Goal: Information Seeking & Learning: Learn about a topic

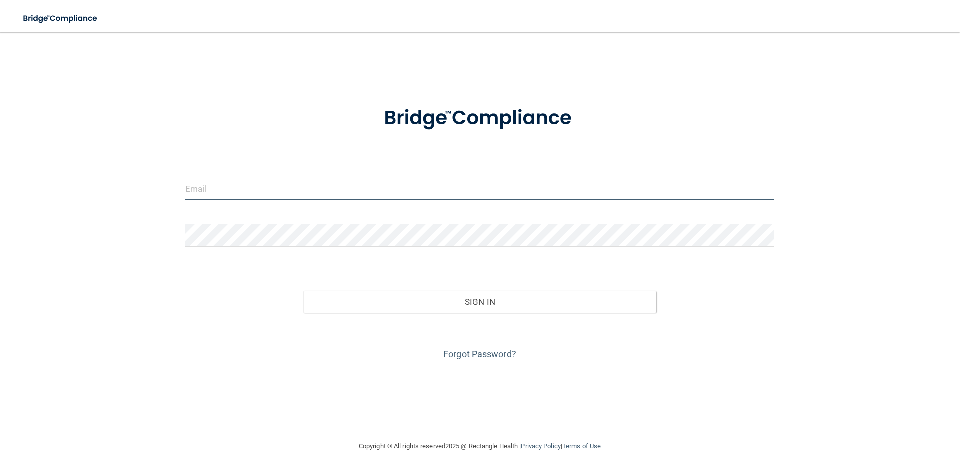
click at [208, 189] on input "email" at bounding box center [480, 188] width 589 height 23
type input "Claudia.charles@latinomedicalcenter.com"
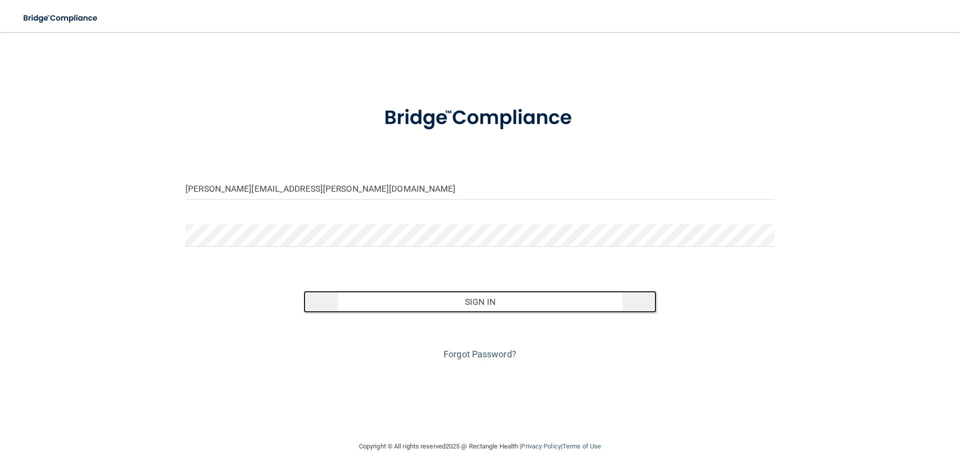
click at [491, 303] on button "Sign In" at bounding box center [481, 302] width 354 height 22
click at [474, 297] on button "Sign In" at bounding box center [481, 302] width 354 height 22
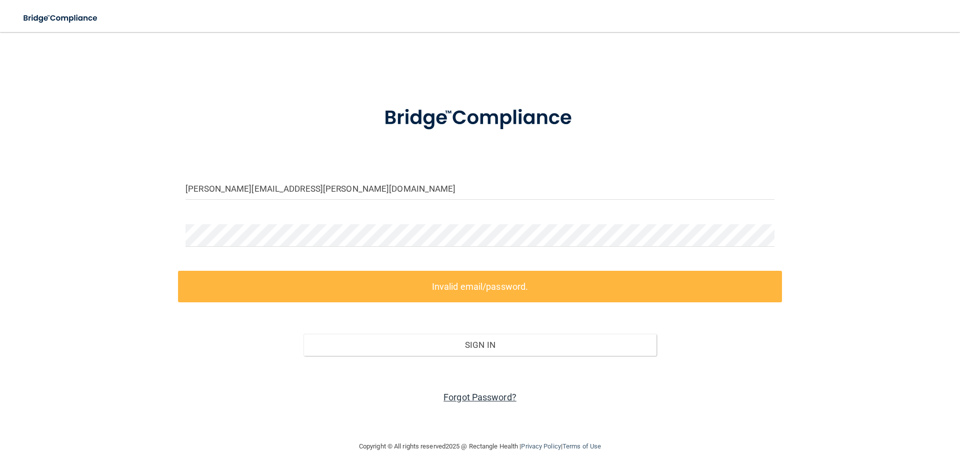
click at [457, 393] on link "Forgot Password?" at bounding box center [480, 397] width 73 height 11
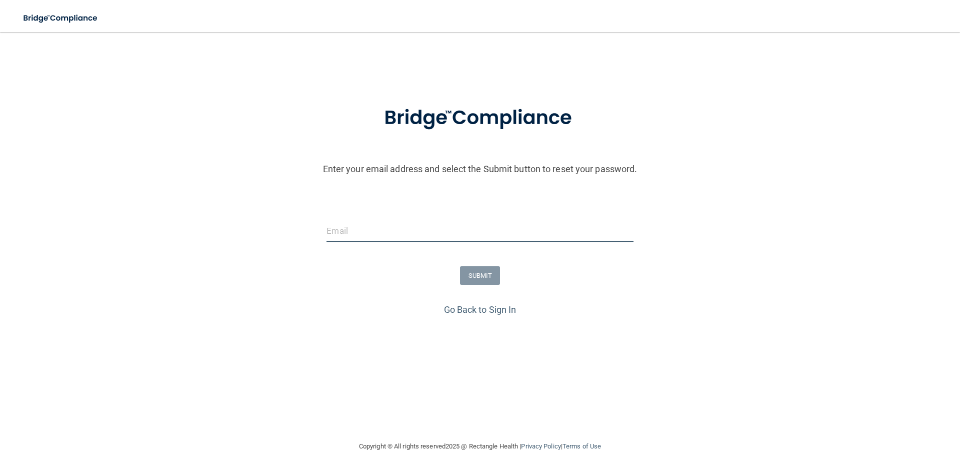
click at [336, 238] on input "email" at bounding box center [480, 231] width 307 height 23
type input "Claudia.charles@latinomedicalcenter.com"
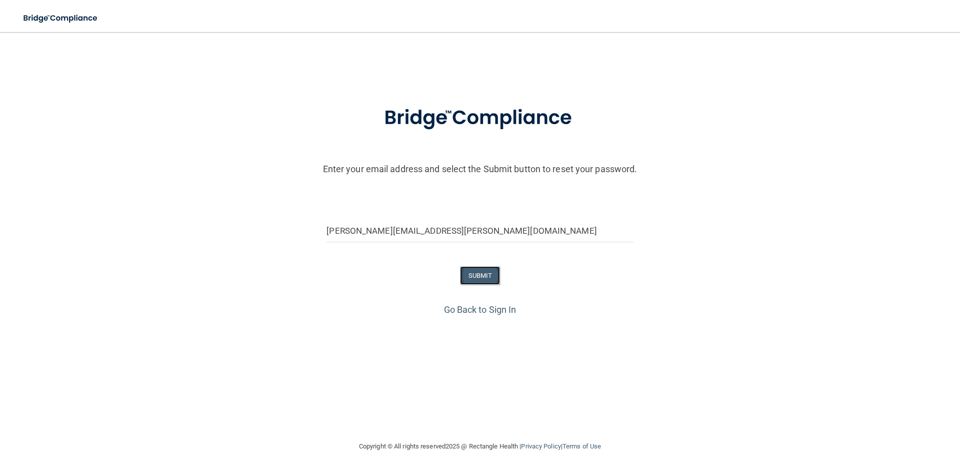
click at [491, 274] on button "SUBMIT" at bounding box center [480, 275] width 41 height 19
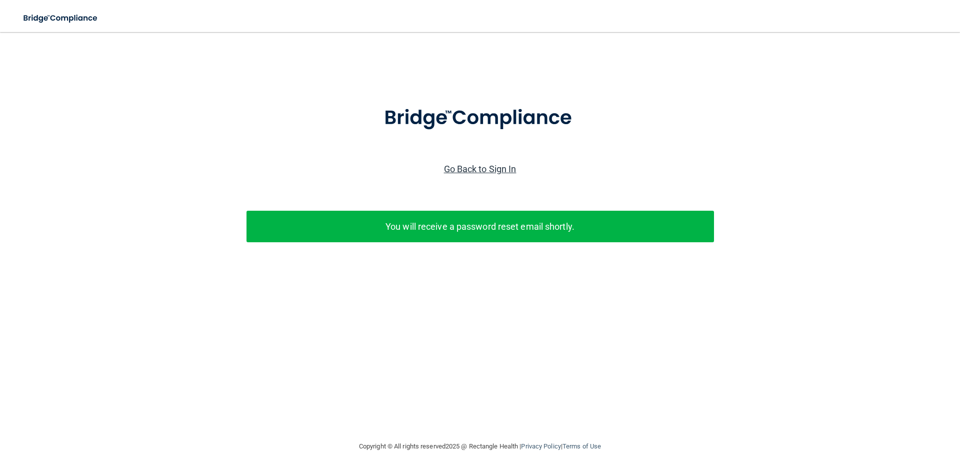
click at [484, 171] on link "Go Back to Sign In" at bounding box center [480, 169] width 73 height 11
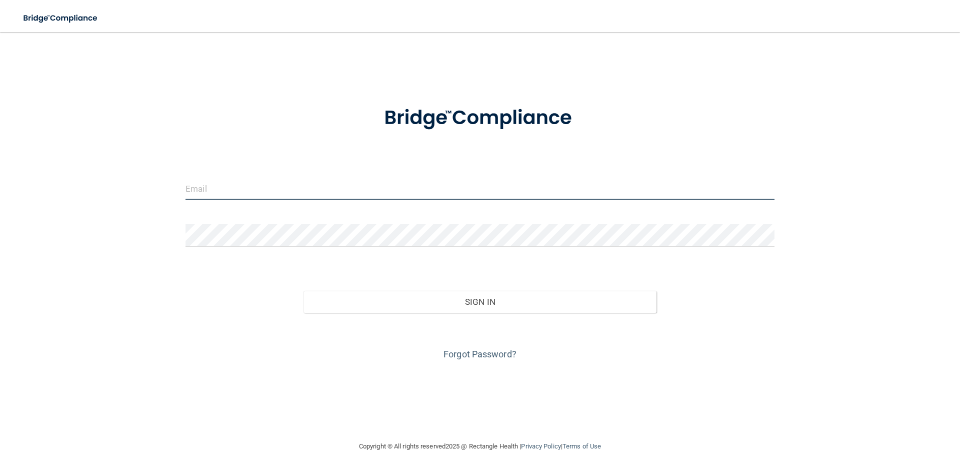
type input "Claudia.charles@latinomedicalcenter.com"
click at [183, 235] on div at bounding box center [480, 239] width 604 height 30
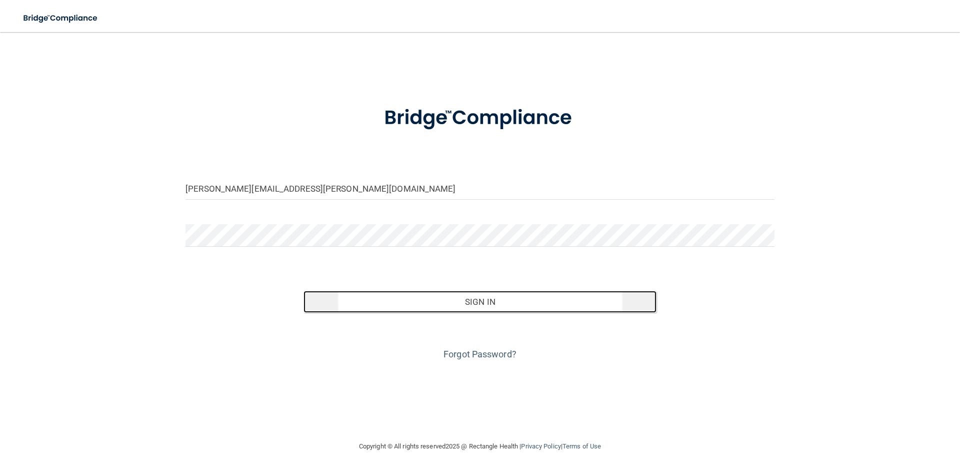
click at [481, 304] on button "Sign In" at bounding box center [481, 302] width 354 height 22
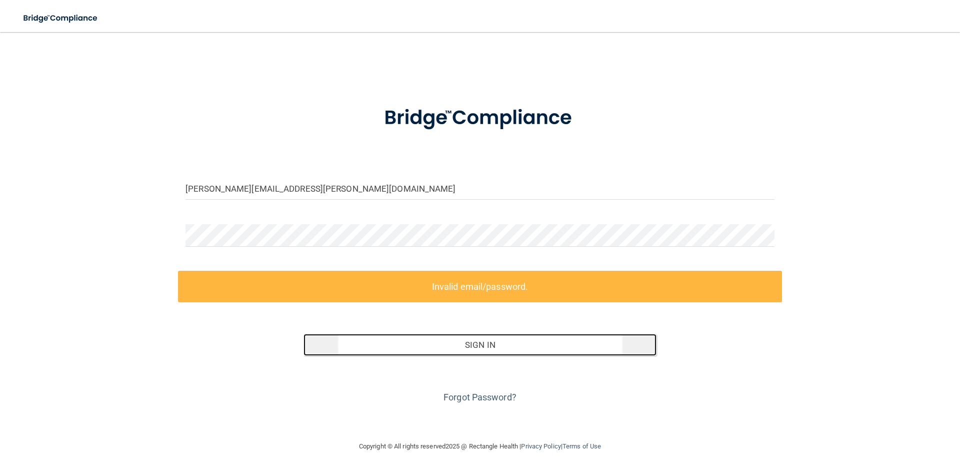
click at [469, 342] on button "Sign In" at bounding box center [481, 345] width 354 height 22
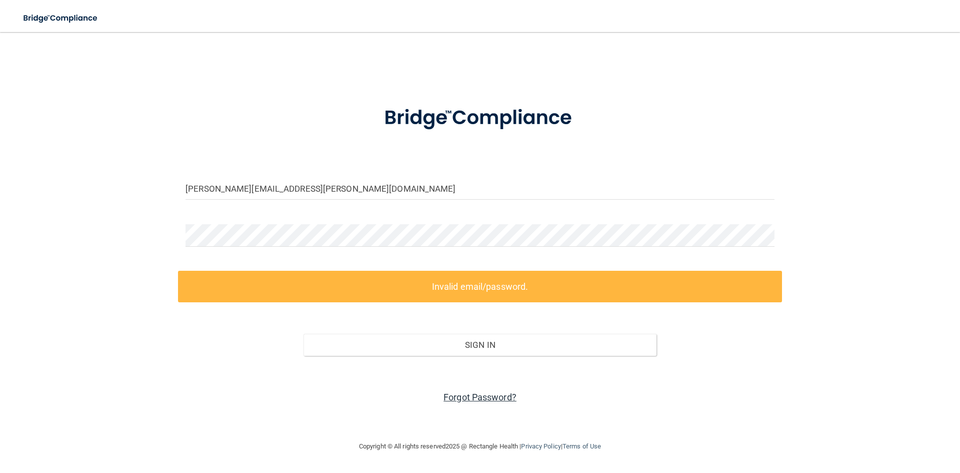
click at [492, 398] on link "Forgot Password?" at bounding box center [480, 397] width 73 height 11
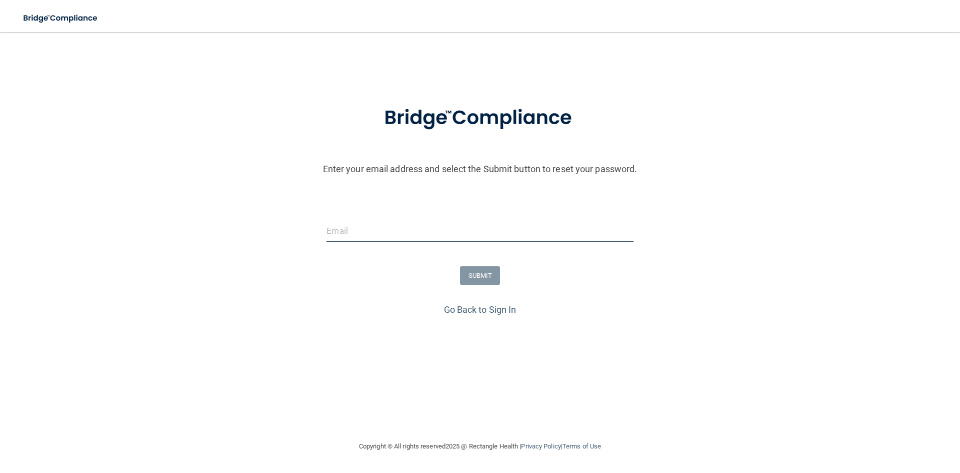
click at [339, 232] on input "email" at bounding box center [480, 231] width 307 height 23
type input "[PERSON_NAME][EMAIL_ADDRESS][PERSON_NAME][DOMAIN_NAME]"
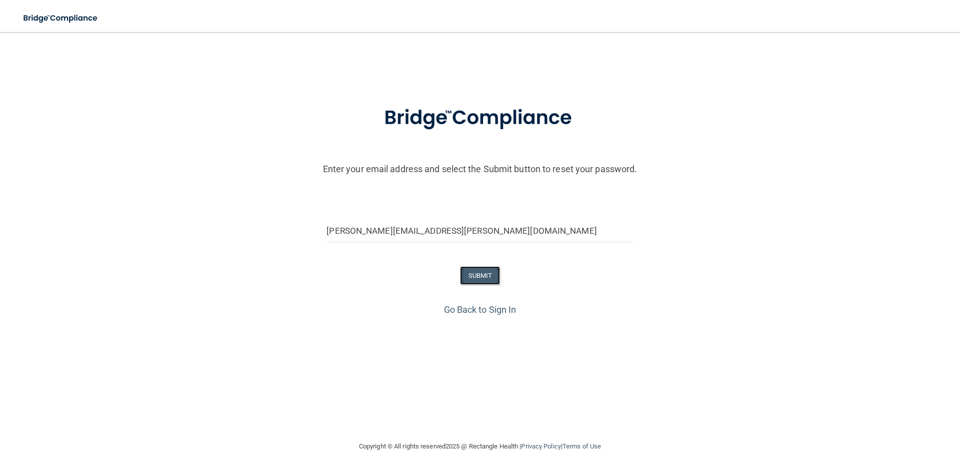
click at [488, 281] on button "SUBMIT" at bounding box center [480, 275] width 41 height 19
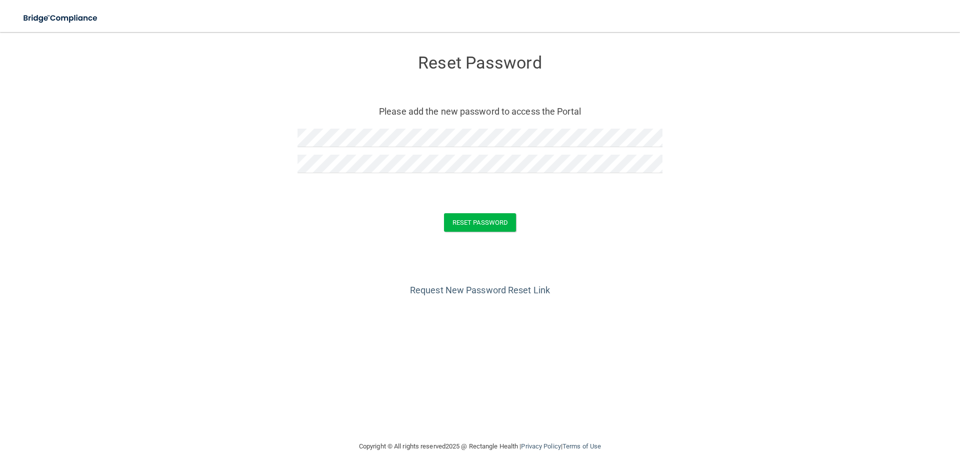
click at [331, 285] on div "Request New Password Reset Link" at bounding box center [480, 273] width 920 height 50
click at [485, 223] on button "Reset Password" at bounding box center [480, 222] width 72 height 19
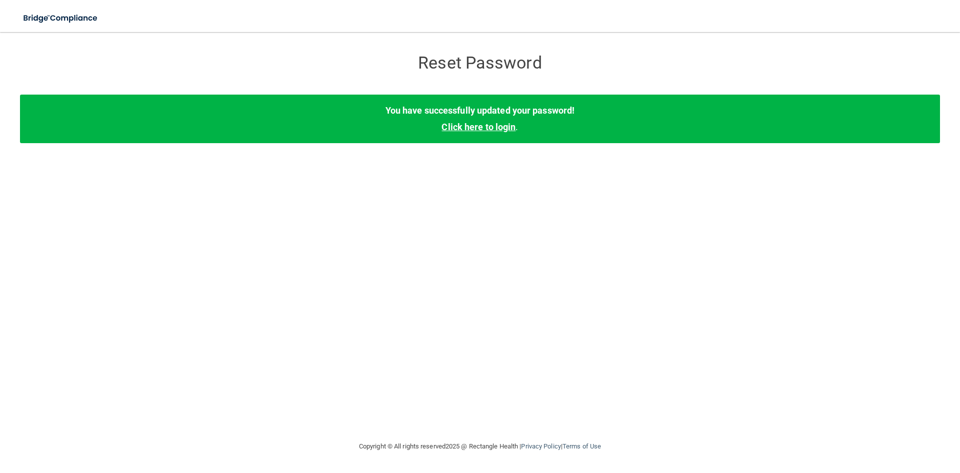
click at [477, 128] on link "Click here to login" at bounding box center [479, 127] width 74 height 11
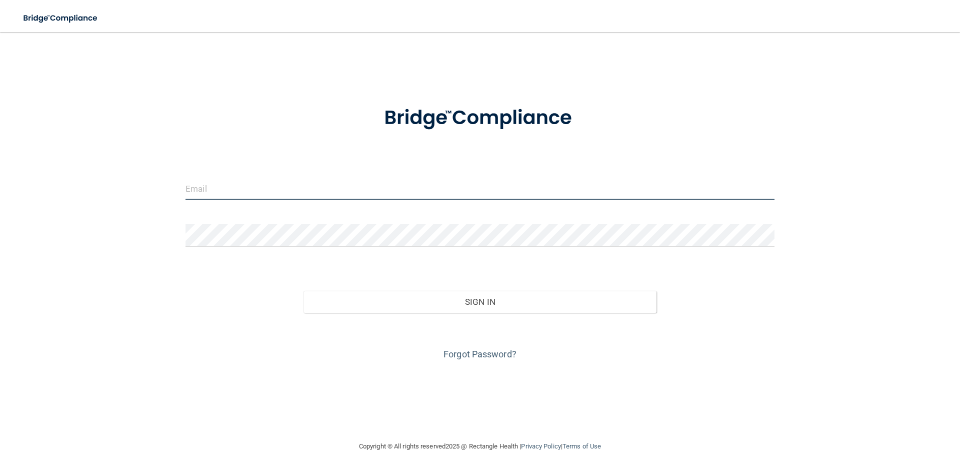
type input "[PERSON_NAME][EMAIL_ADDRESS][PERSON_NAME][DOMAIN_NAME]"
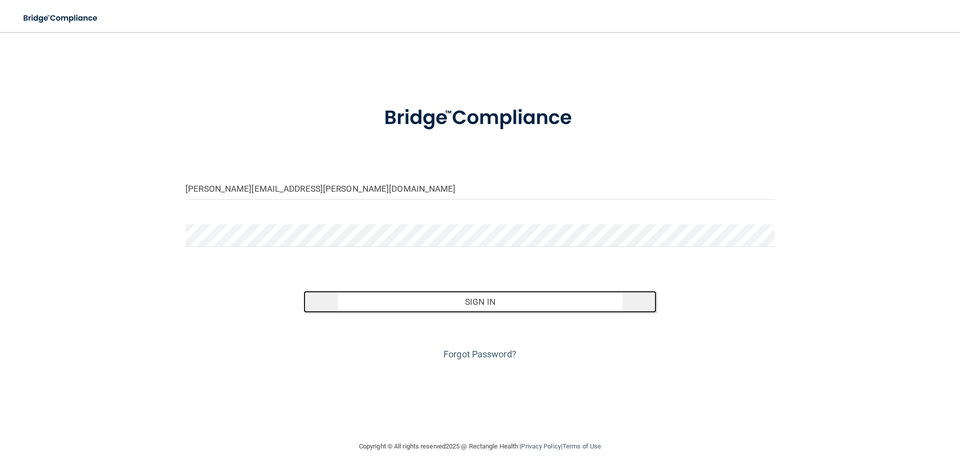
click at [481, 300] on button "Sign In" at bounding box center [481, 302] width 354 height 22
click at [477, 300] on button "Sign In" at bounding box center [481, 302] width 354 height 22
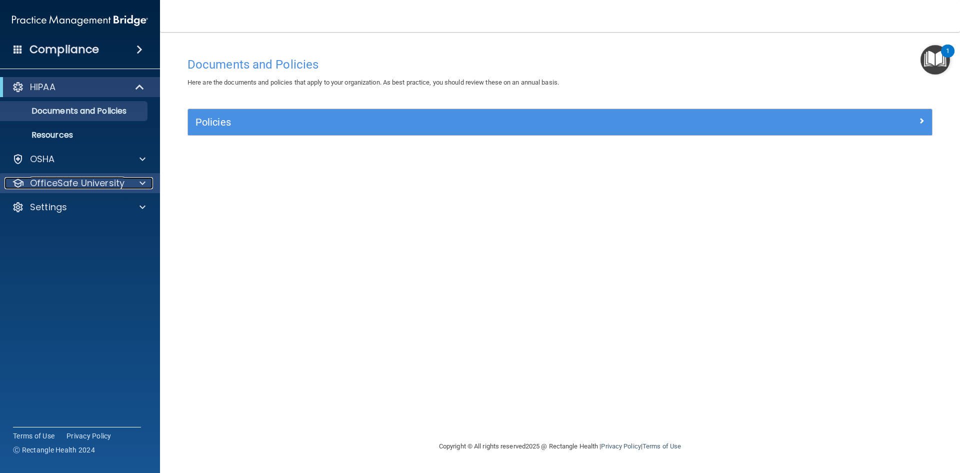
click at [56, 182] on p "OfficeSafe University" at bounding box center [77, 183] width 95 height 12
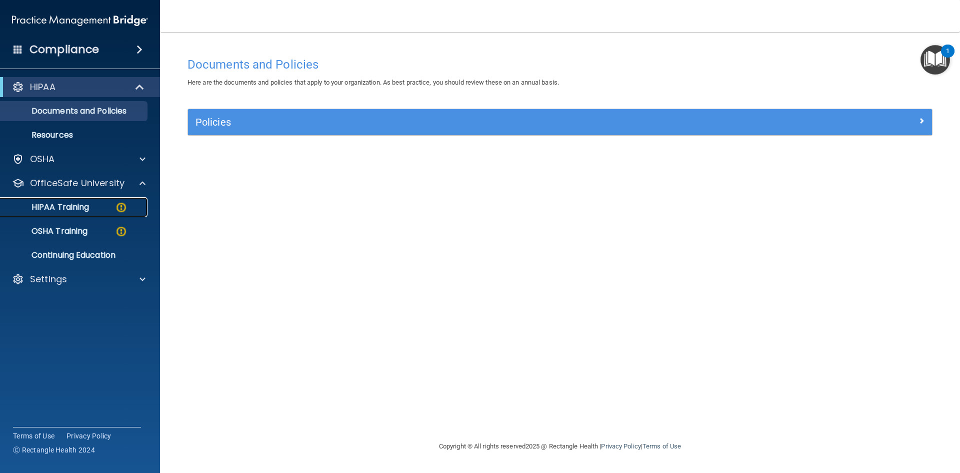
click at [47, 203] on p "HIPAA Training" at bounding box center [48, 207] width 83 height 10
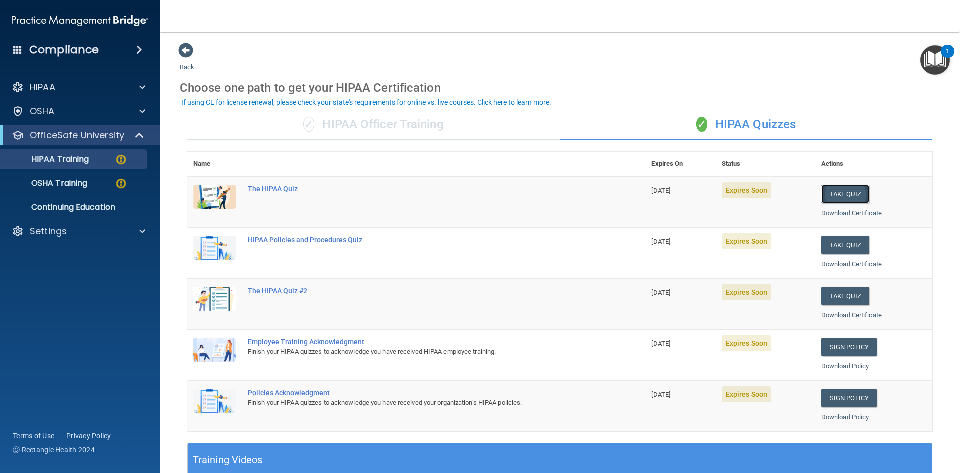
click at [846, 191] on button "Take Quiz" at bounding box center [846, 194] width 48 height 19
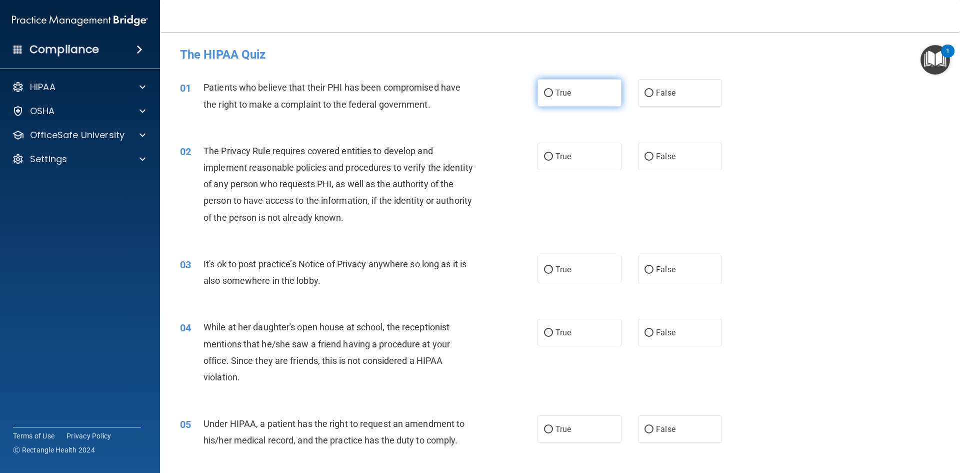
click at [544, 91] on input "True" at bounding box center [548, 94] width 9 height 8
radio input "true"
click at [544, 155] on input "True" at bounding box center [548, 157] width 9 height 8
radio input "true"
click at [645, 268] on input "False" at bounding box center [649, 270] width 9 height 8
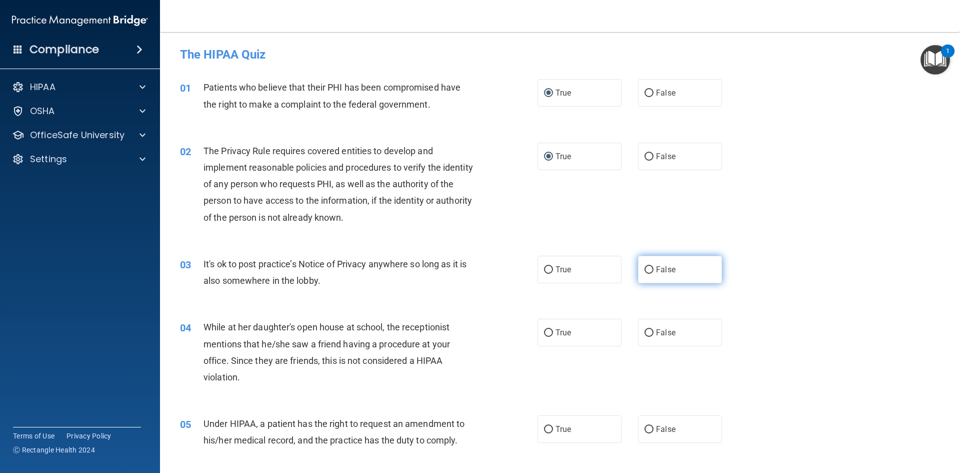
radio input "true"
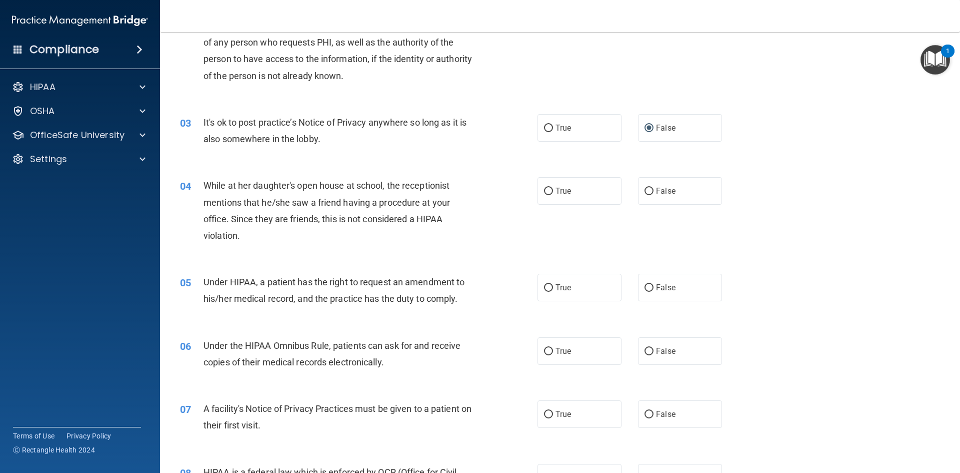
scroll to position [150, 0]
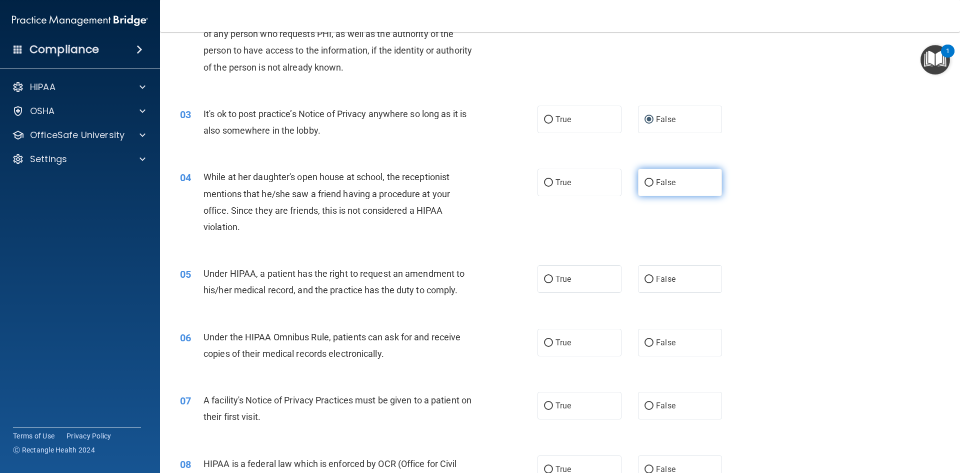
click at [645, 179] on input "False" at bounding box center [649, 183] width 9 height 8
radio input "true"
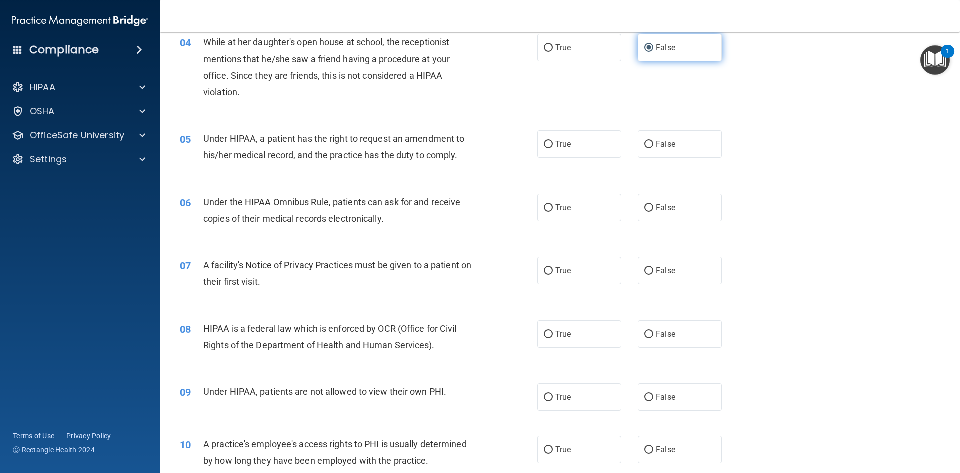
scroll to position [300, 0]
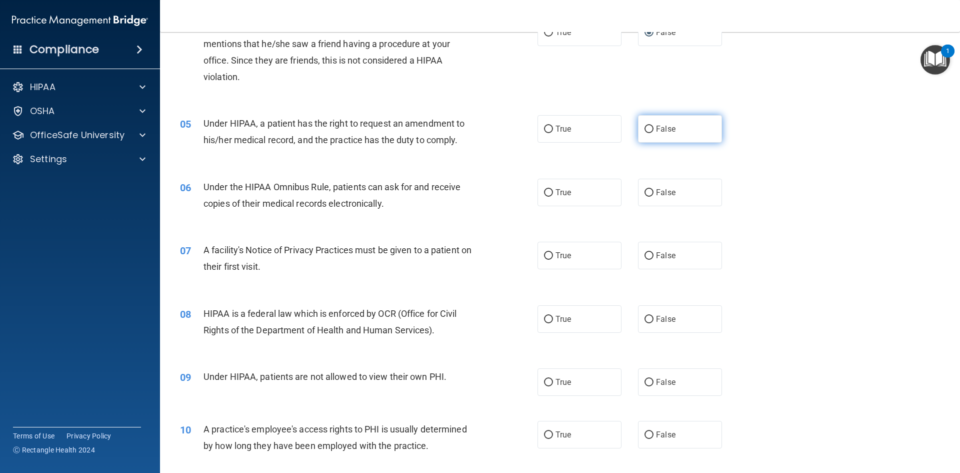
click at [645, 128] on input "False" at bounding box center [649, 130] width 9 height 8
radio input "true"
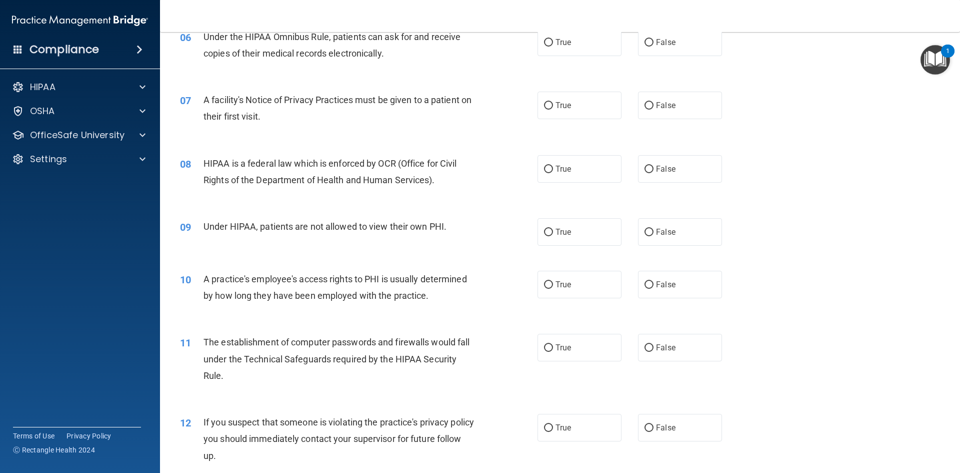
scroll to position [400, 0]
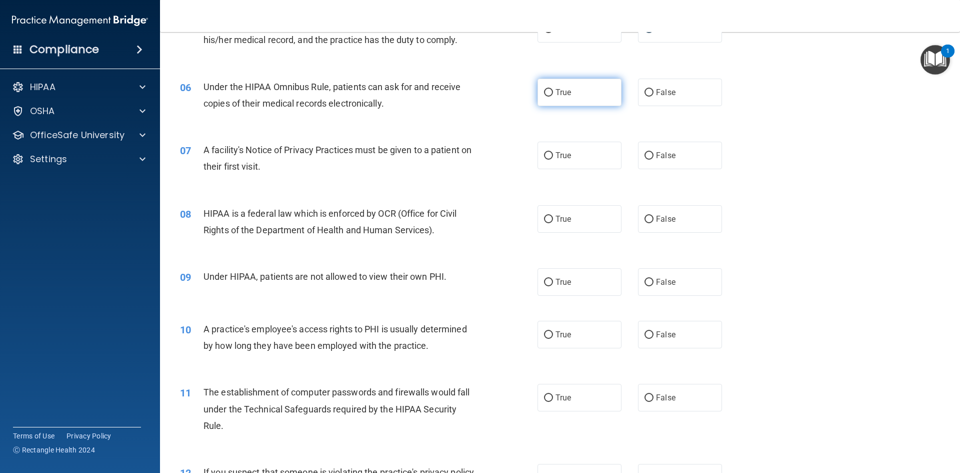
click at [545, 91] on input "True" at bounding box center [548, 93] width 9 height 8
radio input "true"
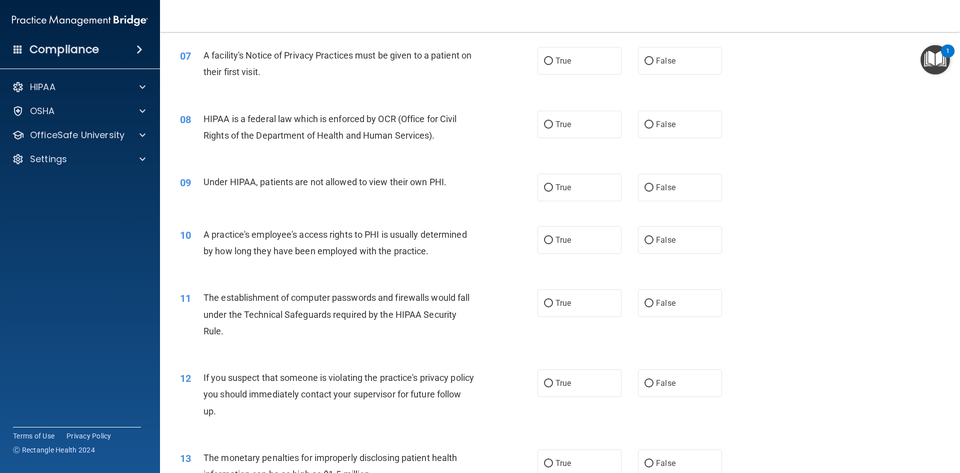
scroll to position [500, 0]
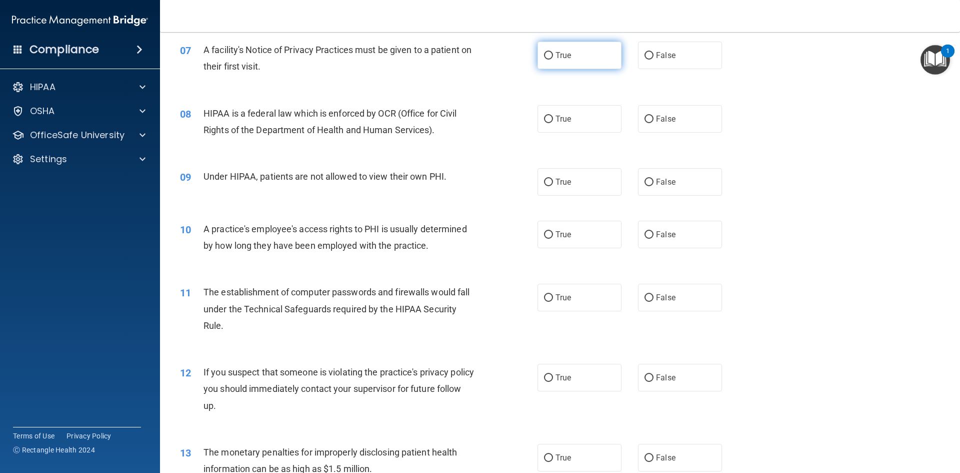
click at [544, 53] on input "True" at bounding box center [548, 56] width 9 height 8
radio input "true"
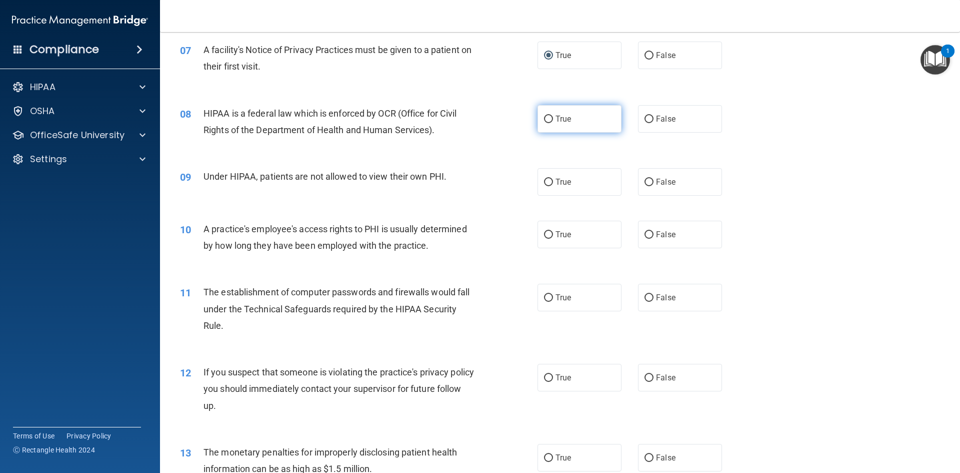
click at [546, 118] on input "True" at bounding box center [548, 120] width 9 height 8
radio input "true"
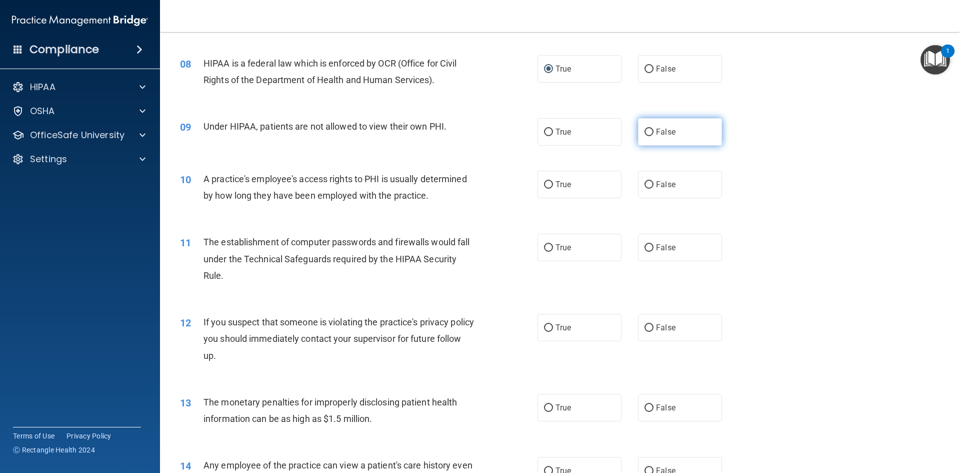
click at [645, 131] on input "False" at bounding box center [649, 133] width 9 height 8
radio input "true"
click at [645, 182] on input "False" at bounding box center [649, 185] width 9 height 8
radio input "true"
click at [545, 245] on input "True" at bounding box center [548, 248] width 9 height 8
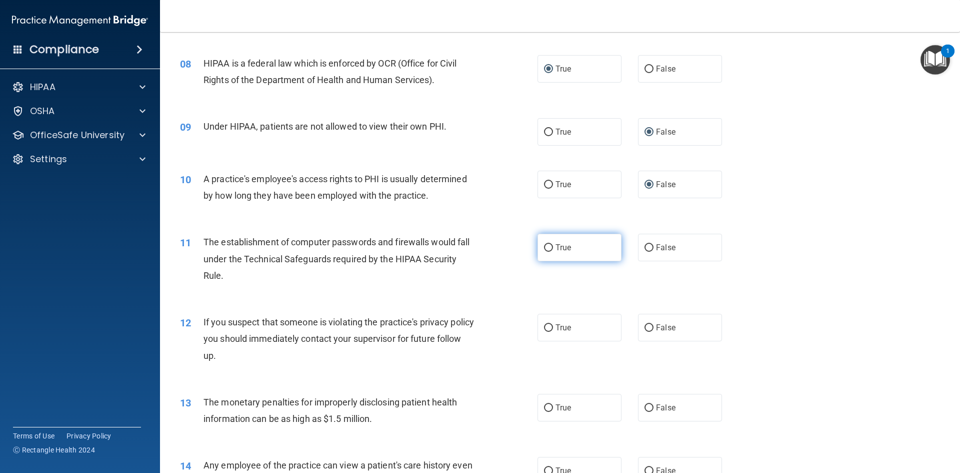
radio input "true"
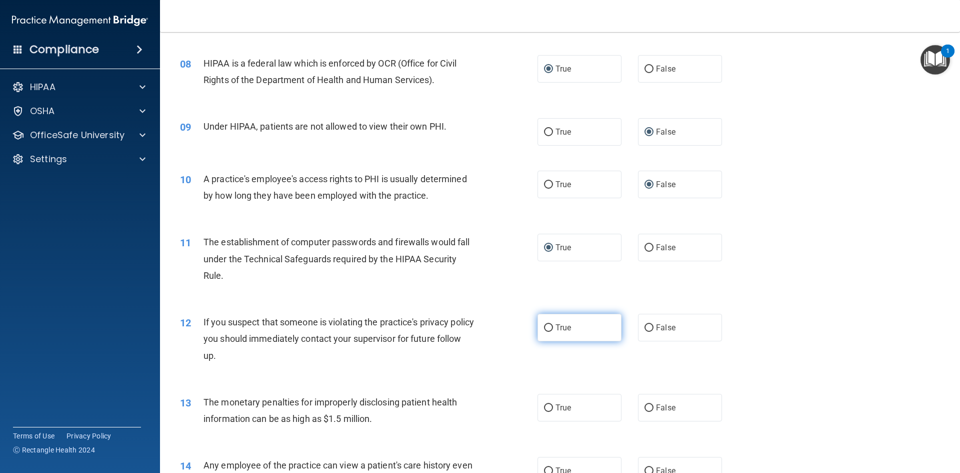
click at [547, 326] on input "True" at bounding box center [548, 328] width 9 height 8
radio input "true"
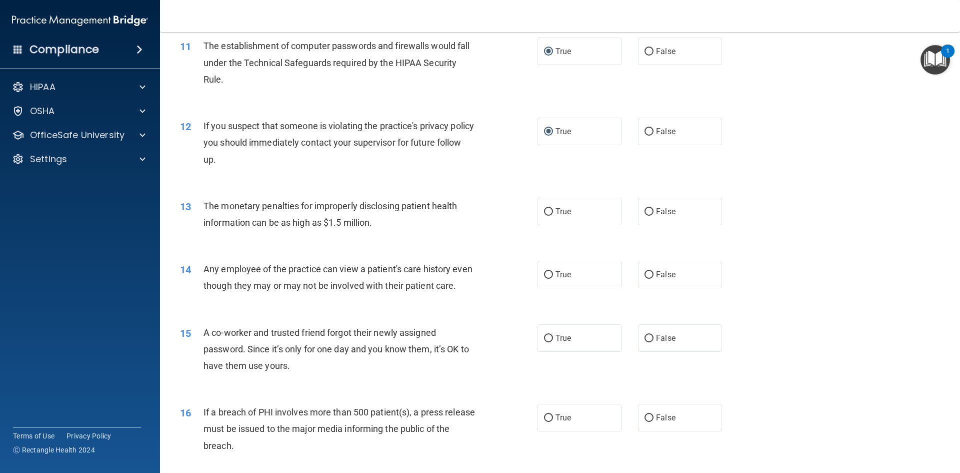
scroll to position [750, 0]
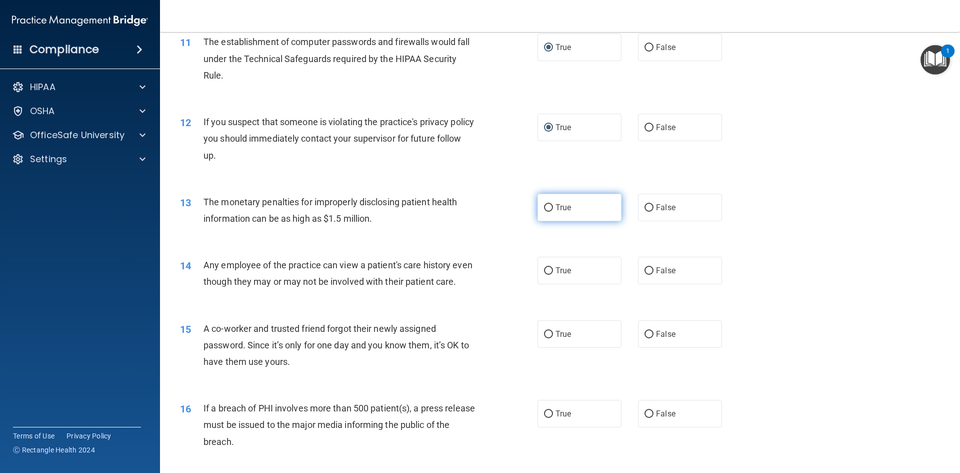
click at [544, 205] on input "True" at bounding box center [548, 208] width 9 height 8
radio input "true"
click at [645, 271] on input "False" at bounding box center [649, 271] width 9 height 8
radio input "true"
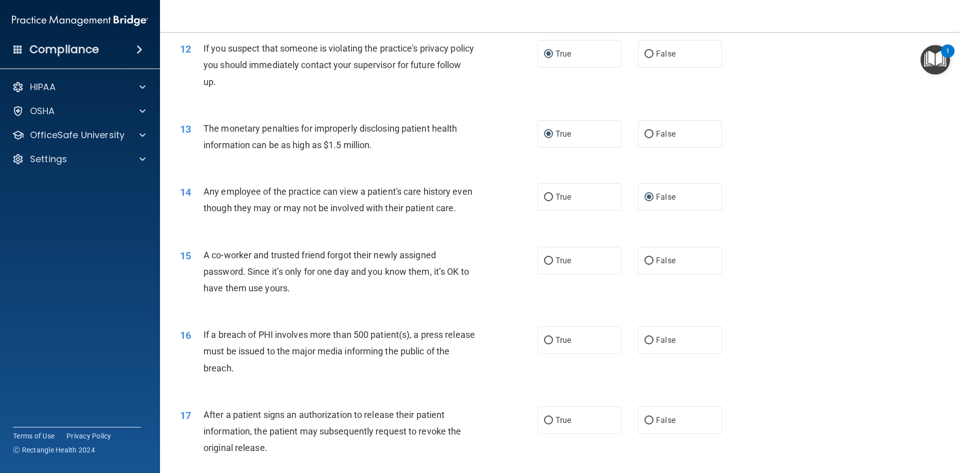
scroll to position [850, 0]
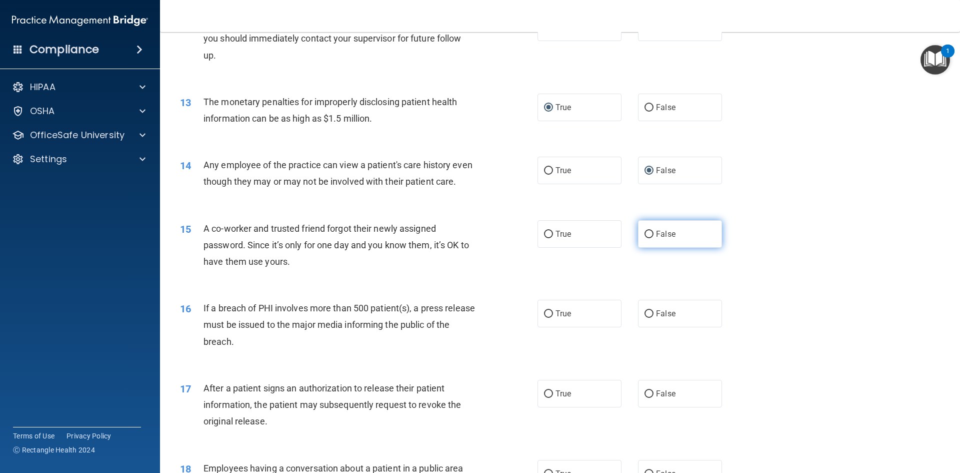
click at [645, 238] on input "False" at bounding box center [649, 235] width 9 height 8
radio input "true"
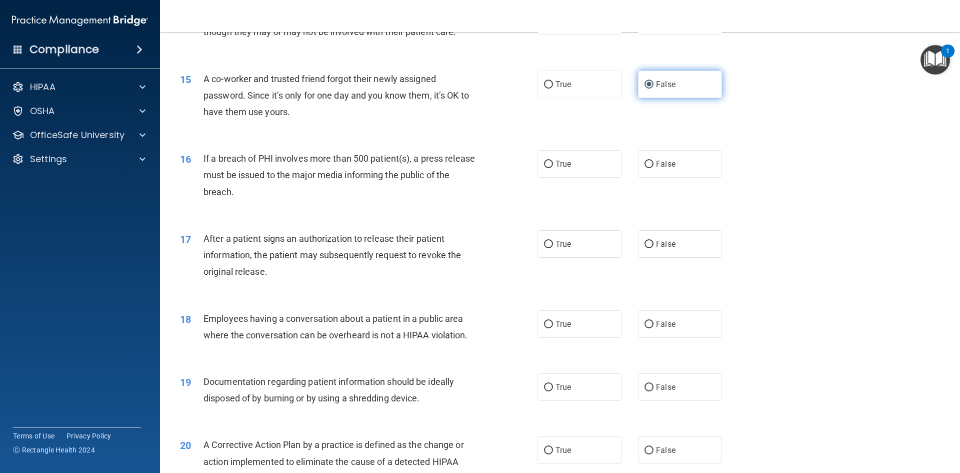
scroll to position [1000, 0]
click at [547, 168] on input "True" at bounding box center [548, 164] width 9 height 8
radio input "true"
click at [544, 248] on input "True" at bounding box center [548, 244] width 9 height 8
radio input "true"
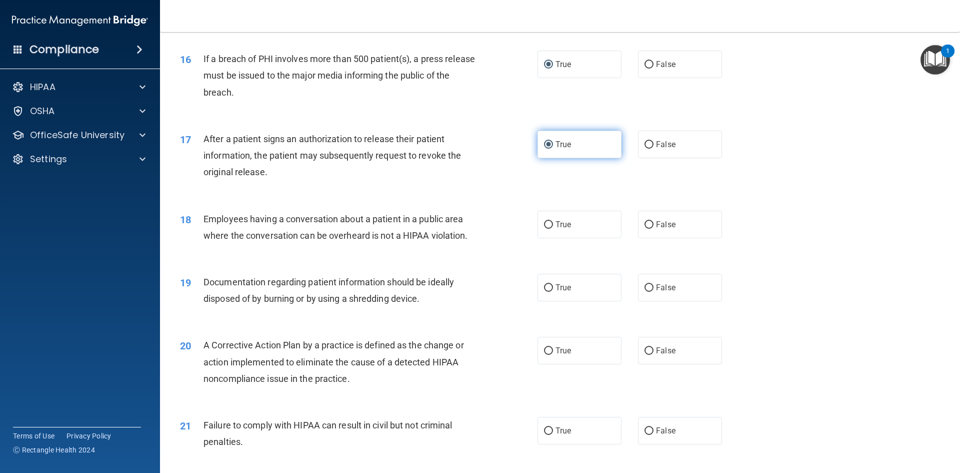
scroll to position [1100, 0]
click at [645, 228] on input "False" at bounding box center [649, 224] width 9 height 8
radio input "true"
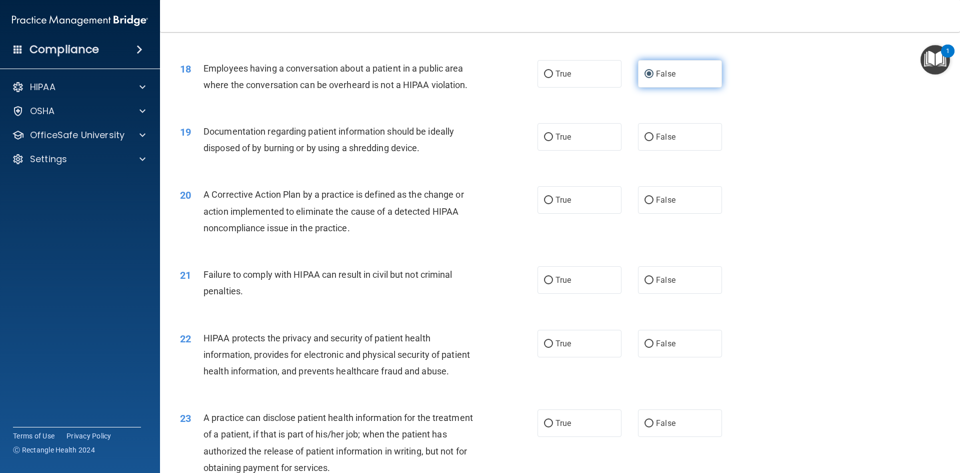
scroll to position [1250, 0]
click at [646, 141] on input "False" at bounding box center [649, 137] width 9 height 8
radio input "true"
click at [545, 204] on input "True" at bounding box center [548, 200] width 9 height 8
radio input "true"
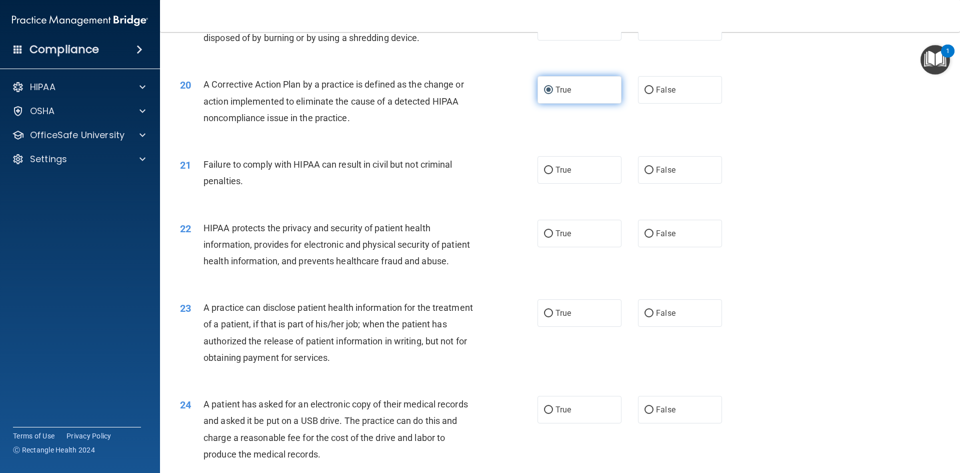
scroll to position [1400, 0]
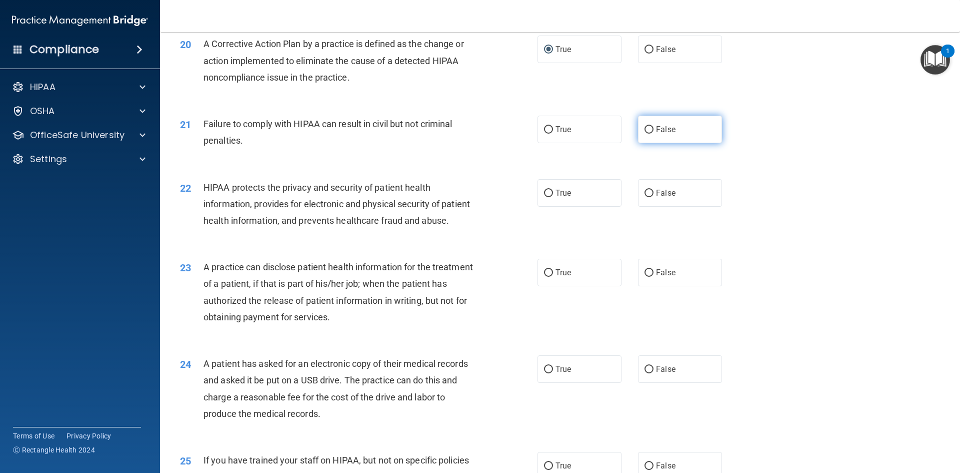
click at [645, 134] on input "False" at bounding box center [649, 130] width 9 height 8
radio input "true"
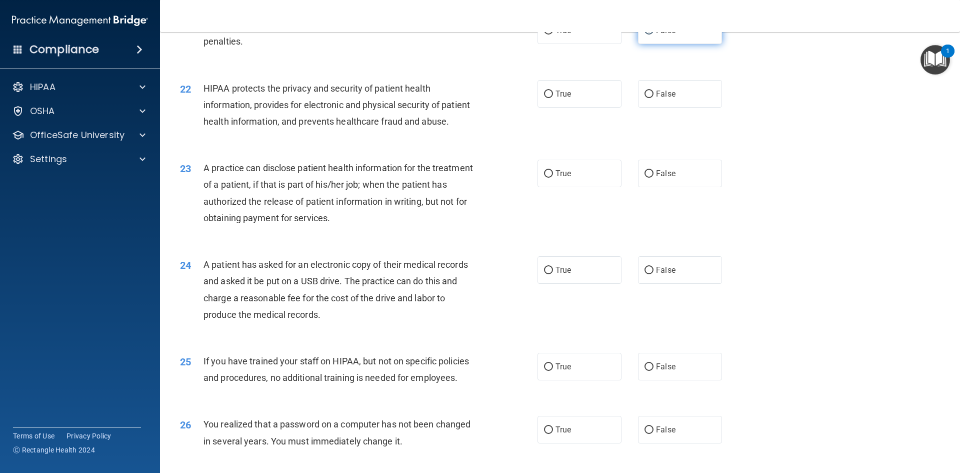
scroll to position [1500, 0]
click at [544, 97] on input "True" at bounding box center [548, 94] width 9 height 8
radio input "true"
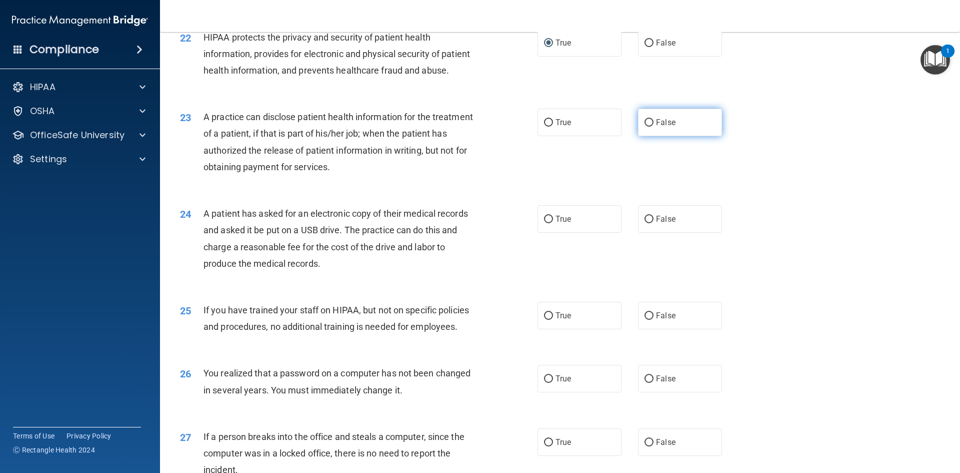
click at [645, 127] on input "False" at bounding box center [649, 123] width 9 height 8
radio input "true"
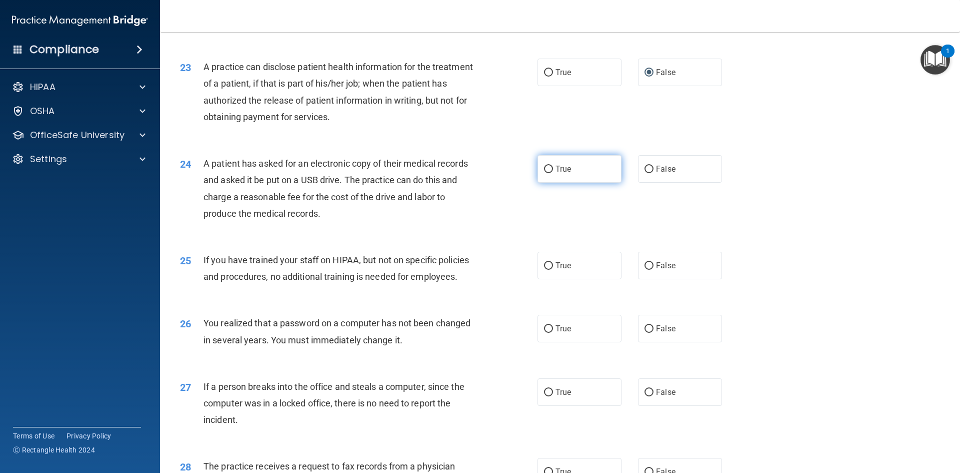
click at [545, 173] on input "True" at bounding box center [548, 170] width 9 height 8
radio input "true"
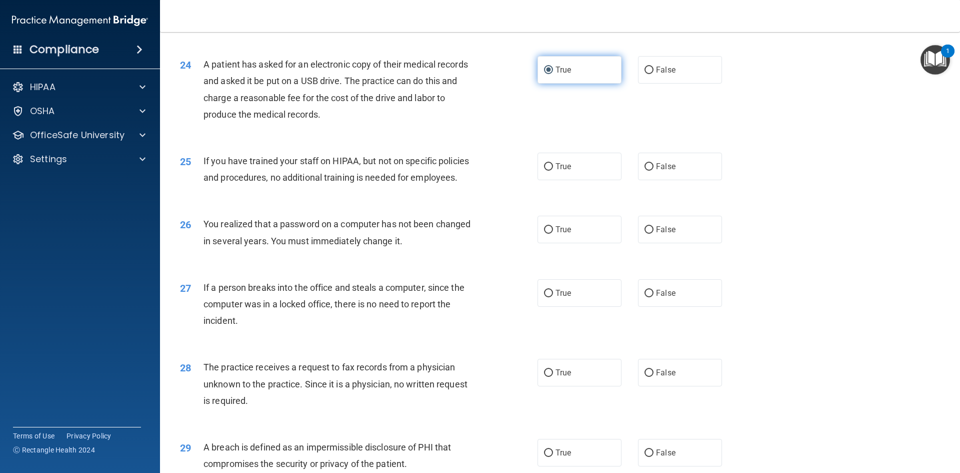
scroll to position [1700, 0]
click at [546, 170] on input "True" at bounding box center [548, 166] width 9 height 8
radio input "true"
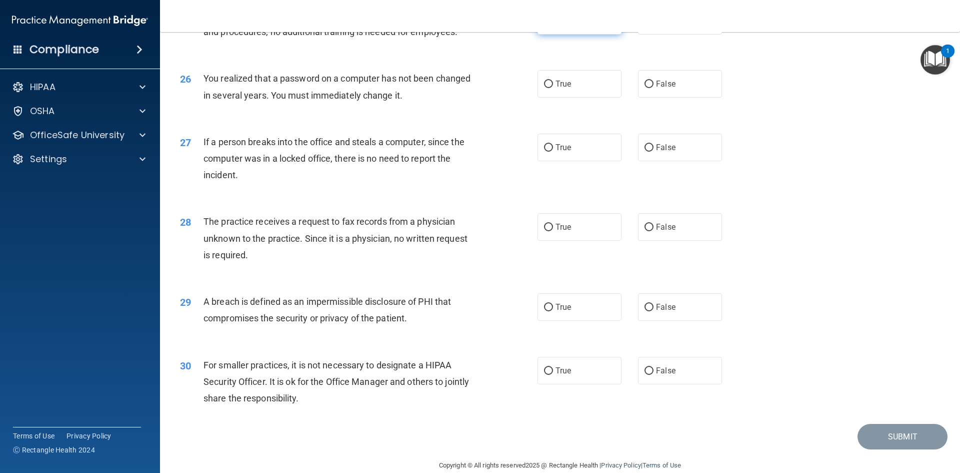
scroll to position [1850, 0]
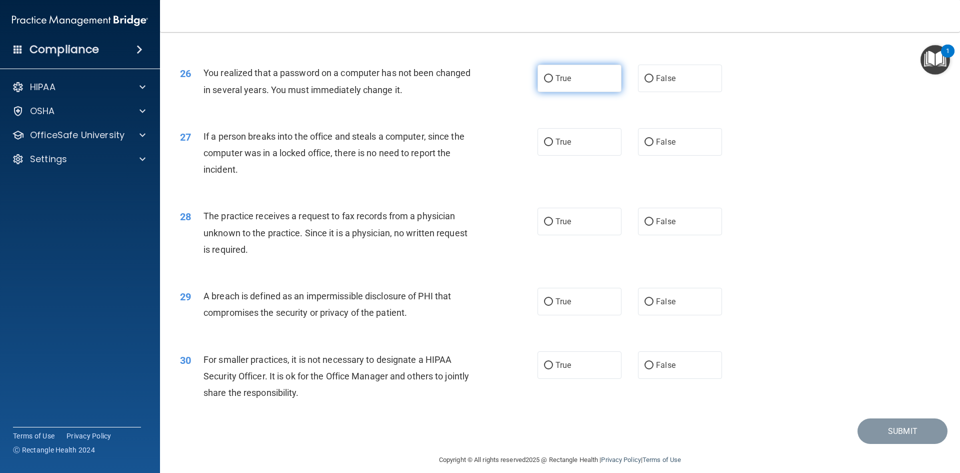
click at [544, 83] on input "True" at bounding box center [548, 79] width 9 height 8
radio input "true"
click at [645, 226] on input "False" at bounding box center [649, 222] width 9 height 8
radio input "true"
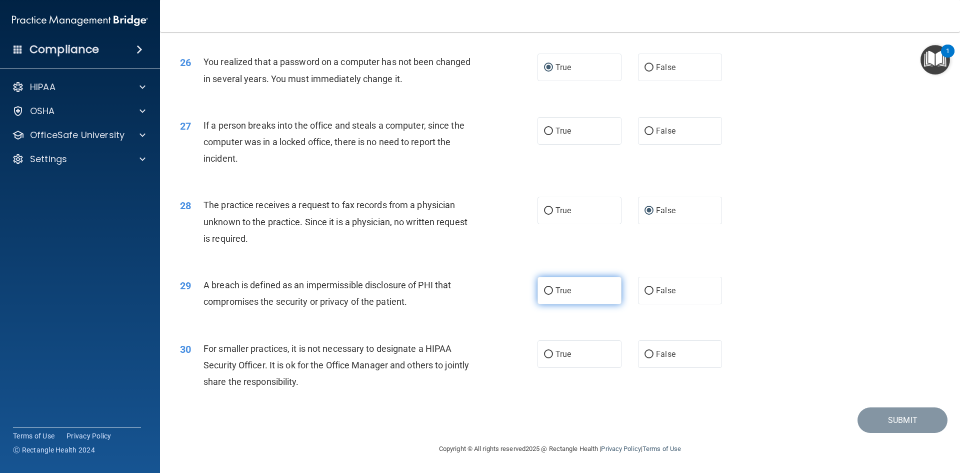
click at [544, 288] on input "True" at bounding box center [548, 291] width 9 height 8
radio input "true"
click at [645, 354] on input "False" at bounding box center [649, 355] width 9 height 8
radio input "true"
click at [645, 131] on input "False" at bounding box center [649, 132] width 9 height 8
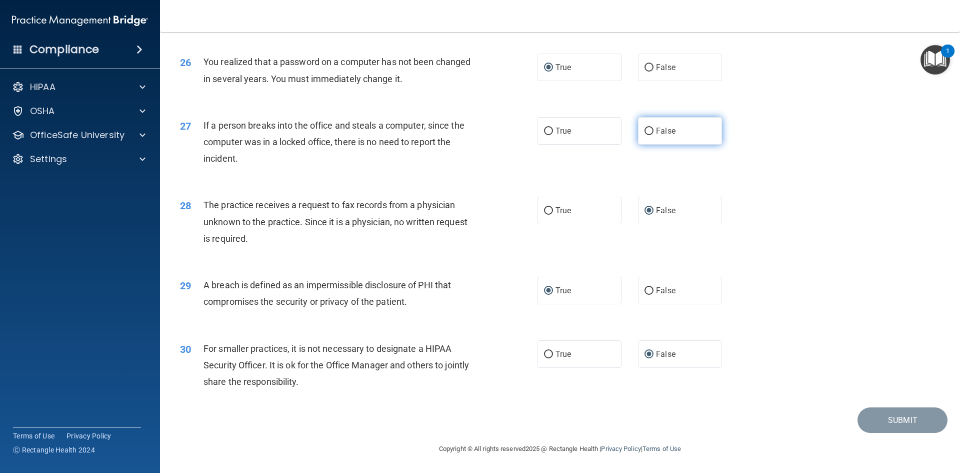
radio input "true"
click at [891, 421] on button "Submit" at bounding box center [903, 420] width 90 height 26
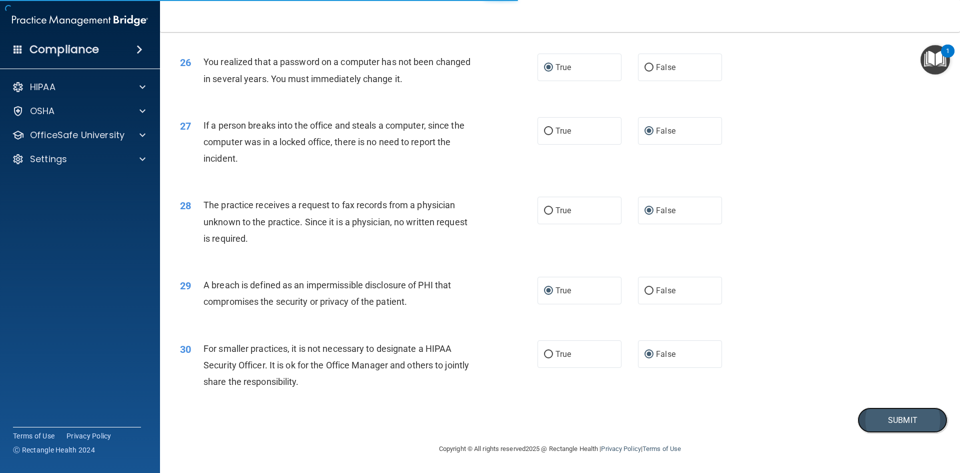
click at [891, 421] on button "Submit" at bounding box center [903, 420] width 90 height 26
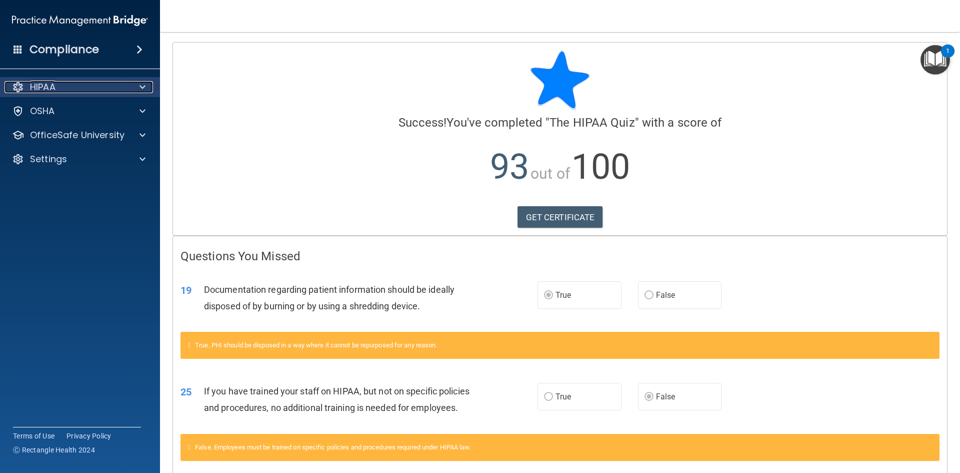
click at [44, 86] on p "HIPAA" at bounding box center [43, 87] width 26 height 12
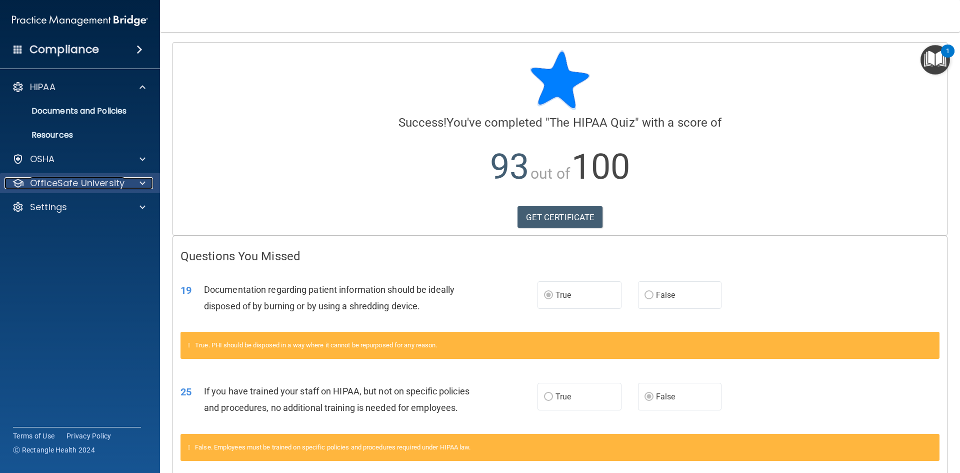
click at [34, 185] on p "OfficeSafe University" at bounding box center [77, 183] width 95 height 12
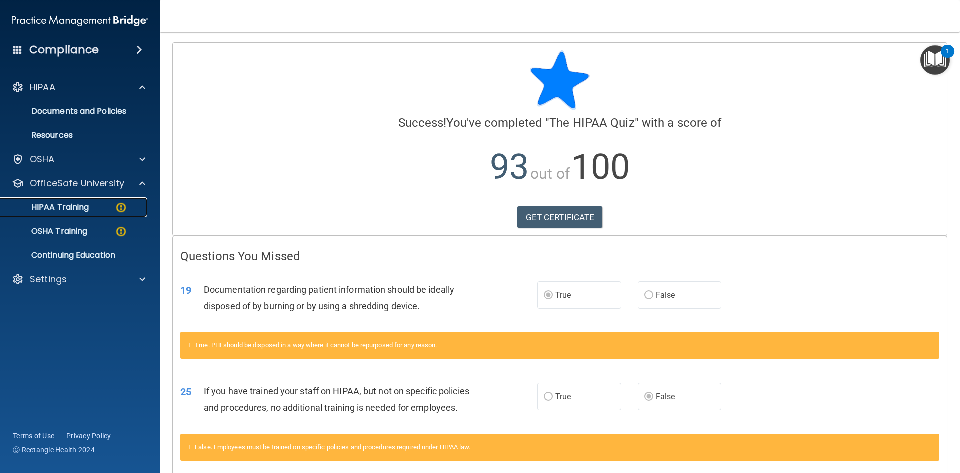
click at [61, 206] on p "HIPAA Training" at bounding box center [48, 207] width 83 height 10
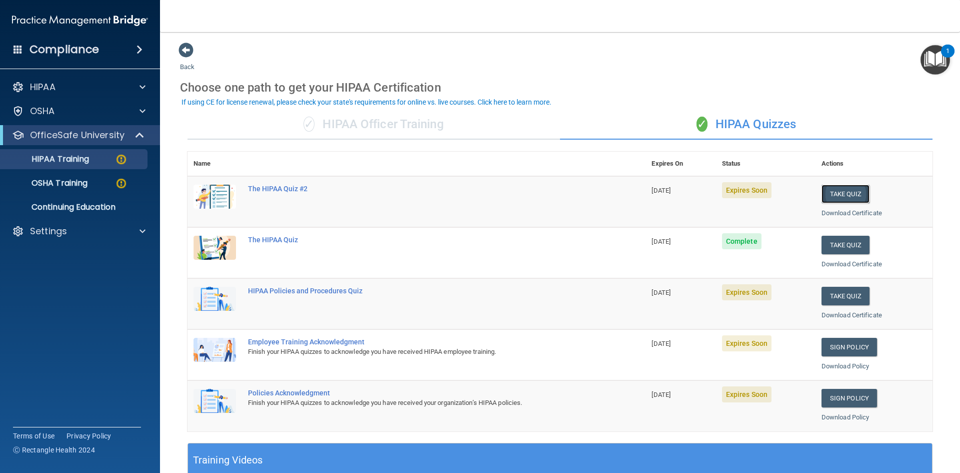
click at [844, 193] on button "Take Quiz" at bounding box center [846, 194] width 48 height 19
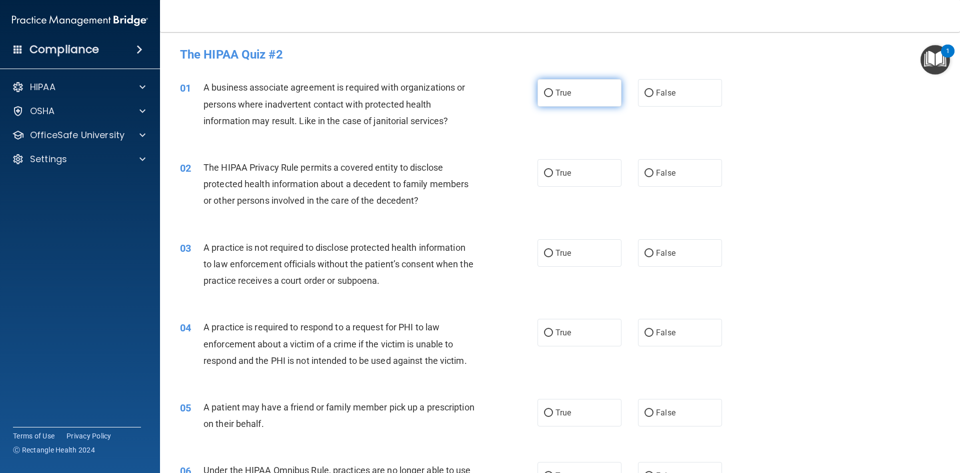
click at [544, 93] on input "True" at bounding box center [548, 94] width 9 height 8
radio input "true"
click at [546, 172] on input "True" at bounding box center [548, 174] width 9 height 8
radio input "true"
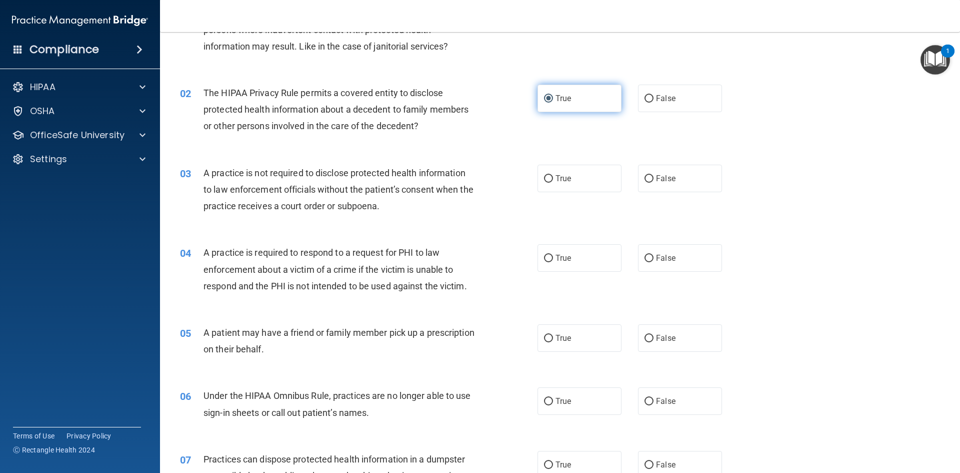
scroll to position [100, 0]
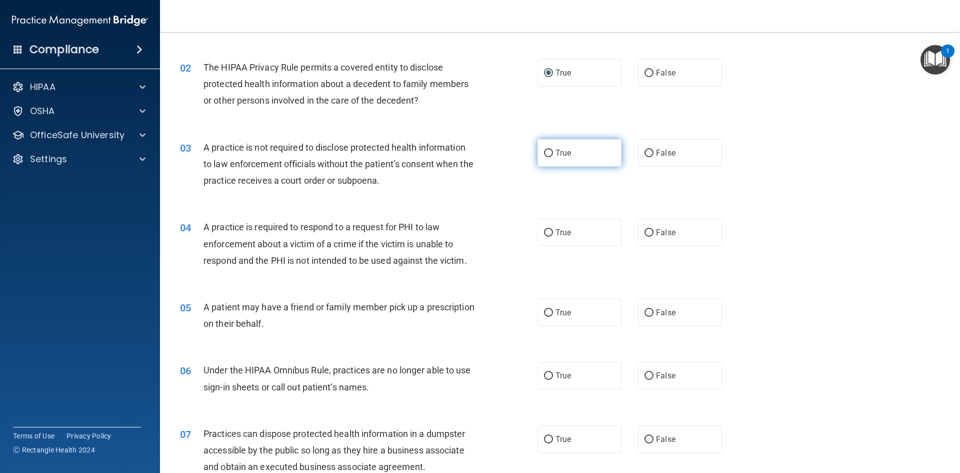
click at [544, 152] on input "True" at bounding box center [548, 154] width 9 height 8
radio input "true"
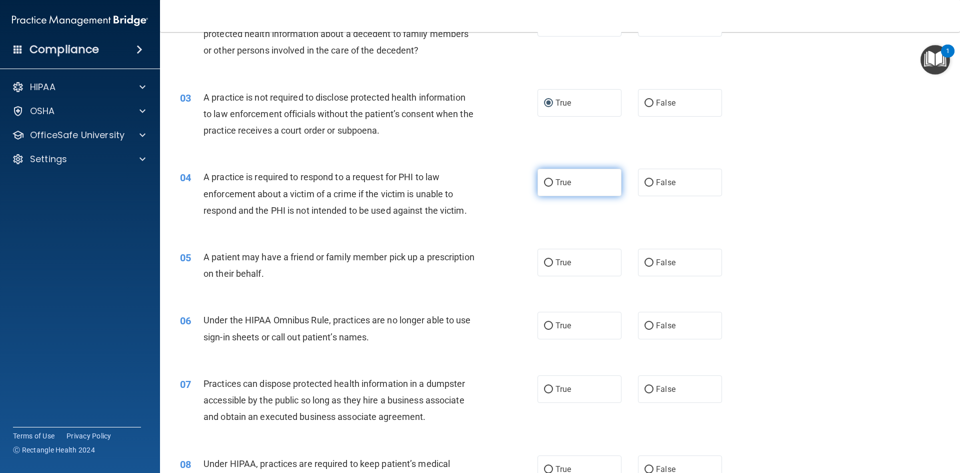
click at [546, 182] on input "True" at bounding box center [548, 183] width 9 height 8
radio input "true"
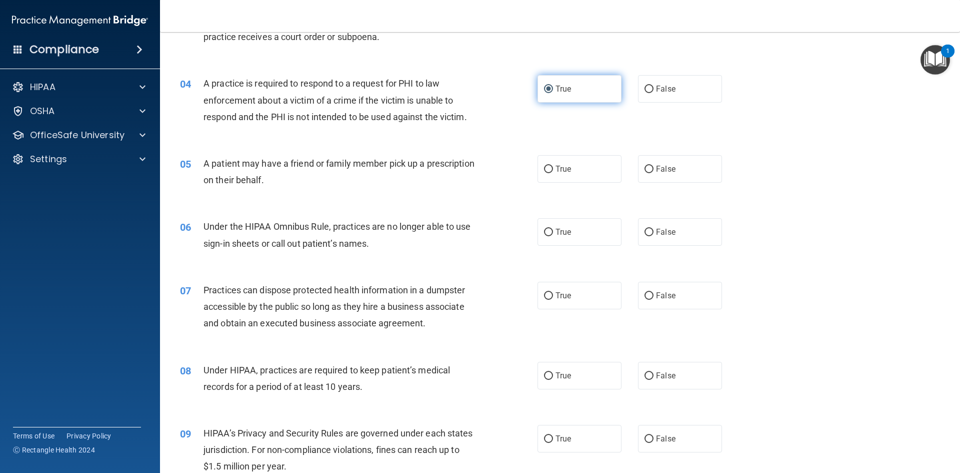
scroll to position [250, 0]
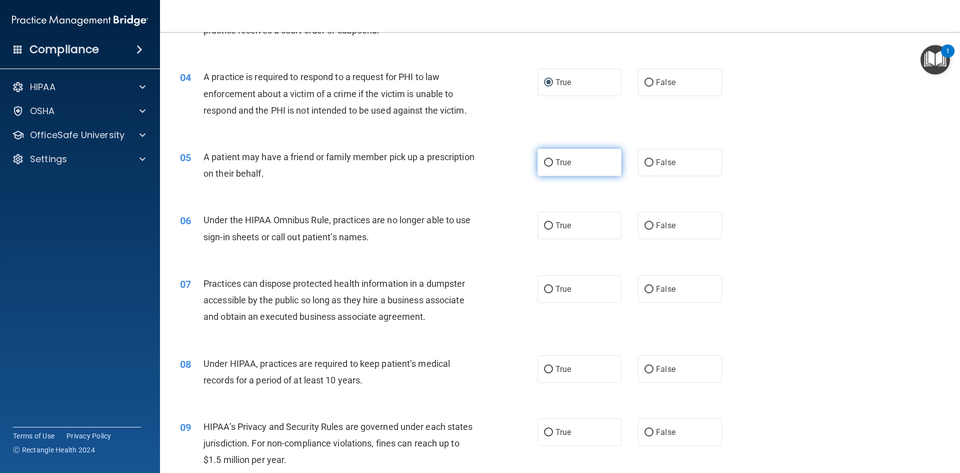
click at [545, 159] on input "True" at bounding box center [548, 163] width 9 height 8
radio input "true"
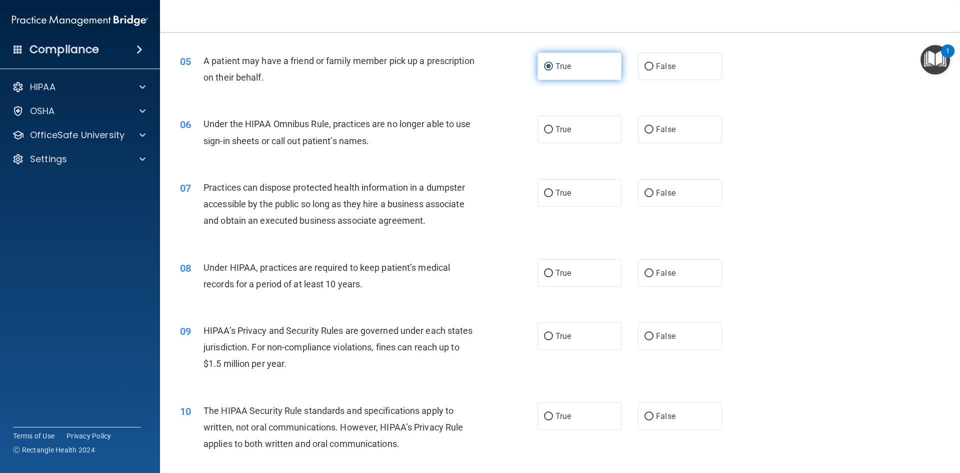
scroll to position [350, 0]
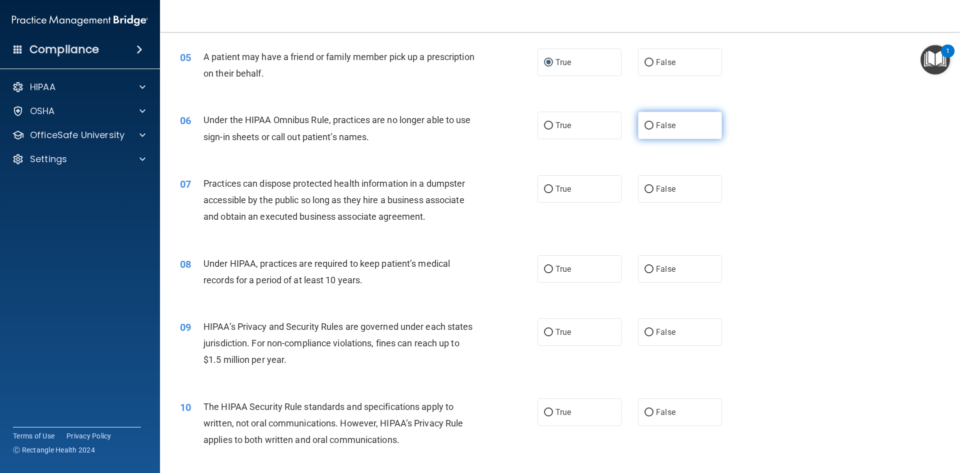
click at [645, 123] on input "False" at bounding box center [649, 126] width 9 height 8
radio input "true"
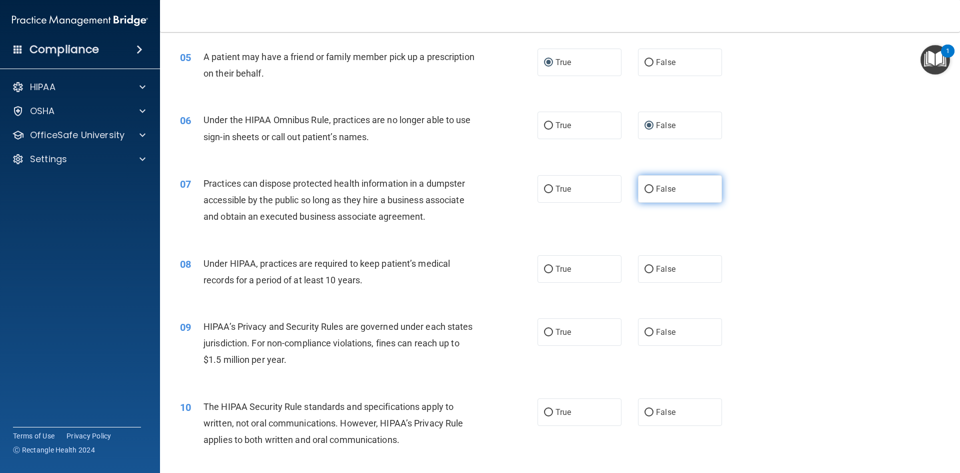
click at [645, 189] on input "False" at bounding box center [649, 190] width 9 height 8
radio input "true"
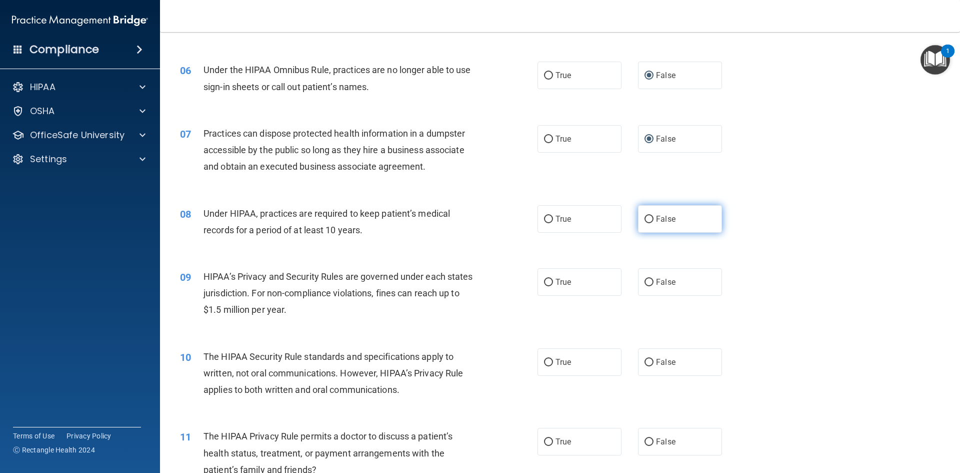
click at [645, 219] on input "False" at bounding box center [649, 220] width 9 height 8
radio input "true"
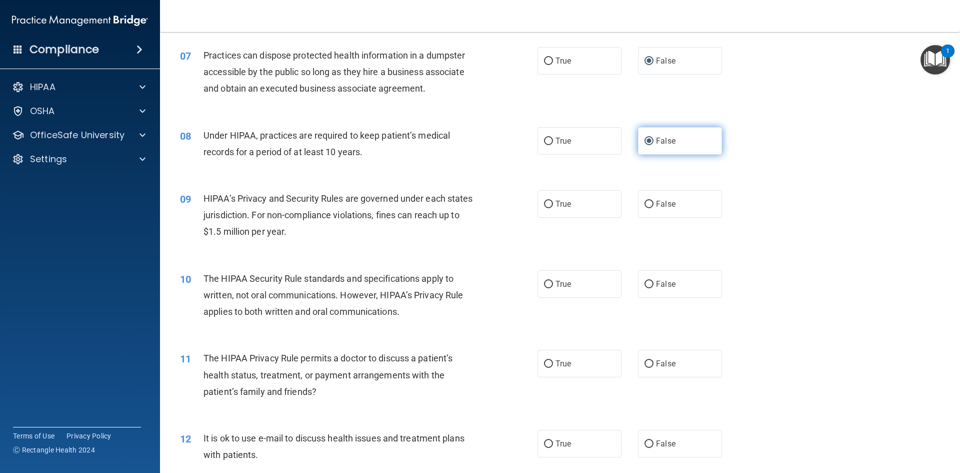
scroll to position [500, 0]
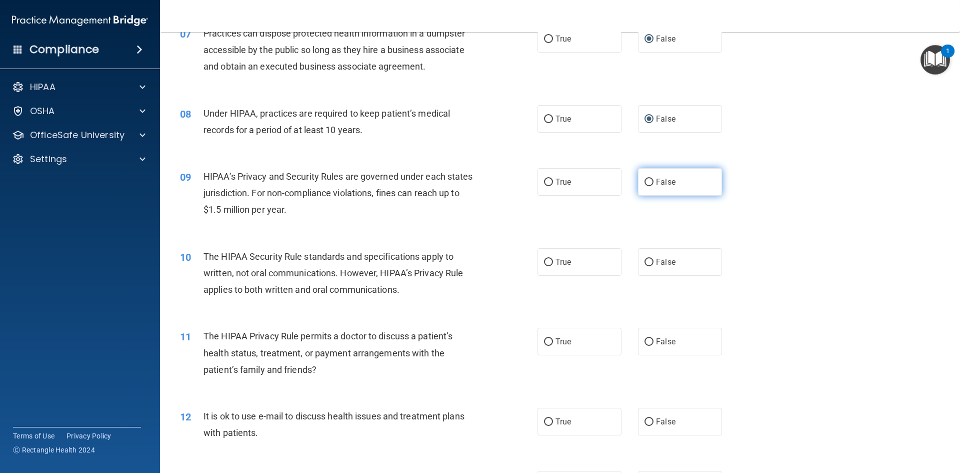
click at [645, 181] on input "False" at bounding box center [649, 183] width 9 height 8
radio input "true"
click at [547, 261] on input "True" at bounding box center [548, 263] width 9 height 8
radio input "true"
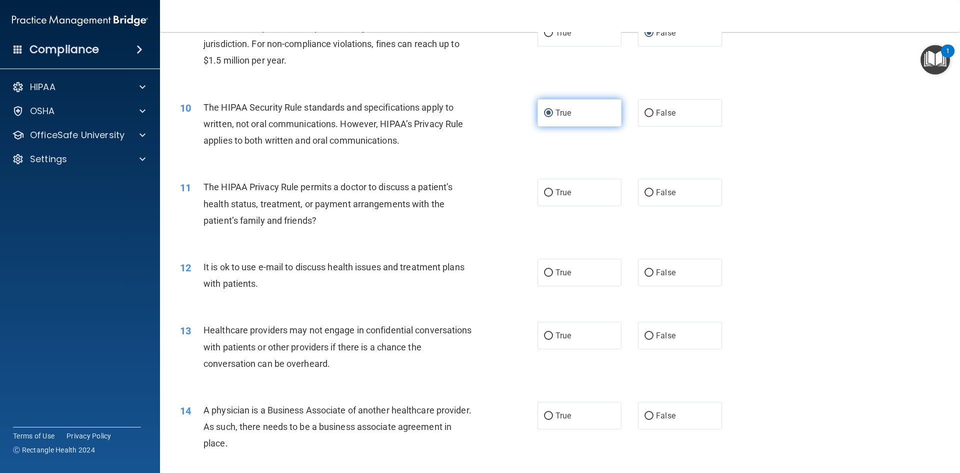
scroll to position [650, 0]
click at [545, 191] on input "True" at bounding box center [548, 192] width 9 height 8
radio input "true"
click at [544, 268] on input "True" at bounding box center [548, 272] width 9 height 8
radio input "true"
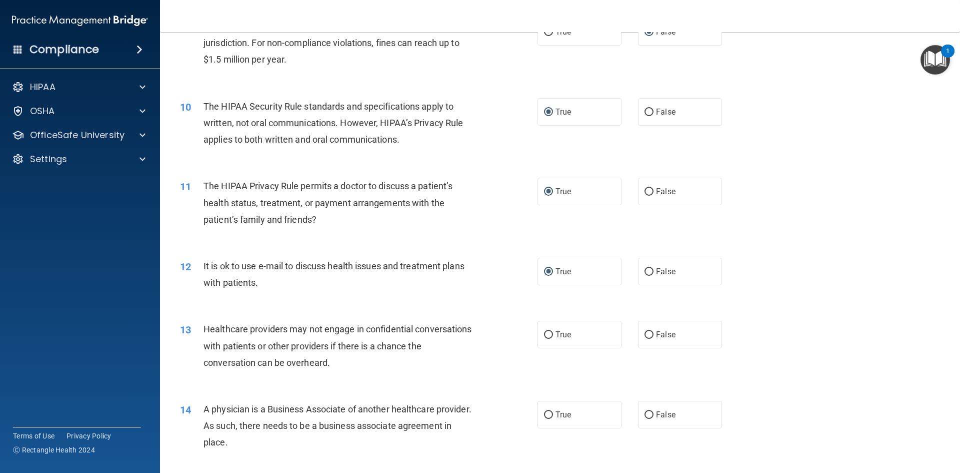
scroll to position [700, 0]
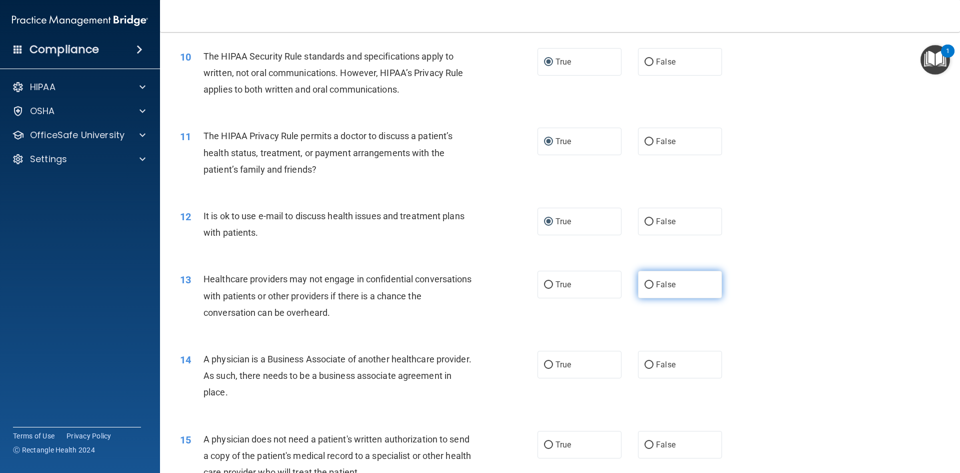
click at [646, 282] on input "False" at bounding box center [649, 285] width 9 height 8
radio input "true"
click at [544, 285] on input "True" at bounding box center [548, 285] width 9 height 8
radio input "true"
radio input "false"
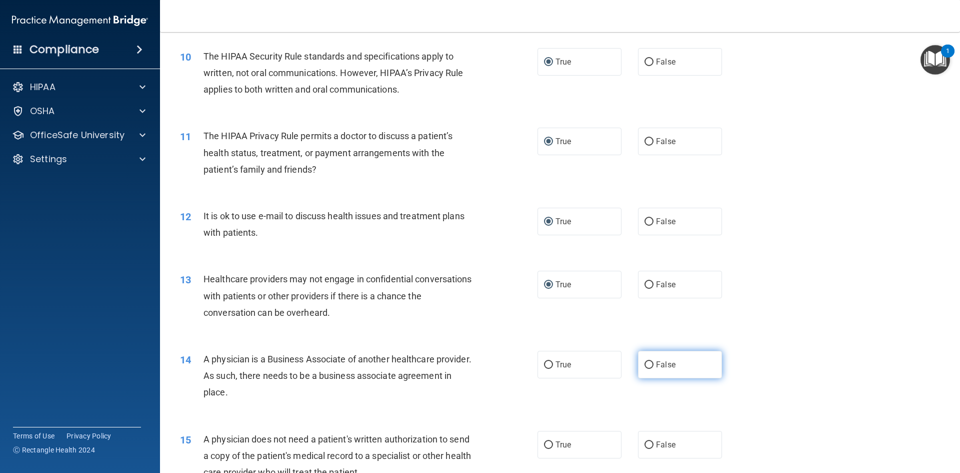
click at [645, 365] on input "False" at bounding box center [649, 365] width 9 height 8
radio input "true"
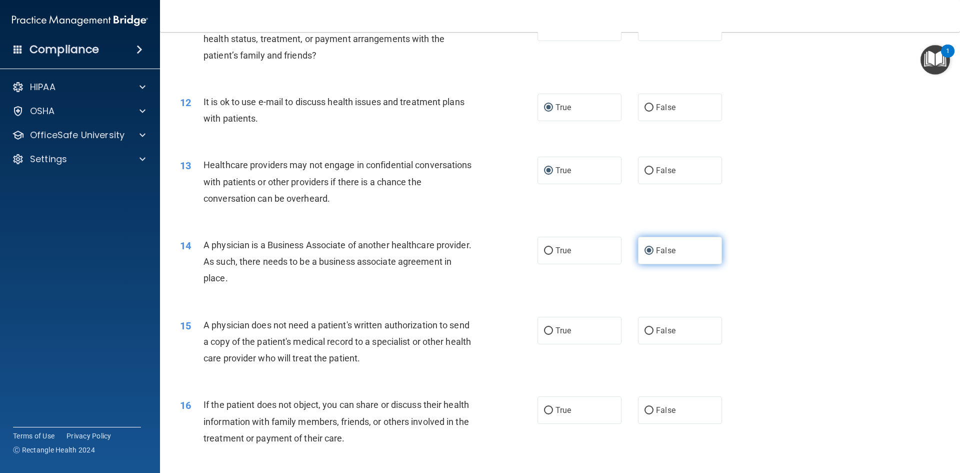
scroll to position [850, 0]
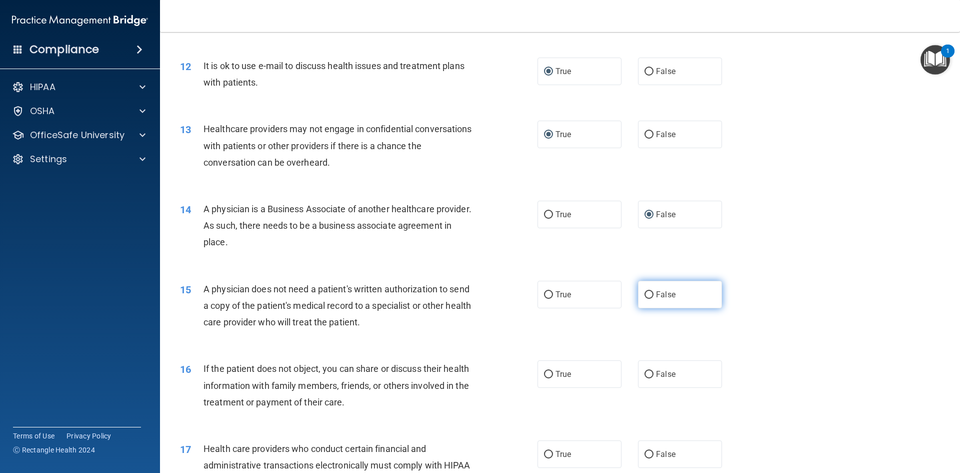
click at [645, 291] on input "False" at bounding box center [649, 295] width 9 height 8
radio input "true"
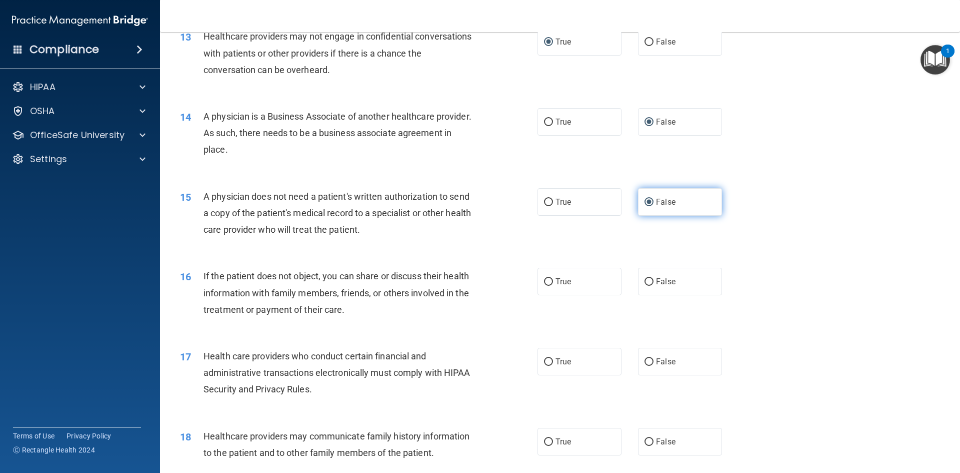
scroll to position [950, 0]
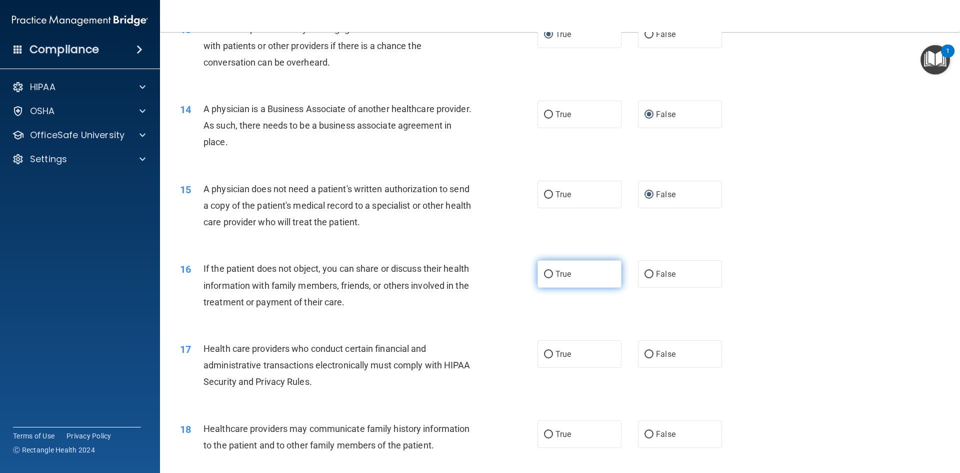
click at [545, 273] on input "True" at bounding box center [548, 275] width 9 height 8
radio input "true"
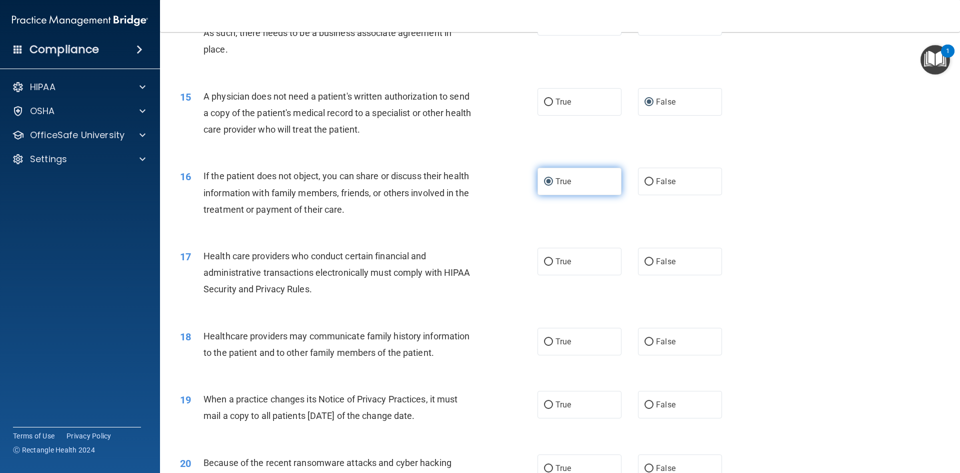
scroll to position [1050, 0]
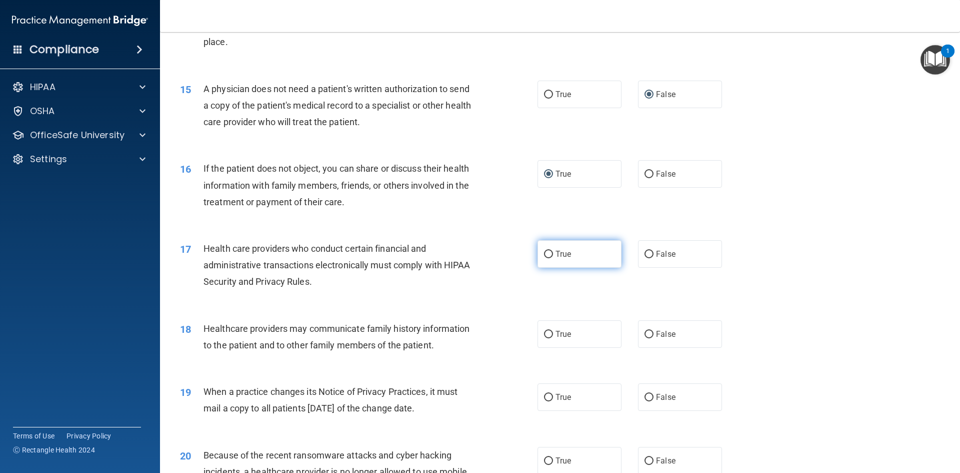
click at [546, 252] on input "True" at bounding box center [548, 255] width 9 height 8
radio input "true"
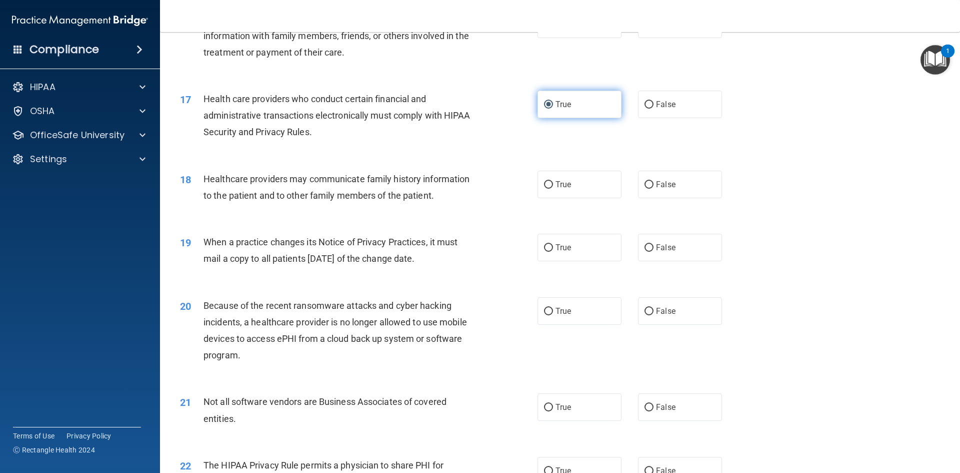
scroll to position [1200, 0]
click at [645, 182] on input "False" at bounding box center [649, 185] width 9 height 8
radio input "true"
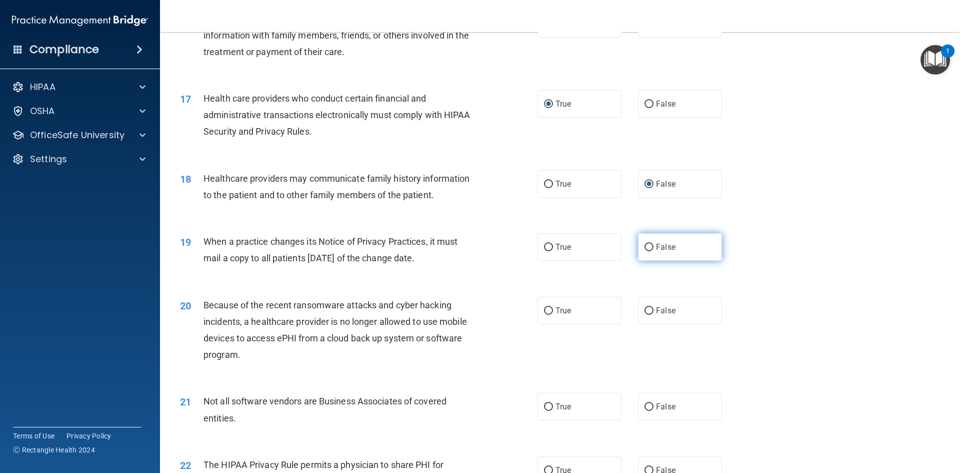
click at [645, 245] on input "False" at bounding box center [649, 248] width 9 height 8
radio input "true"
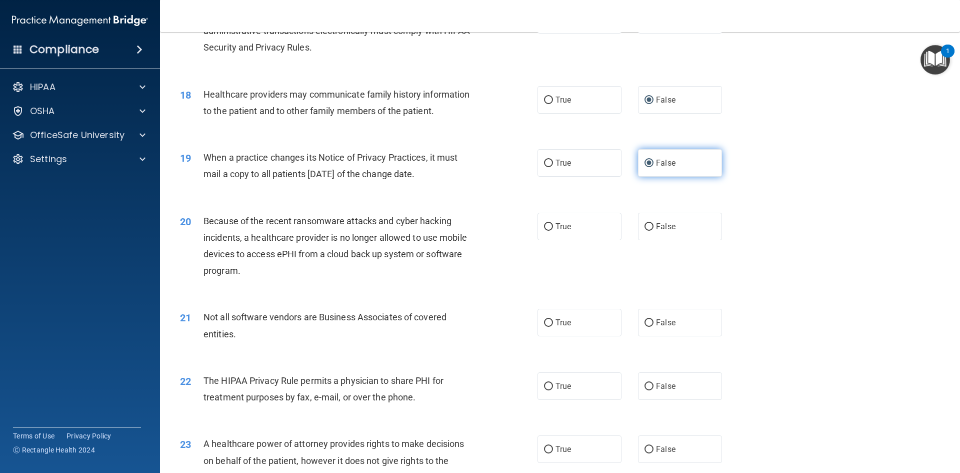
scroll to position [1300, 0]
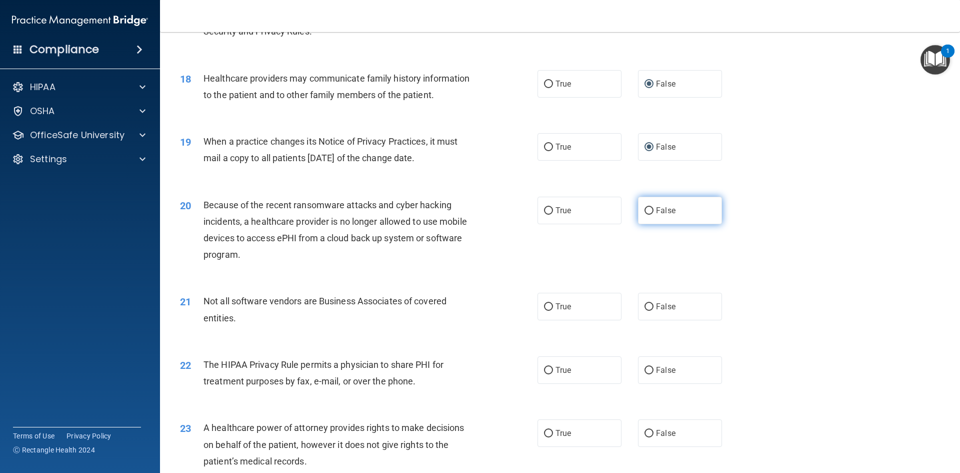
click at [645, 209] on input "False" at bounding box center [649, 211] width 9 height 8
radio input "true"
click at [544, 303] on input "True" at bounding box center [548, 307] width 9 height 8
radio input "true"
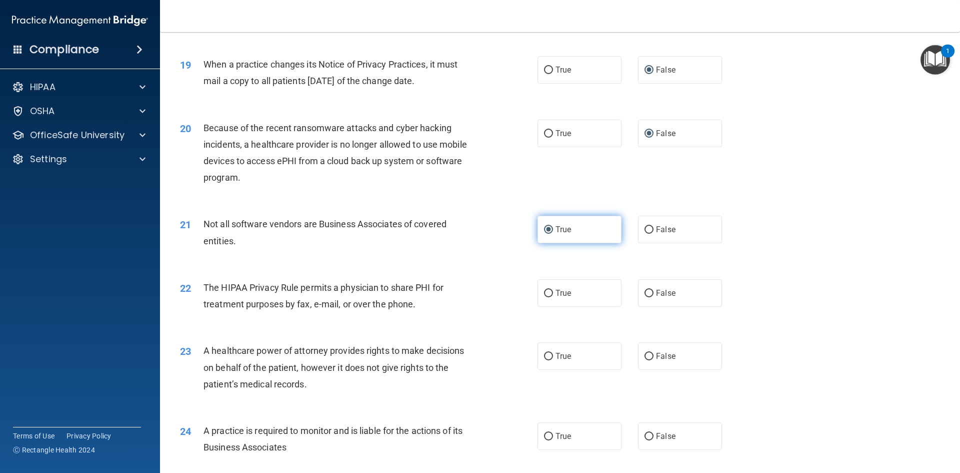
scroll to position [1450, 0]
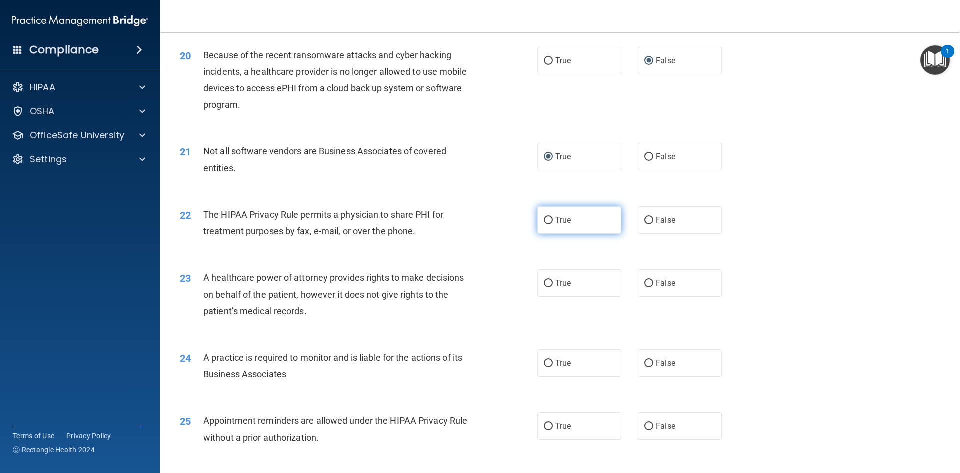
click at [544, 219] on input "True" at bounding box center [548, 221] width 9 height 8
radio input "true"
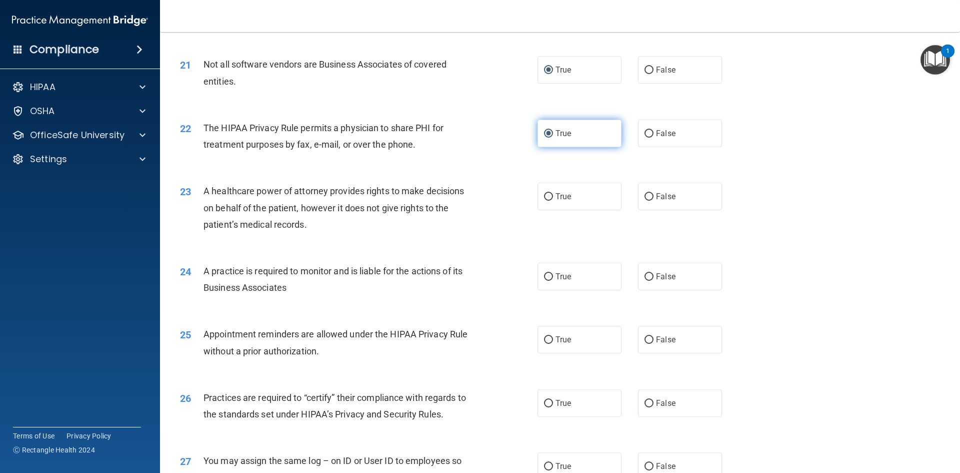
scroll to position [1550, 0]
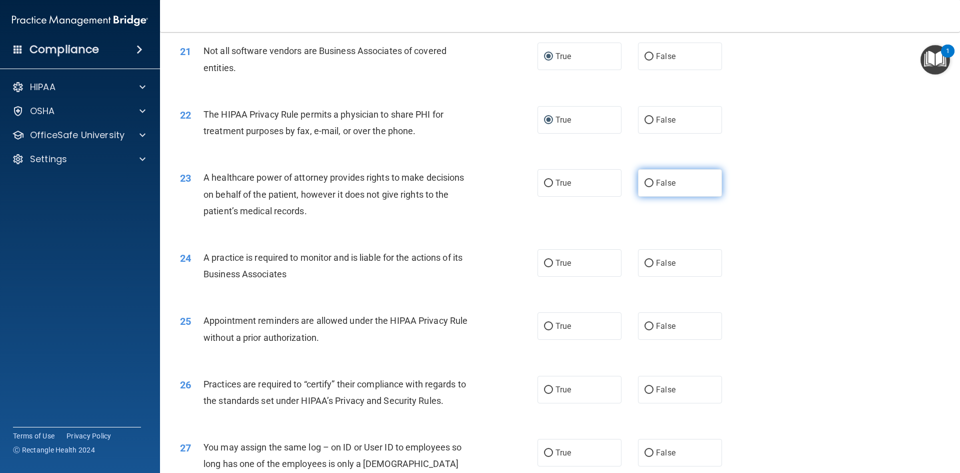
click at [646, 182] on input "False" at bounding box center [649, 184] width 9 height 8
radio input "true"
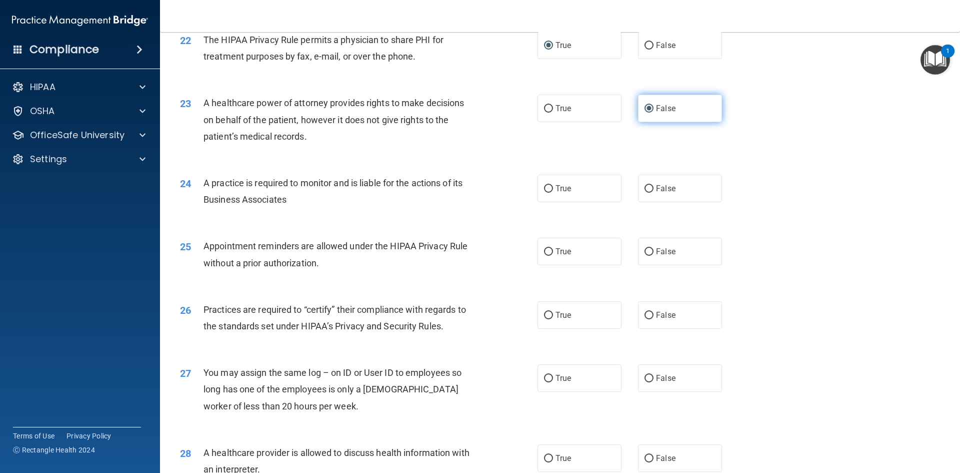
scroll to position [1700, 0]
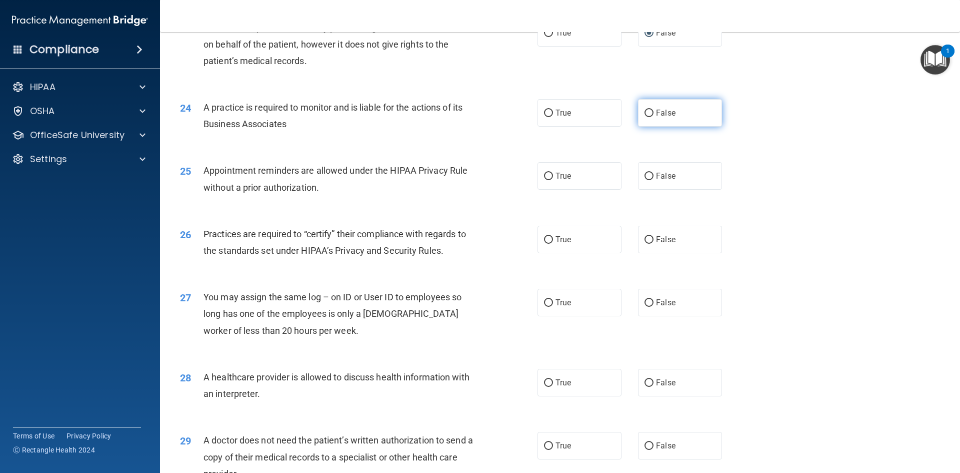
click at [647, 111] on input "False" at bounding box center [649, 114] width 9 height 8
radio input "true"
click at [544, 176] on input "True" at bounding box center [548, 177] width 9 height 8
radio input "true"
click at [645, 239] on input "False" at bounding box center [649, 240] width 9 height 8
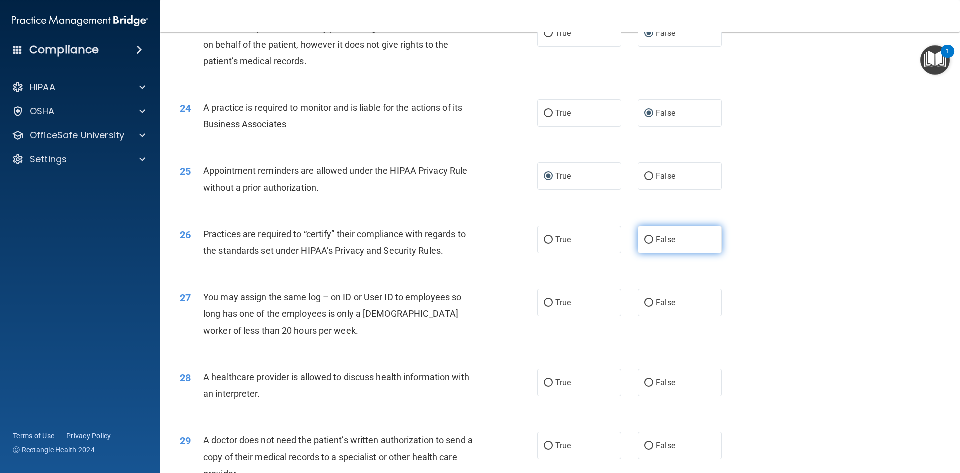
radio input "true"
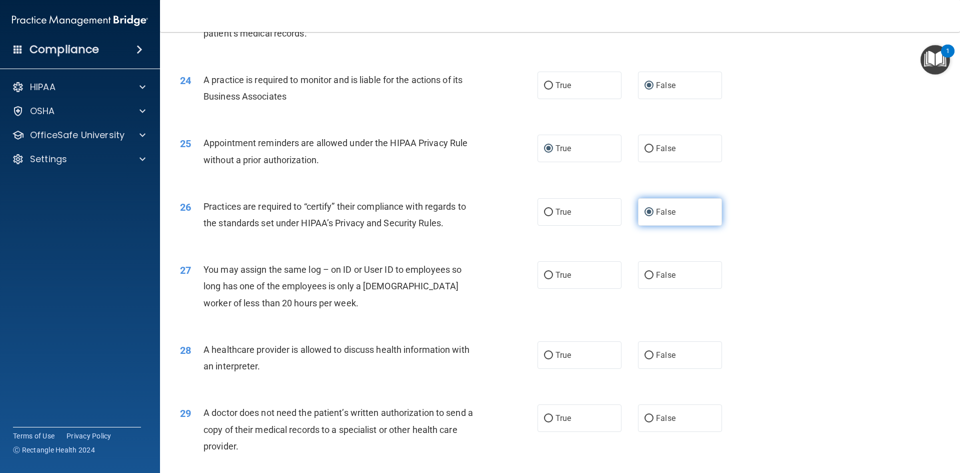
scroll to position [1750, 0]
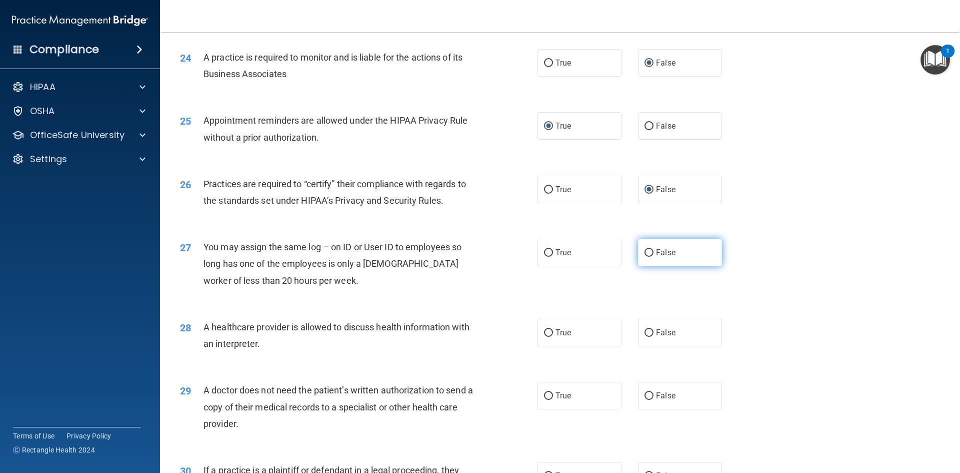
click at [645, 249] on input "False" at bounding box center [649, 253] width 9 height 8
radio input "true"
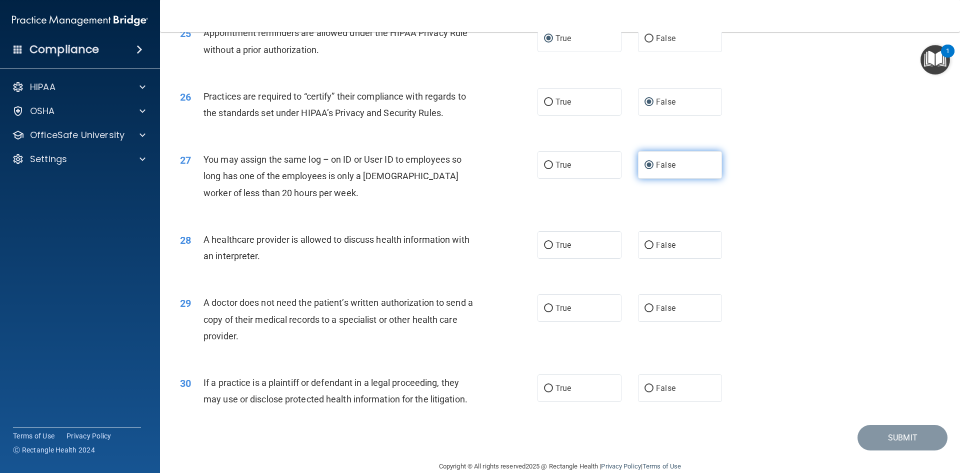
scroll to position [1855, 0]
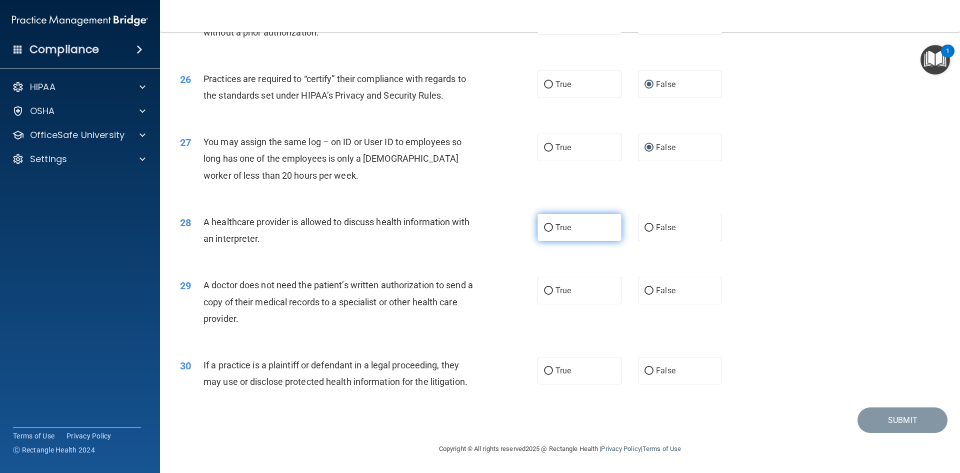
click at [545, 226] on input "True" at bounding box center [548, 228] width 9 height 8
radio input "true"
click at [544, 287] on input "True" at bounding box center [548, 291] width 9 height 8
radio input "true"
click at [545, 370] on input "True" at bounding box center [548, 371] width 9 height 8
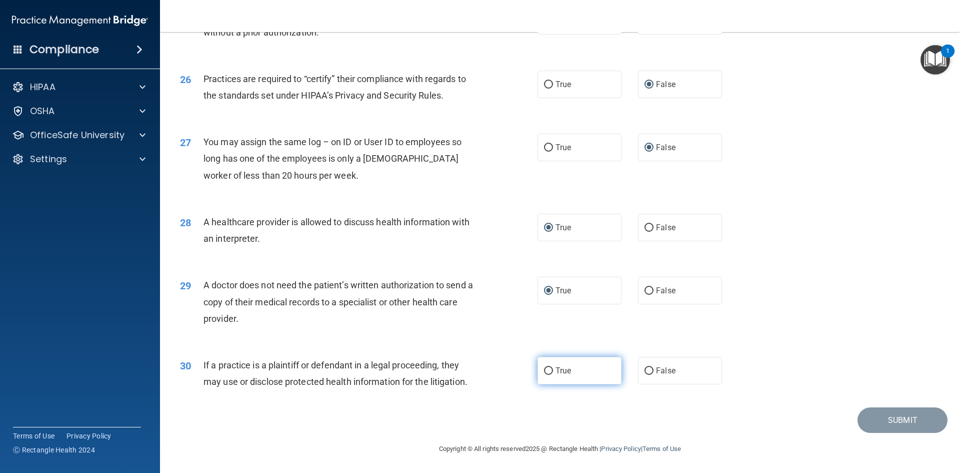
radio input "true"
click at [887, 420] on button "Submit" at bounding box center [903, 420] width 90 height 26
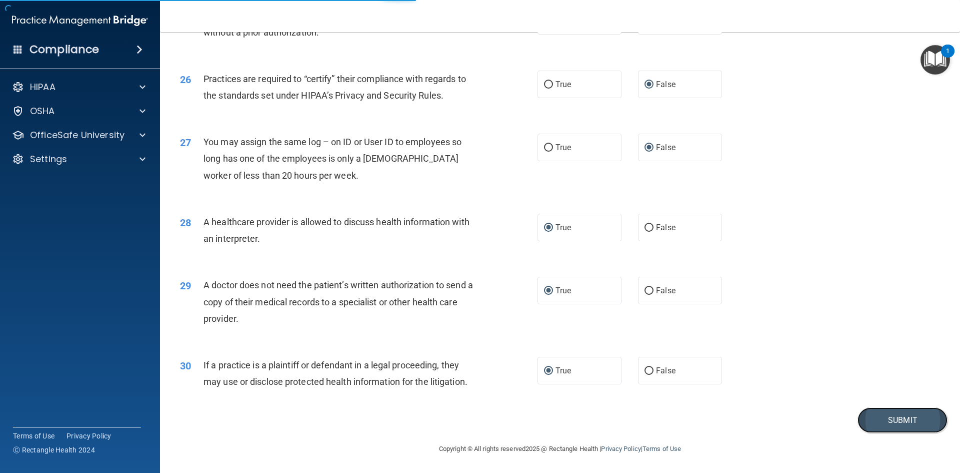
click at [887, 420] on button "Submit" at bounding box center [903, 420] width 90 height 26
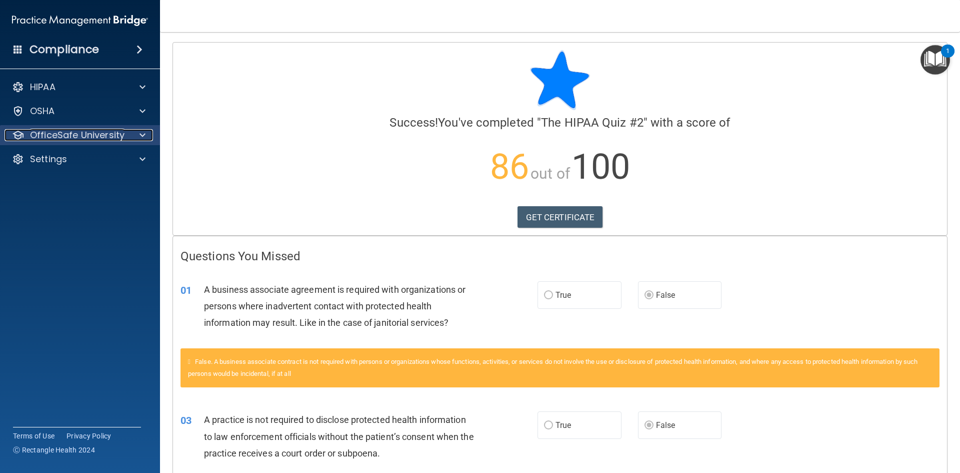
click at [88, 135] on p "OfficeSafe University" at bounding box center [77, 135] width 95 height 12
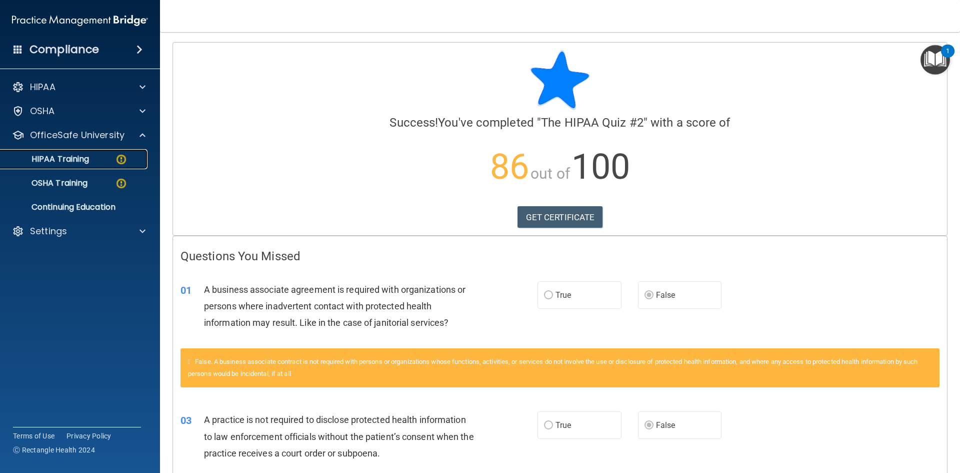
click at [73, 157] on p "HIPAA Training" at bounding box center [48, 159] width 83 height 10
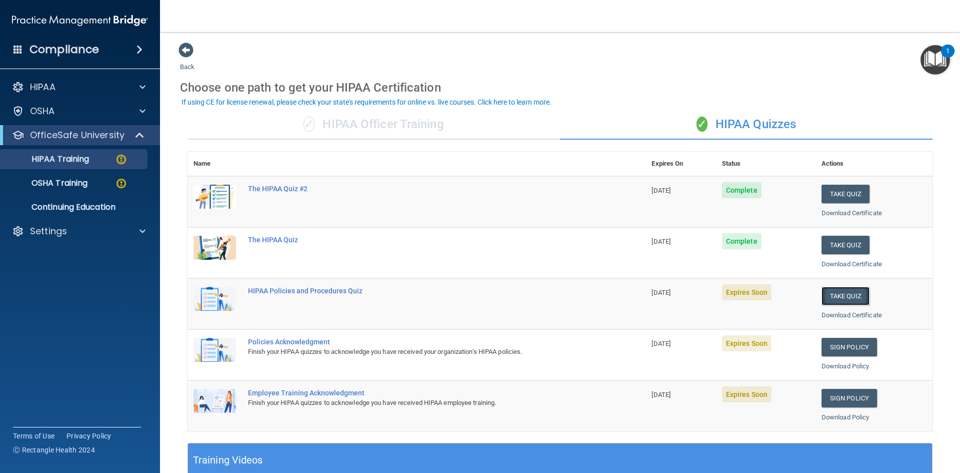
click at [830, 296] on button "Take Quiz" at bounding box center [846, 296] width 48 height 19
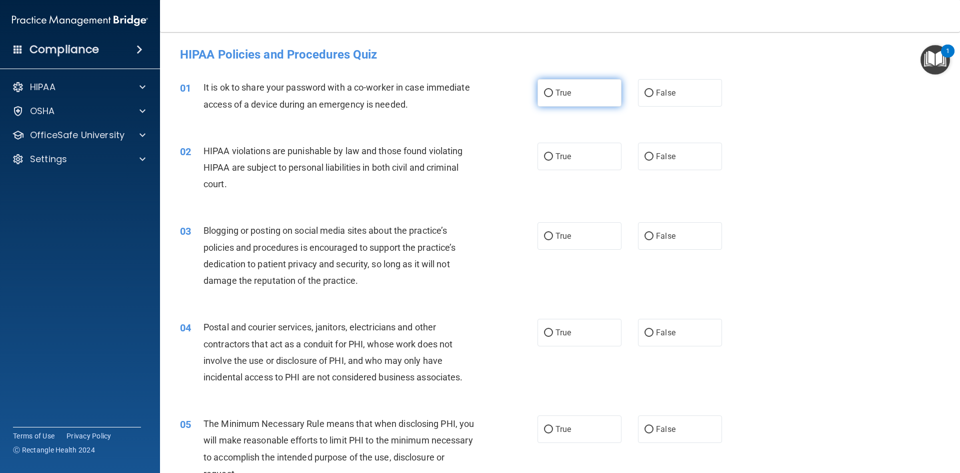
click at [544, 87] on label "True" at bounding box center [580, 93] width 84 height 28
click at [544, 90] on input "True" at bounding box center [548, 94] width 9 height 8
radio input "true"
click at [546, 154] on input "True" at bounding box center [548, 157] width 9 height 8
radio input "true"
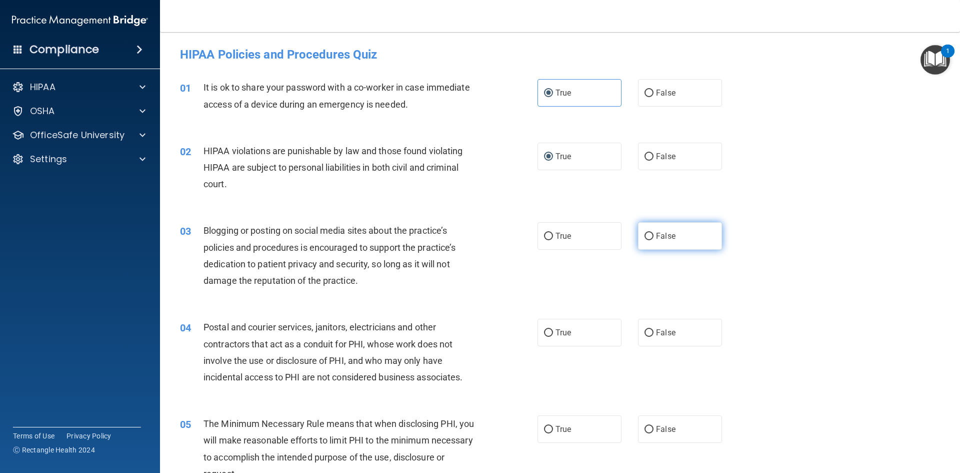
click at [645, 234] on input "False" at bounding box center [649, 237] width 9 height 8
radio input "true"
click at [645, 331] on input "False" at bounding box center [649, 333] width 9 height 8
radio input "true"
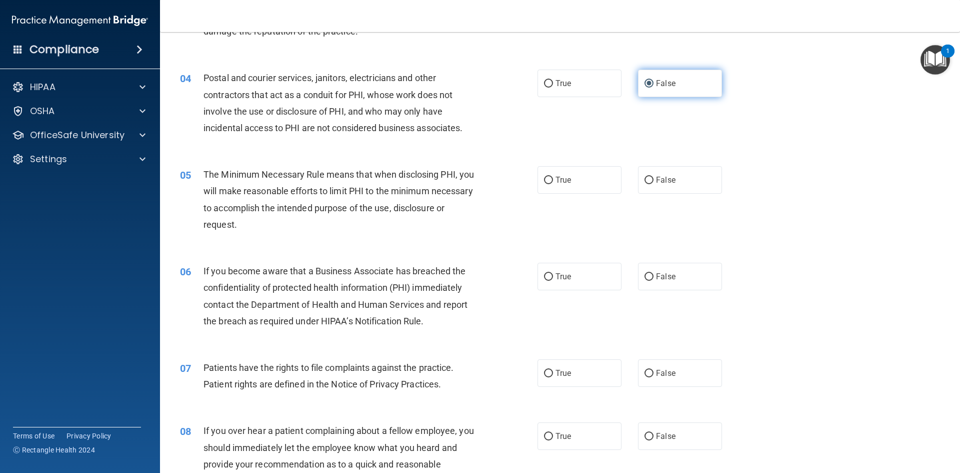
scroll to position [250, 0]
click at [645, 178] on input "False" at bounding box center [649, 180] width 9 height 8
radio input "true"
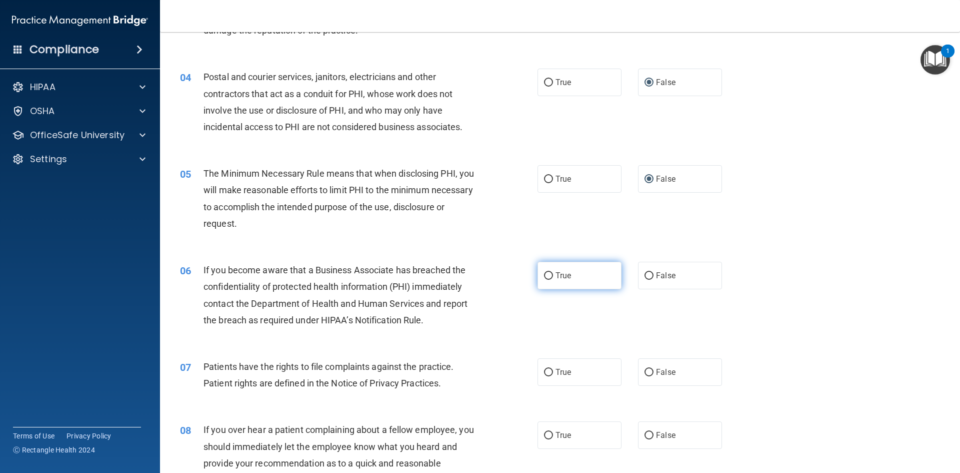
click at [547, 273] on input "True" at bounding box center [548, 276] width 9 height 8
radio input "true"
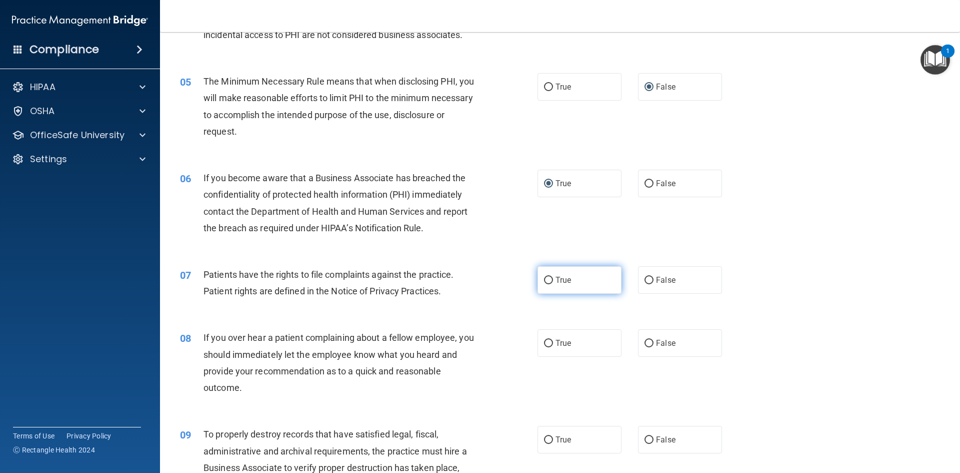
scroll to position [350, 0]
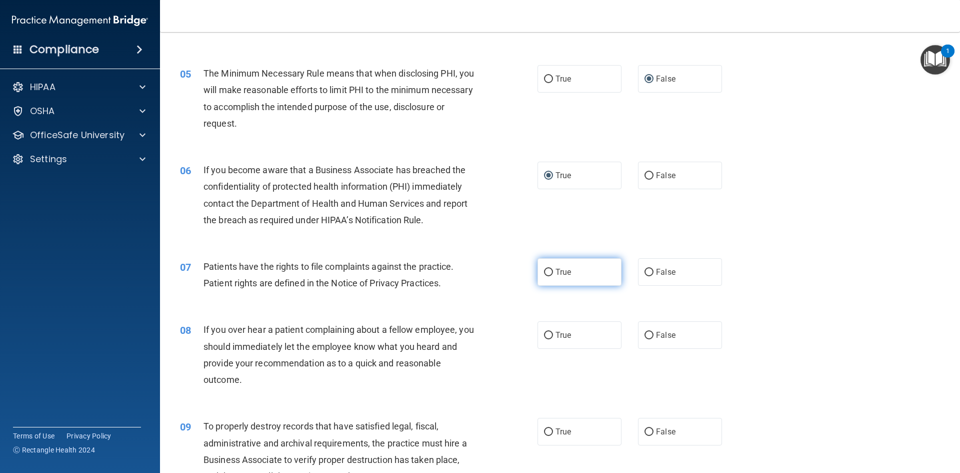
click at [545, 271] on input "True" at bounding box center [548, 273] width 9 height 8
radio input "true"
click at [545, 334] on input "True" at bounding box center [548, 336] width 9 height 8
radio input "true"
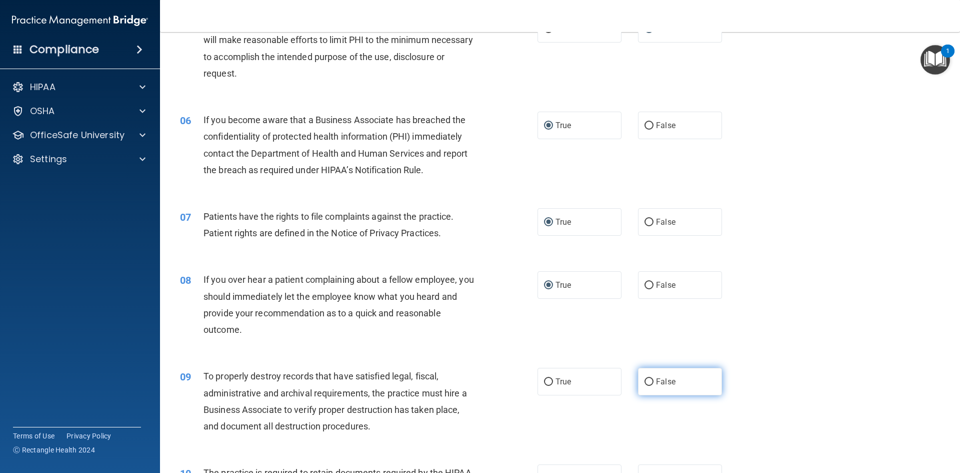
click at [645, 381] on input "False" at bounding box center [649, 382] width 9 height 8
radio input "true"
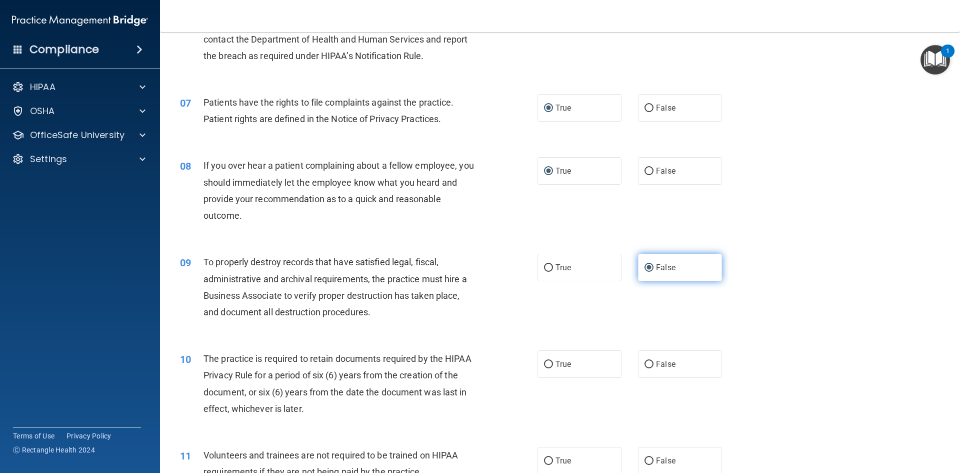
scroll to position [550, 0]
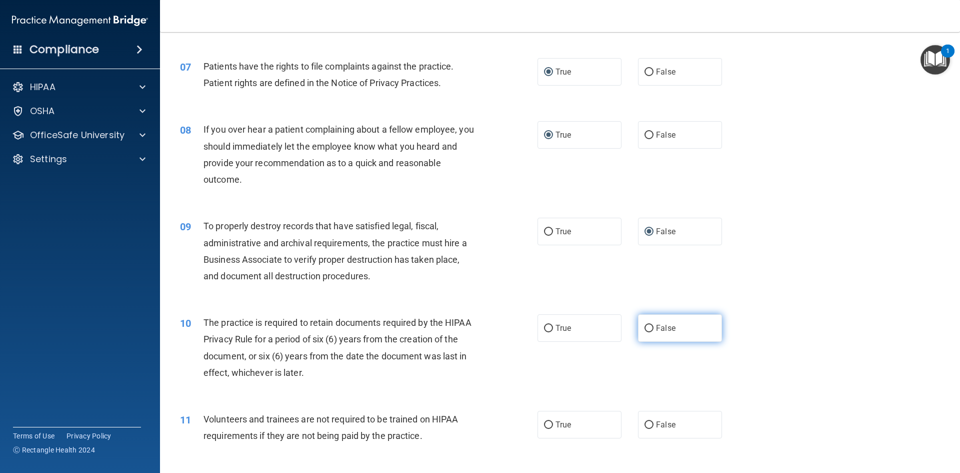
click at [645, 326] on input "False" at bounding box center [649, 329] width 9 height 8
radio input "true"
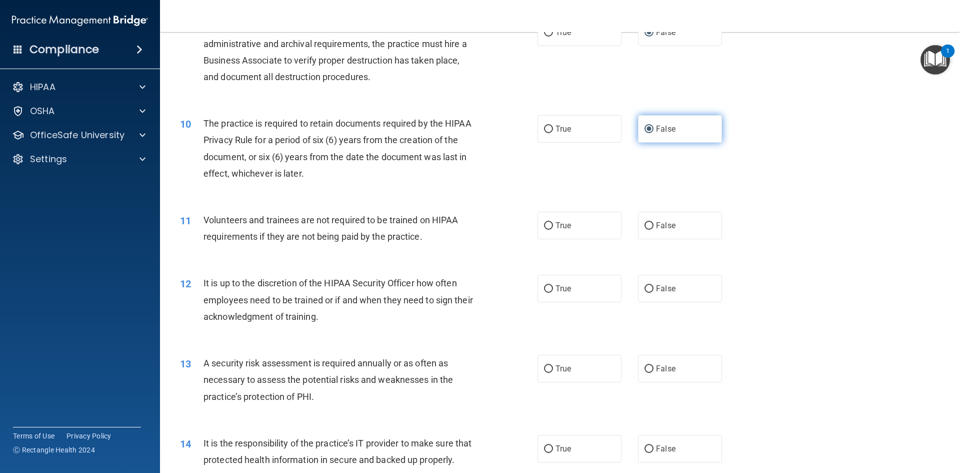
scroll to position [750, 0]
click at [545, 225] on input "True" at bounding box center [548, 225] width 9 height 8
radio input "true"
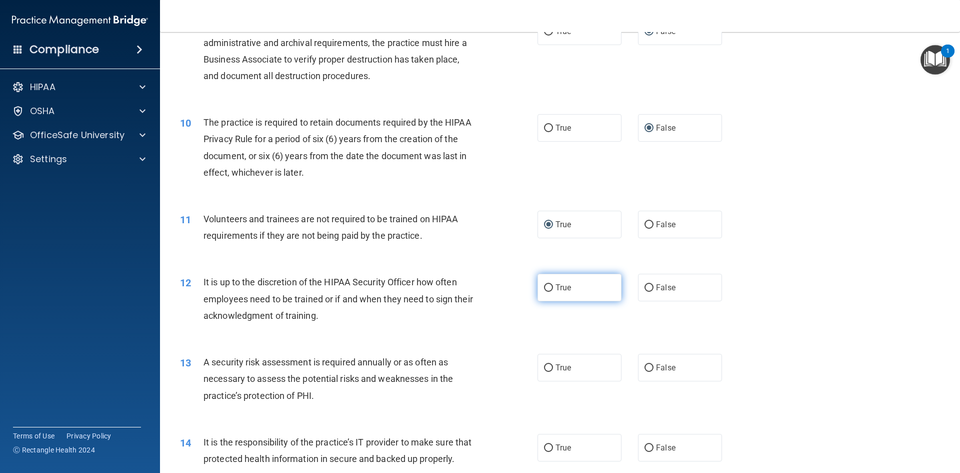
click at [544, 287] on input "True" at bounding box center [548, 288] width 9 height 8
radio input "true"
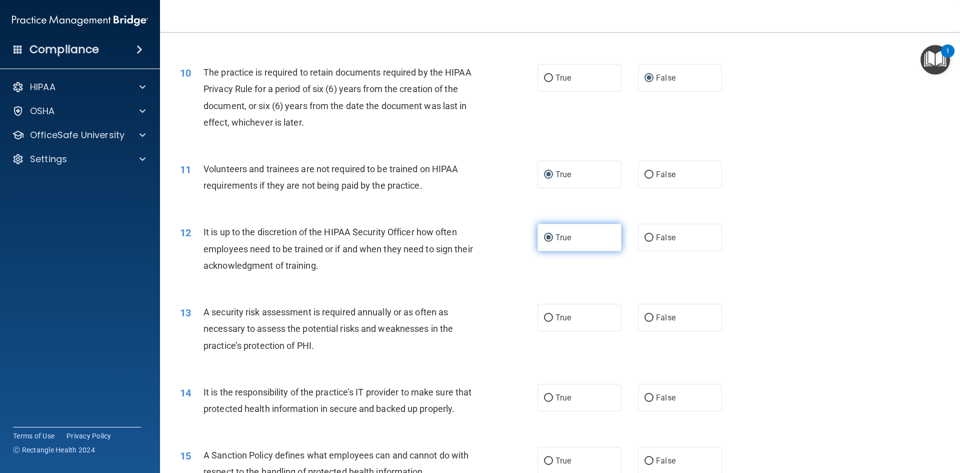
scroll to position [850, 0]
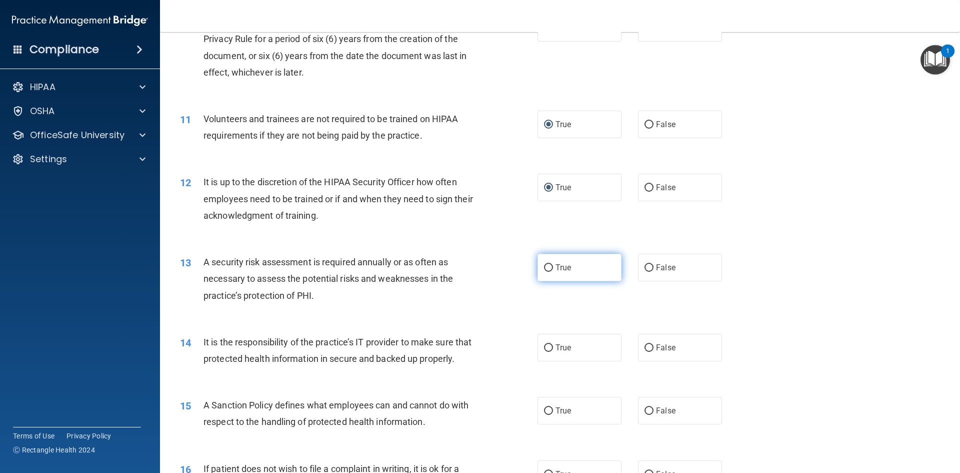
click at [546, 268] on input "True" at bounding box center [548, 268] width 9 height 8
radio input "true"
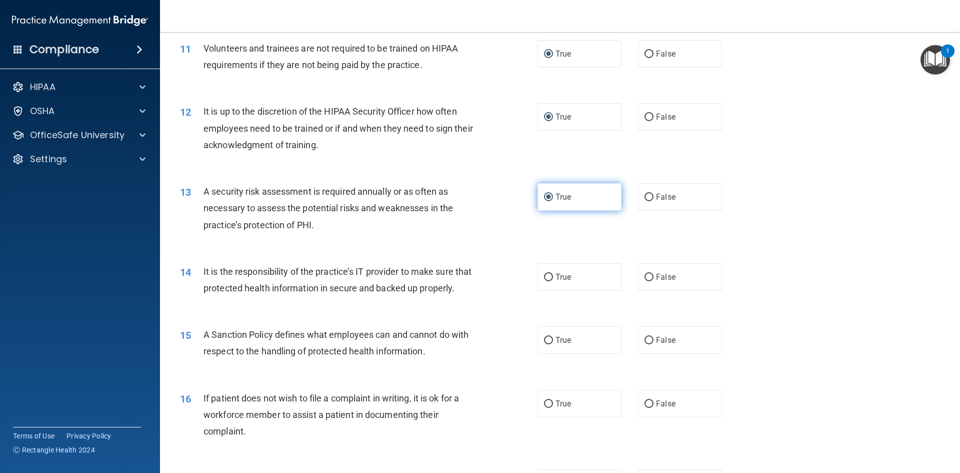
scroll to position [950, 0]
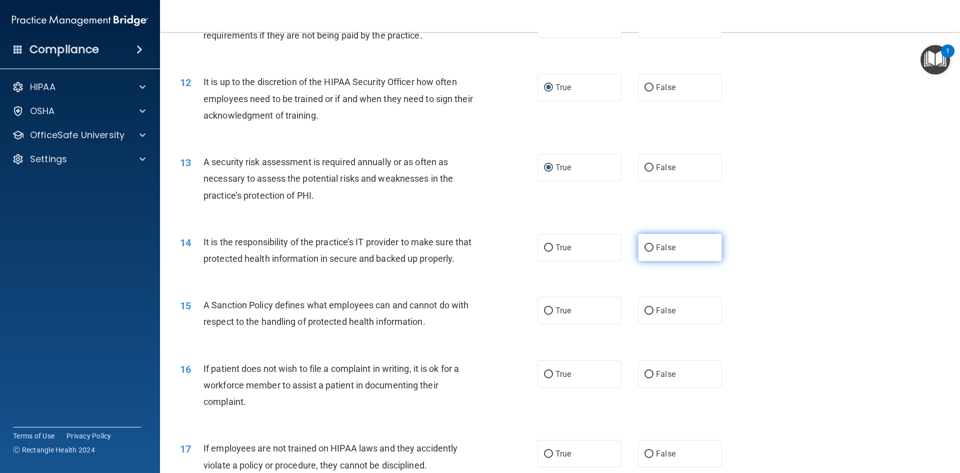
click at [645, 247] on input "False" at bounding box center [649, 248] width 9 height 8
radio input "true"
click at [645, 315] on input "False" at bounding box center [649, 311] width 9 height 8
radio input "true"
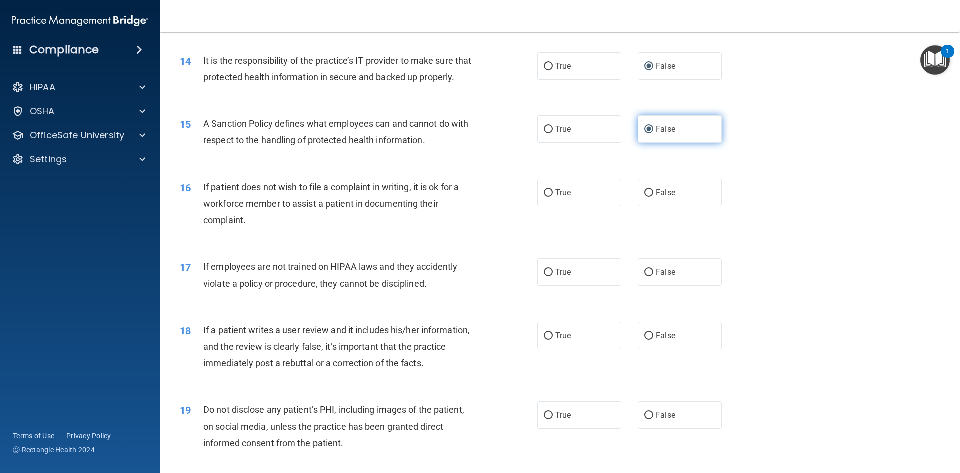
scroll to position [1150, 0]
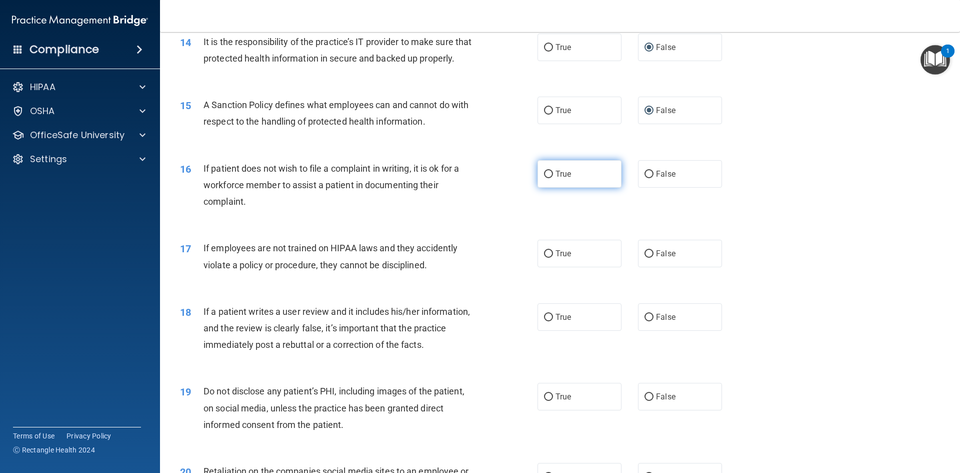
click at [546, 178] on input "True" at bounding box center [548, 175] width 9 height 8
radio input "true"
click at [542, 266] on label "True" at bounding box center [580, 254] width 84 height 28
click at [544, 258] on input "True" at bounding box center [548, 254] width 9 height 8
radio input "true"
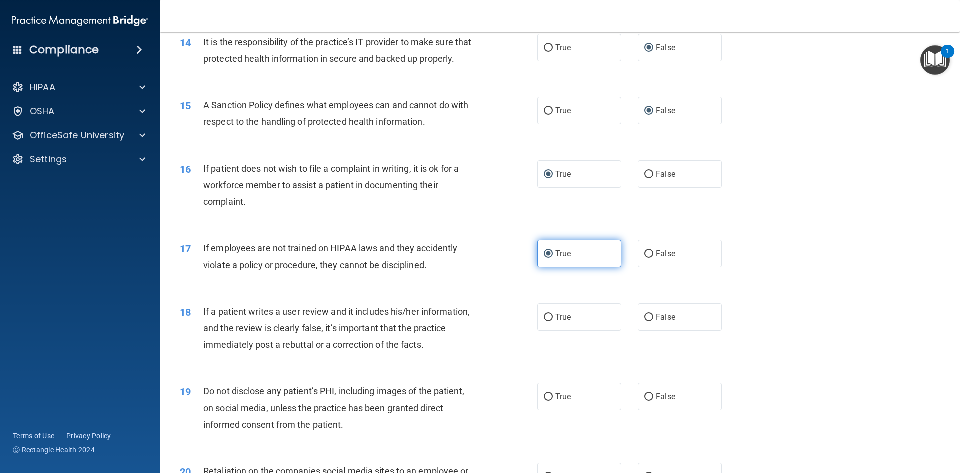
click at [544, 258] on input "True" at bounding box center [548, 254] width 9 height 8
click at [645, 321] on input "False" at bounding box center [649, 318] width 9 height 8
radio input "true"
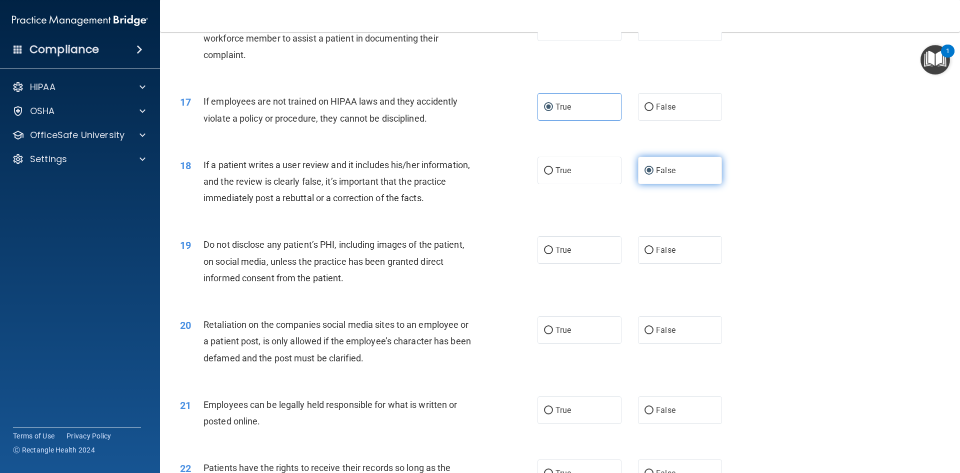
scroll to position [1300, 0]
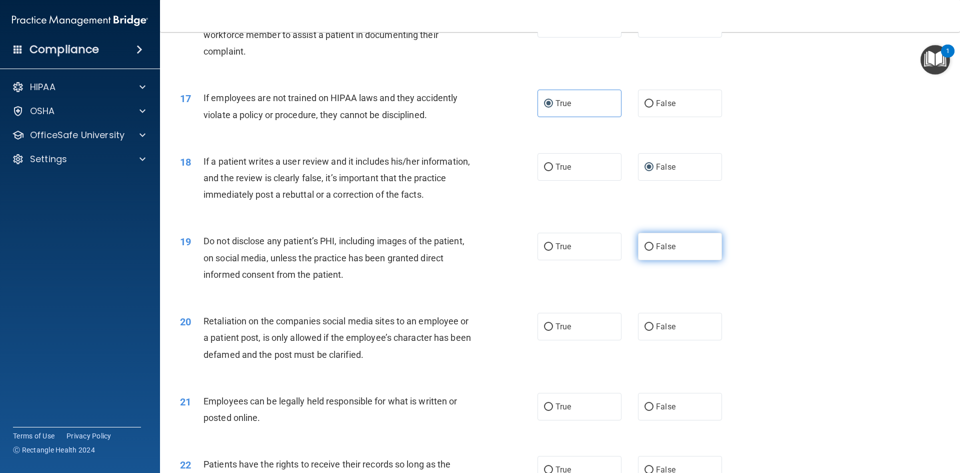
click at [645, 251] on input "False" at bounding box center [649, 247] width 9 height 8
radio input "true"
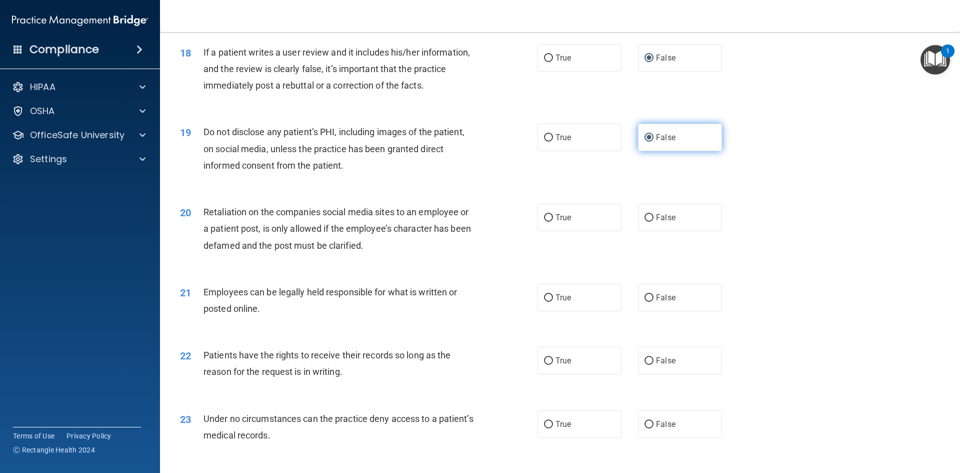
scroll to position [1450, 0]
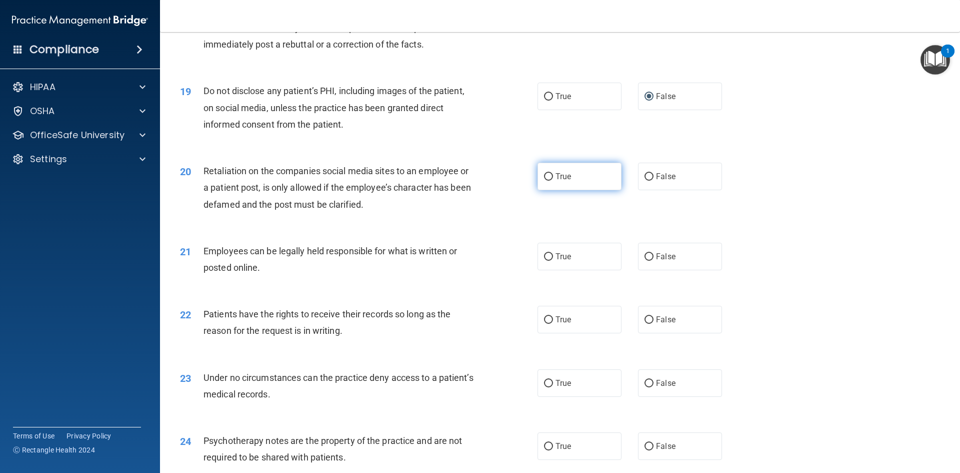
click at [544, 181] on input "True" at bounding box center [548, 177] width 9 height 8
radio input "true"
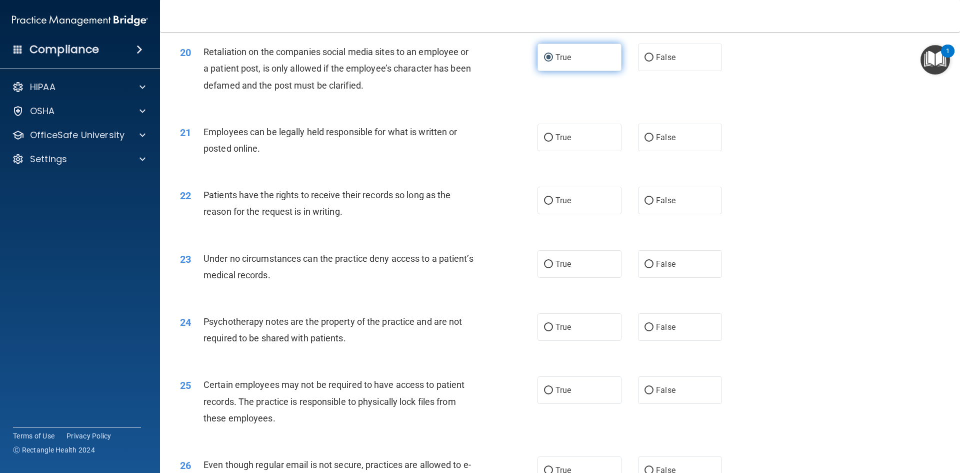
scroll to position [1600, 0]
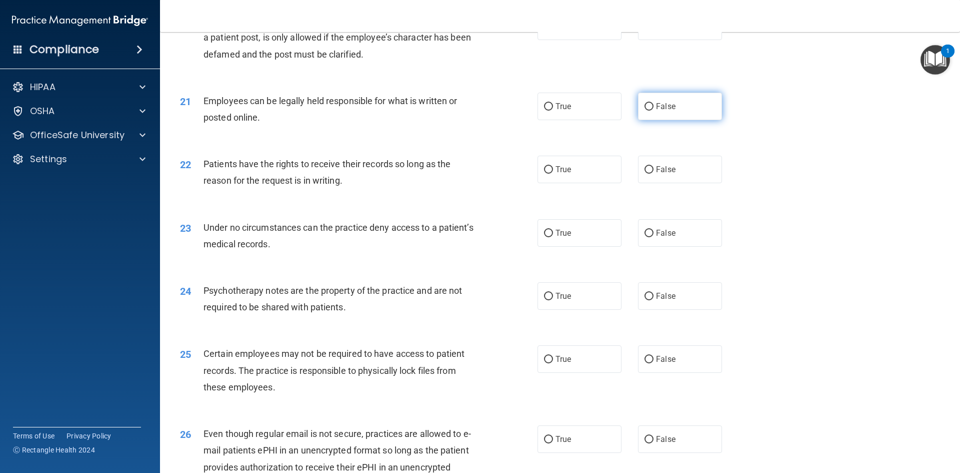
click at [645, 111] on input "False" at bounding box center [649, 107] width 9 height 8
radio input "true"
click at [544, 174] on input "True" at bounding box center [548, 170] width 9 height 8
radio input "true"
click at [545, 237] on input "True" at bounding box center [548, 234] width 9 height 8
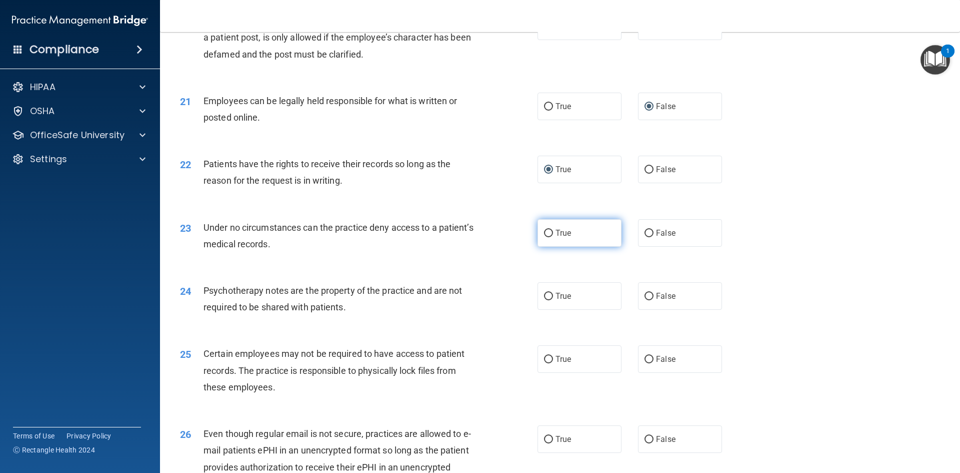
radio input "true"
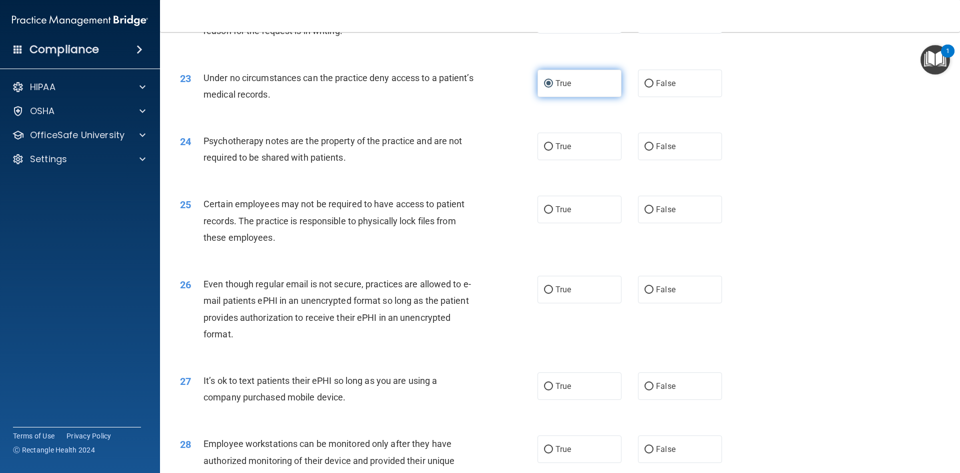
scroll to position [1750, 0]
click at [645, 87] on input "False" at bounding box center [649, 84] width 9 height 8
radio input "true"
radio input "false"
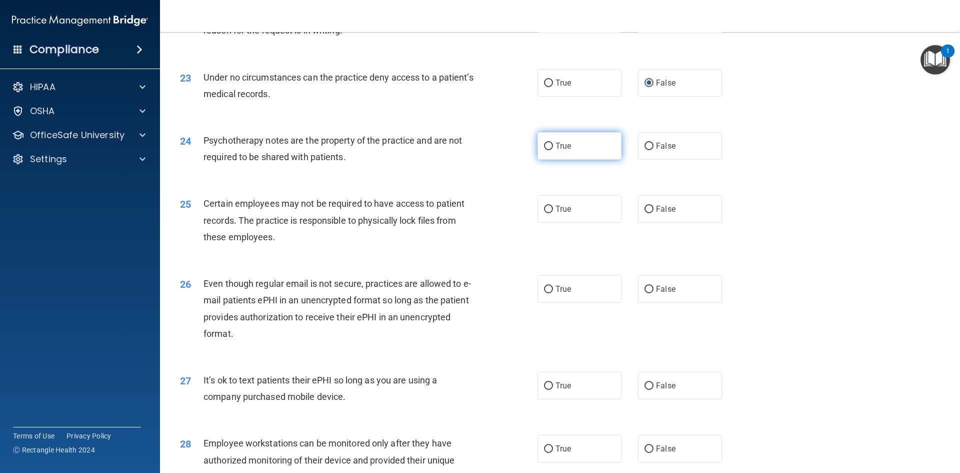
click at [544, 150] on input "True" at bounding box center [548, 147] width 9 height 8
radio input "true"
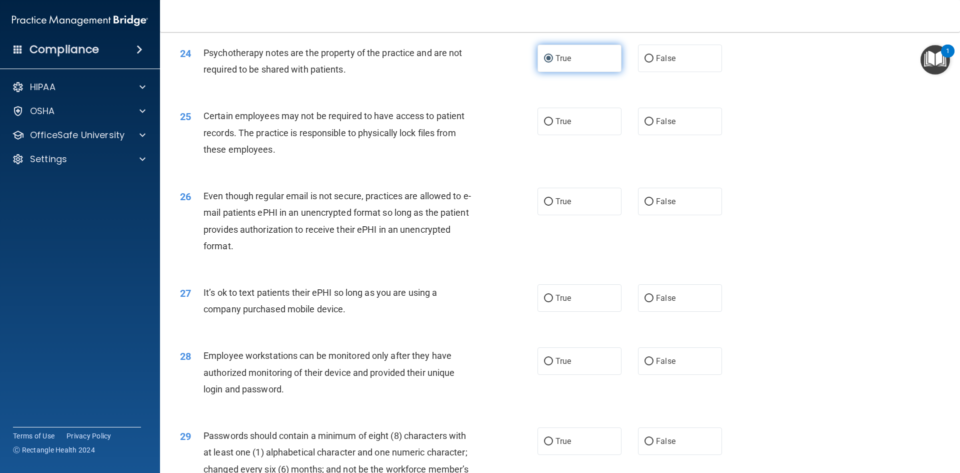
scroll to position [1850, 0]
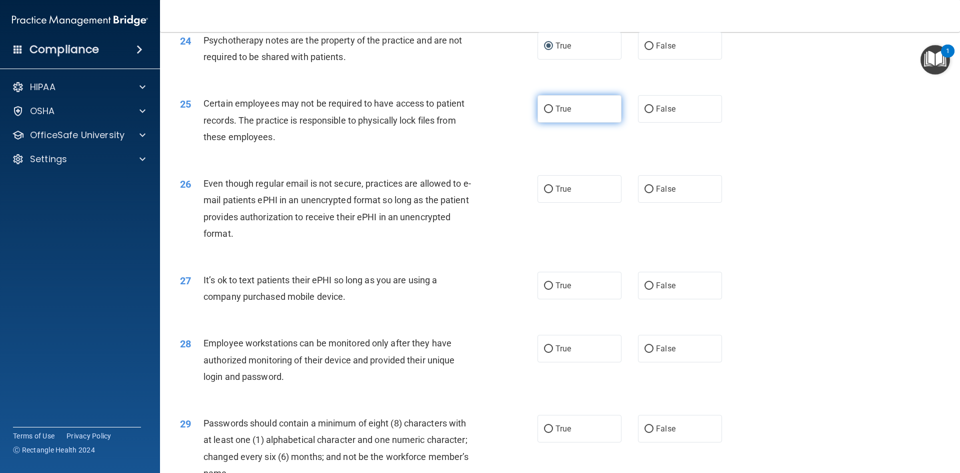
click at [545, 113] on input "True" at bounding box center [548, 110] width 9 height 8
radio input "true"
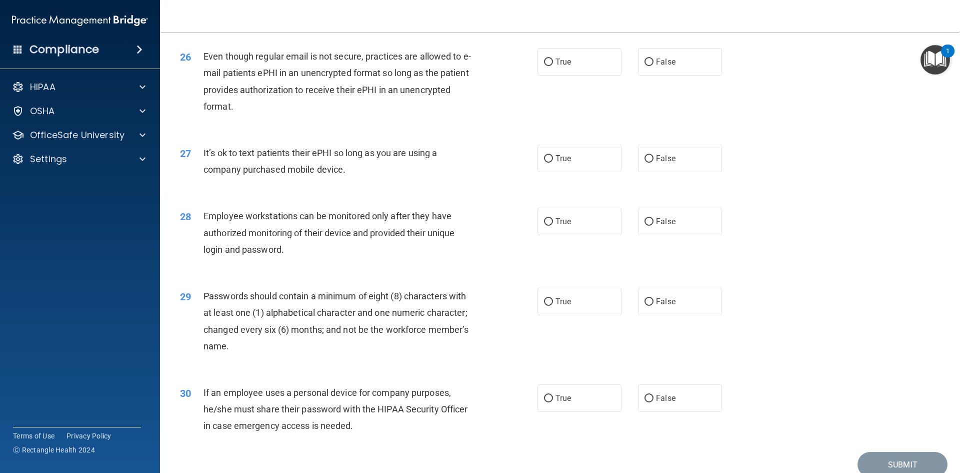
scroll to position [2000, 0]
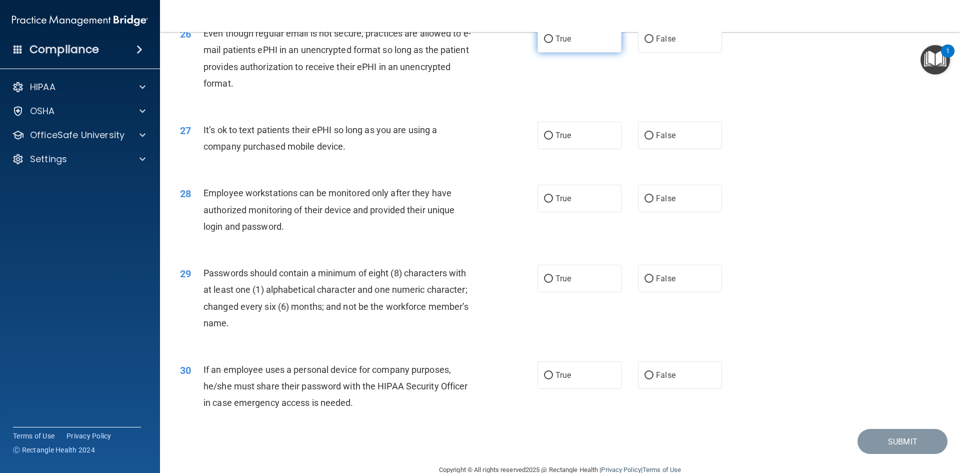
click at [544, 43] on input "True" at bounding box center [548, 40] width 9 height 8
radio input "true"
click at [645, 140] on input "False" at bounding box center [649, 136] width 9 height 8
radio input "true"
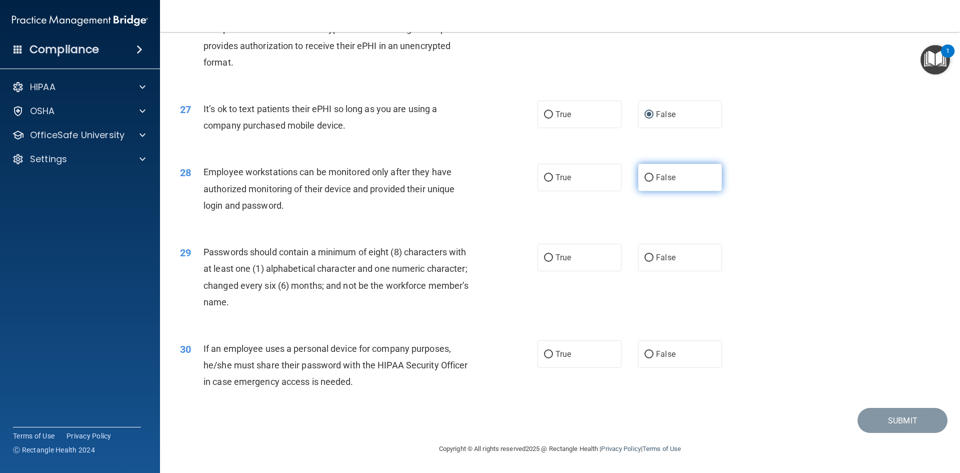
click at [645, 174] on input "False" at bounding box center [649, 178] width 9 height 8
radio input "true"
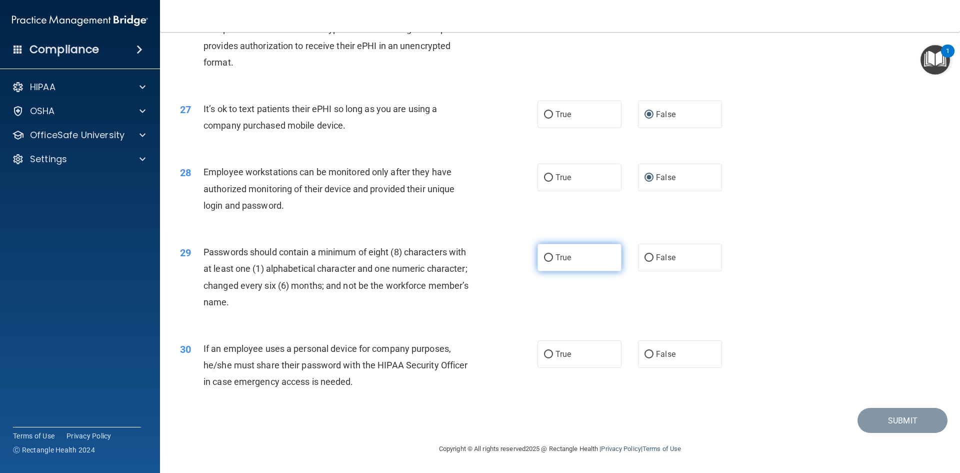
click at [544, 255] on input "True" at bounding box center [548, 258] width 9 height 8
radio input "true"
click at [645, 352] on input "False" at bounding box center [649, 355] width 9 height 8
radio input "true"
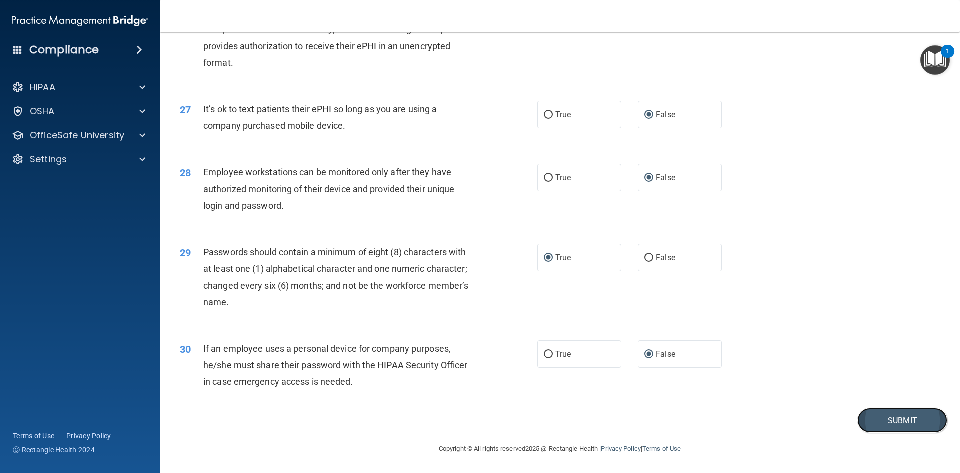
click at [890, 419] on button "Submit" at bounding box center [903, 421] width 90 height 26
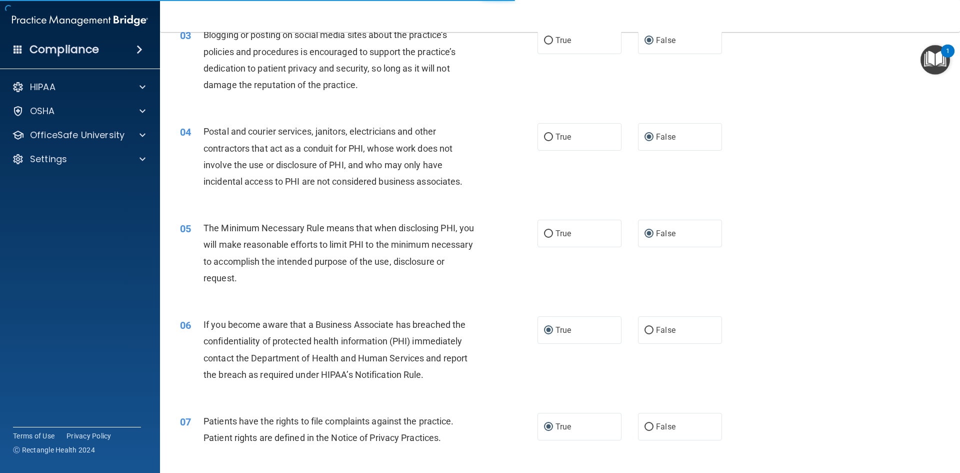
scroll to position [138, 0]
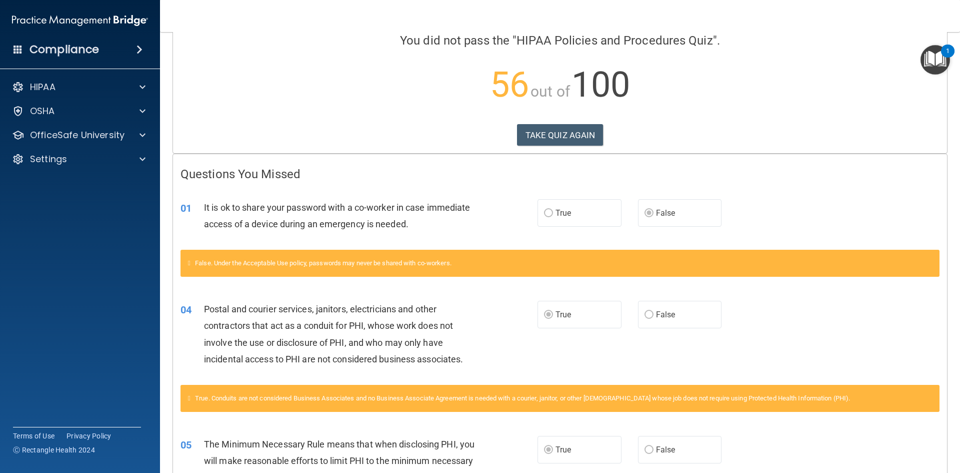
scroll to position [50, 0]
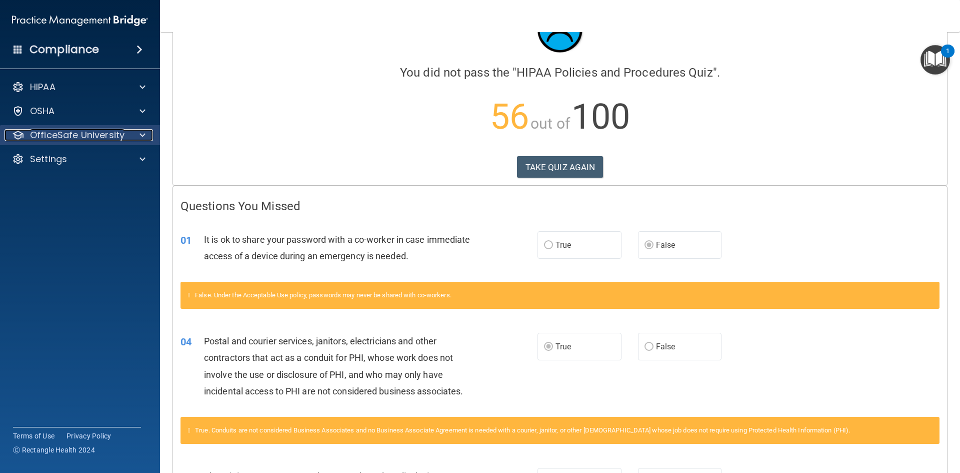
click at [49, 137] on p "OfficeSafe University" at bounding box center [77, 135] width 95 height 12
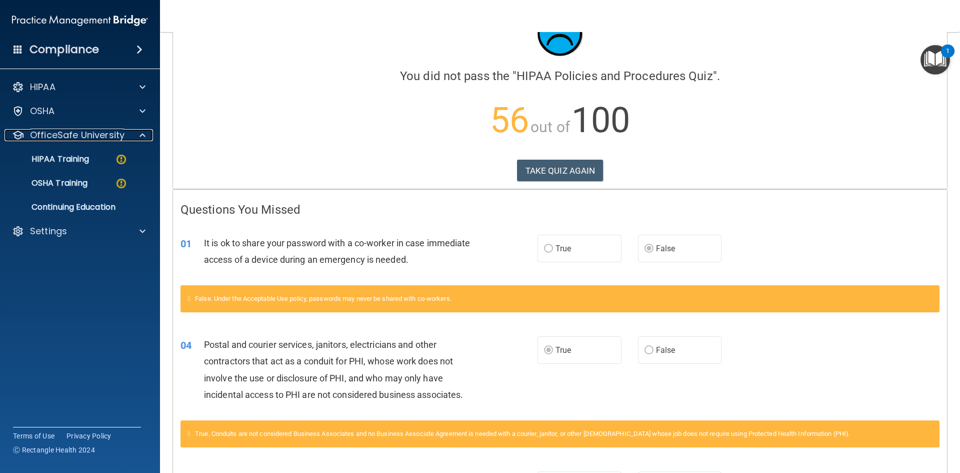
scroll to position [0, 0]
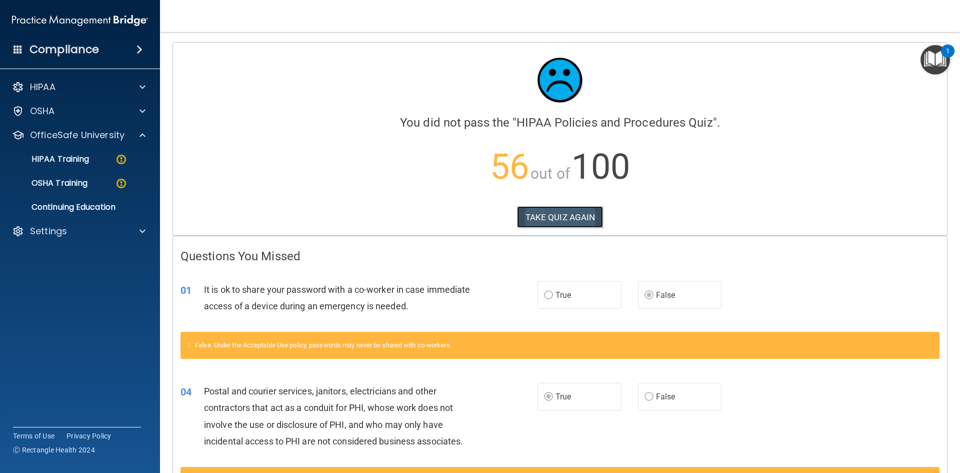
click at [563, 219] on button "TAKE QUIZ AGAIN" at bounding box center [560, 217] width 87 height 22
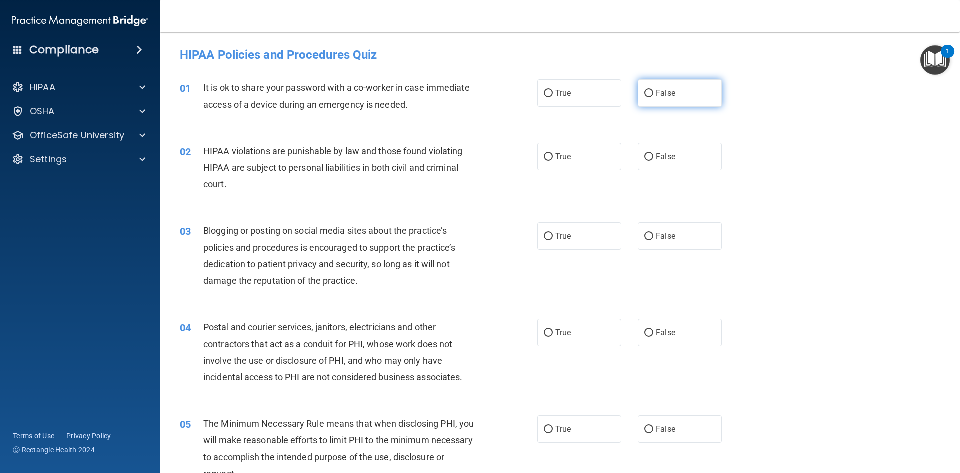
click at [645, 92] on input "False" at bounding box center [649, 94] width 9 height 8
radio input "true"
click at [544, 161] on label "True" at bounding box center [580, 157] width 84 height 28
click at [544, 161] on input "True" at bounding box center [548, 157] width 9 height 8
radio input "true"
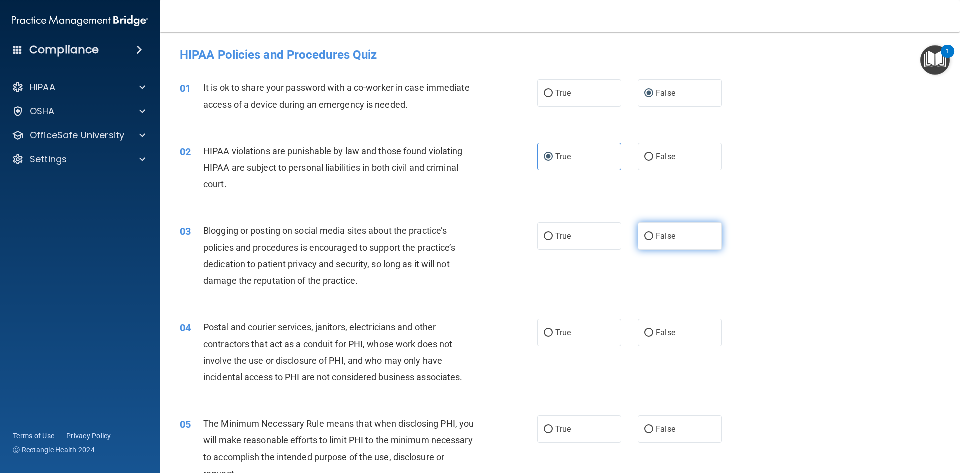
click at [645, 239] on input "False" at bounding box center [649, 237] width 9 height 8
radio input "true"
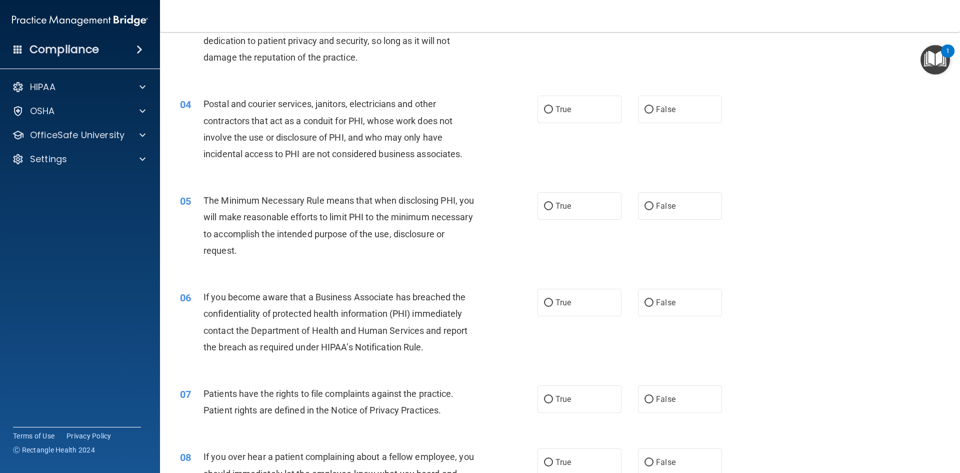
scroll to position [250, 0]
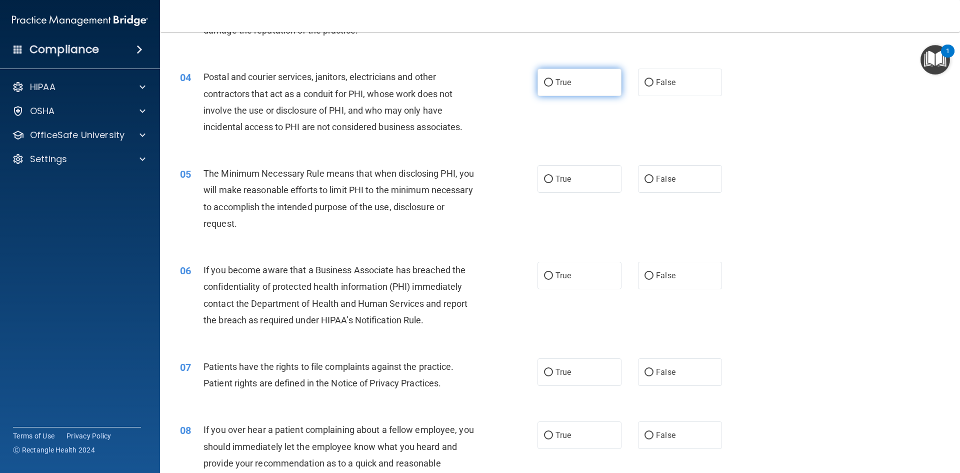
click at [544, 83] on input "True" at bounding box center [548, 83] width 9 height 8
radio input "true"
click at [546, 180] on input "True" at bounding box center [548, 180] width 9 height 8
radio input "true"
click at [645, 275] on input "False" at bounding box center [649, 276] width 9 height 8
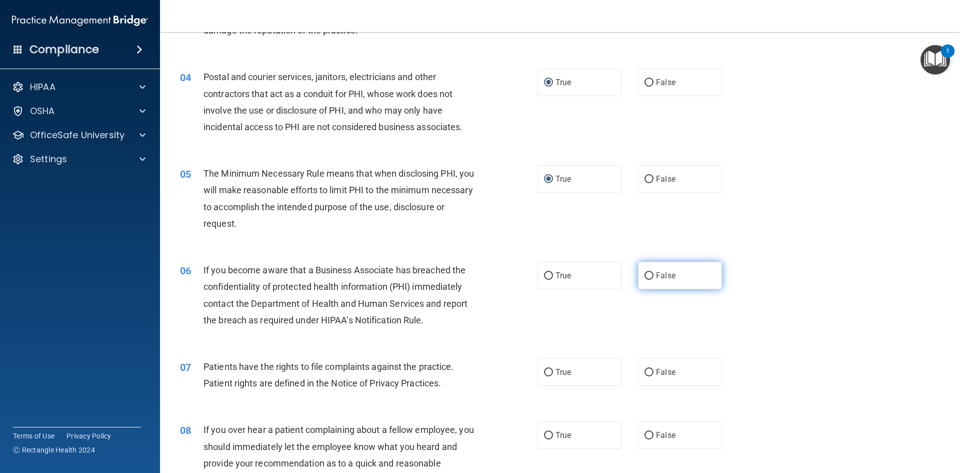
radio input "true"
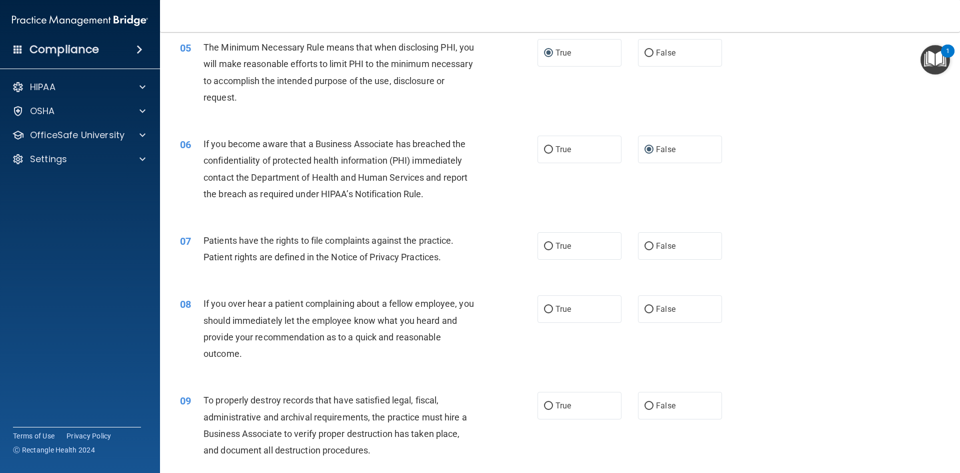
scroll to position [400, 0]
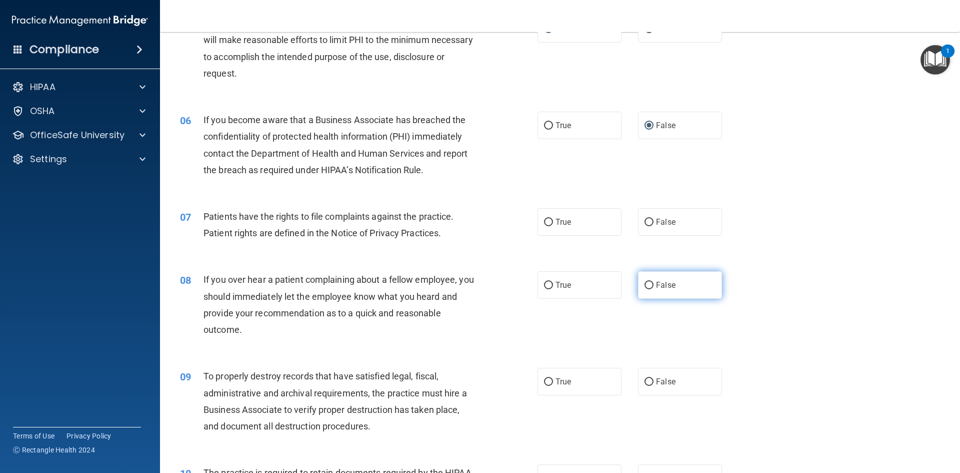
click at [645, 284] on input "False" at bounding box center [649, 286] width 9 height 8
radio input "true"
click at [648, 223] on input "False" at bounding box center [649, 223] width 9 height 8
radio input "true"
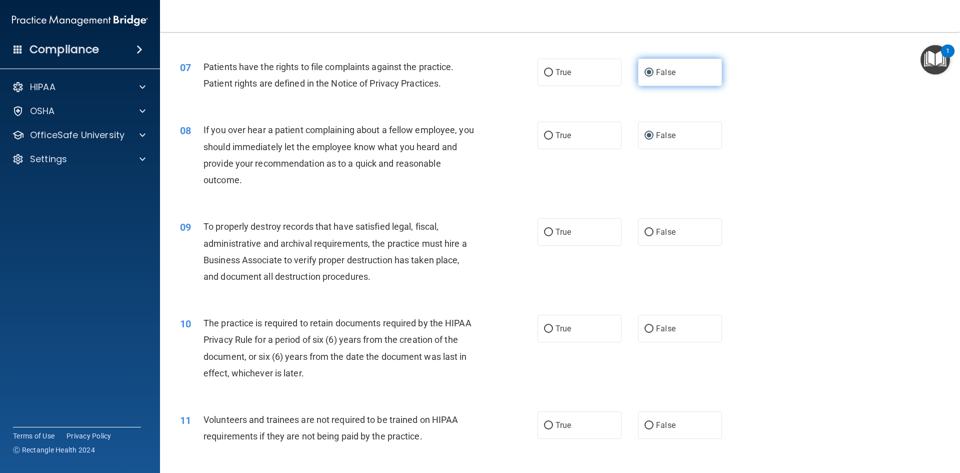
scroll to position [550, 0]
click at [645, 232] on input "False" at bounding box center [649, 232] width 9 height 8
radio input "true"
click at [645, 327] on input "False" at bounding box center [649, 329] width 9 height 8
radio input "true"
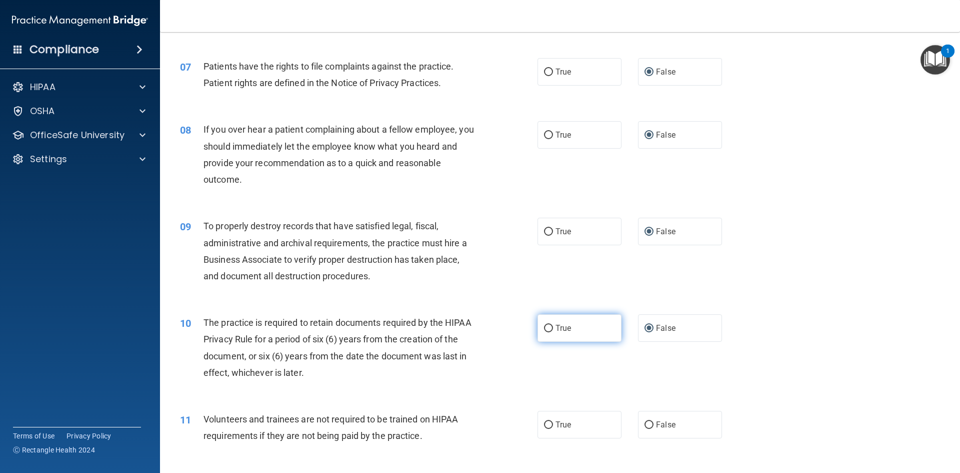
click at [544, 328] on input "True" at bounding box center [548, 329] width 9 height 8
radio input "true"
radio input "false"
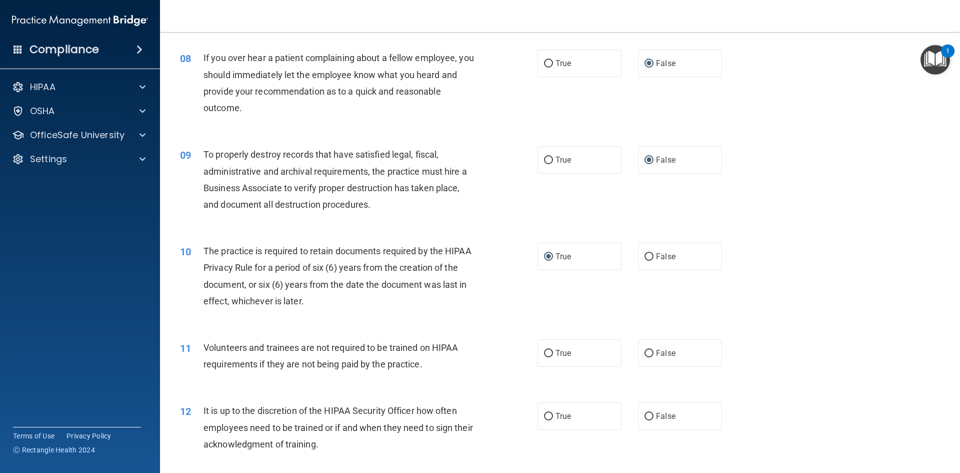
scroll to position [650, 0]
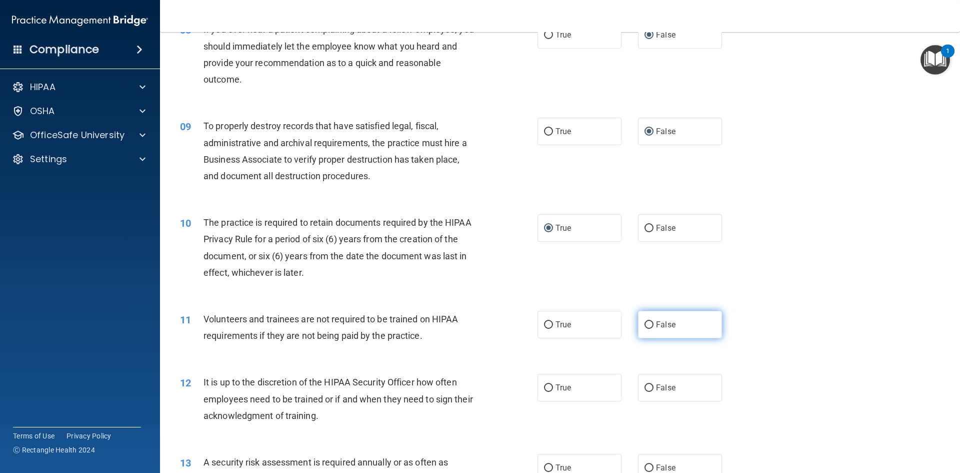
click at [645, 324] on input "False" at bounding box center [649, 325] width 9 height 8
radio input "true"
click at [645, 388] on input "False" at bounding box center [649, 388] width 9 height 8
radio input "true"
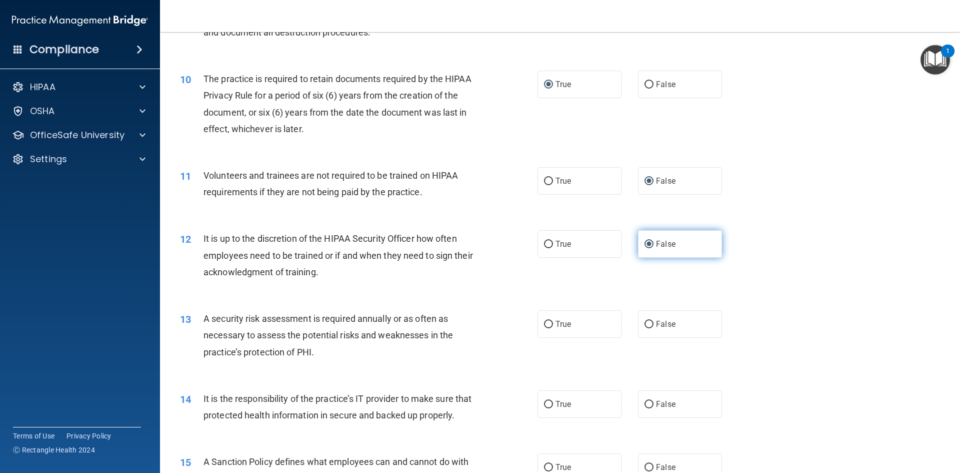
scroll to position [800, 0]
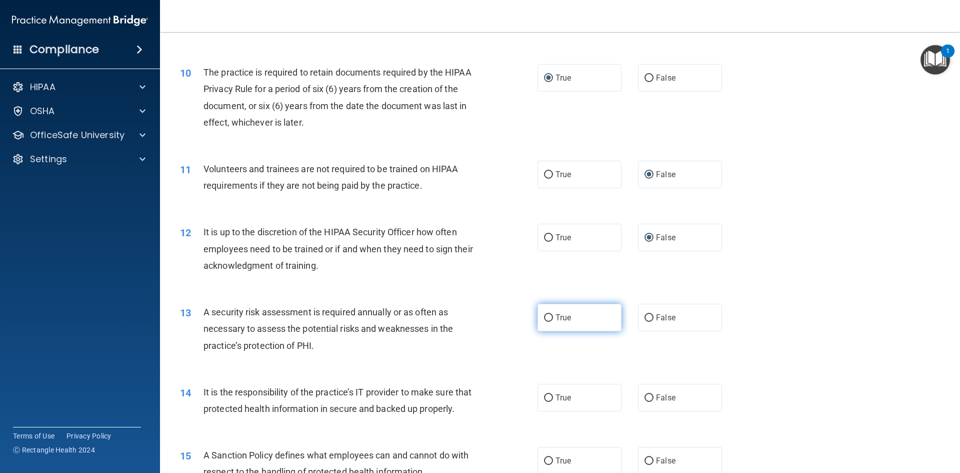
click at [545, 318] on input "True" at bounding box center [548, 318] width 9 height 8
radio input "true"
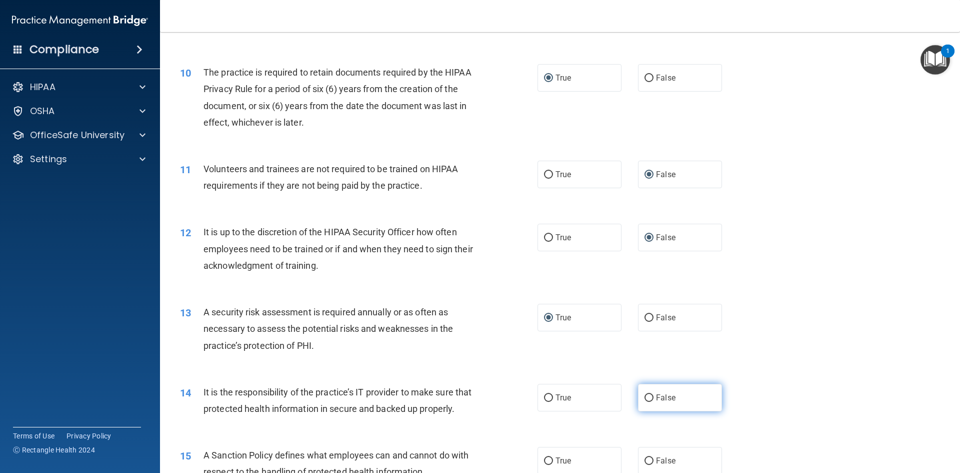
click at [645, 398] on input "False" at bounding box center [649, 398] width 9 height 8
radio input "true"
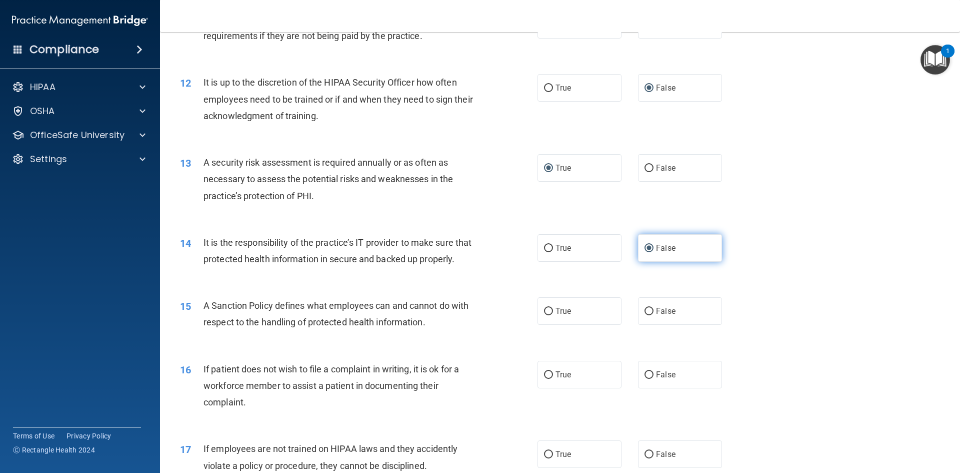
scroll to position [950, 0]
click at [645, 315] on input "False" at bounding box center [649, 311] width 9 height 8
radio input "true"
click at [545, 378] on input "True" at bounding box center [548, 375] width 9 height 8
radio input "true"
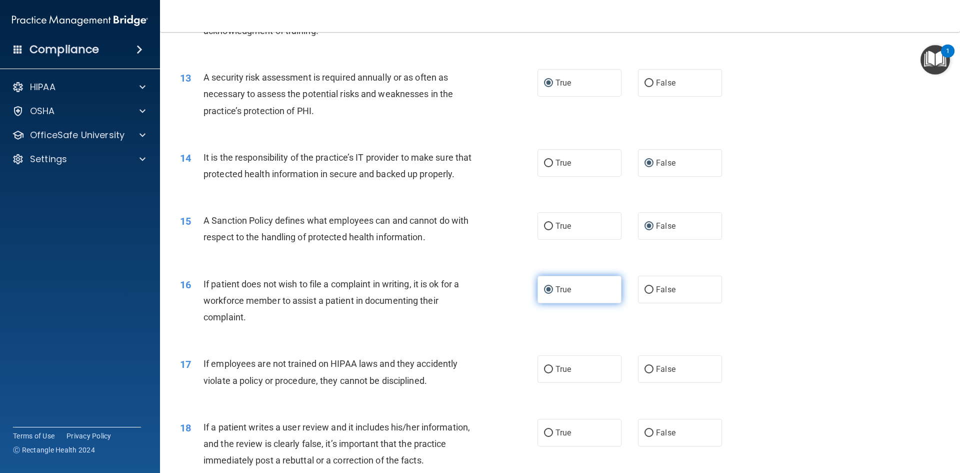
scroll to position [1050, 0]
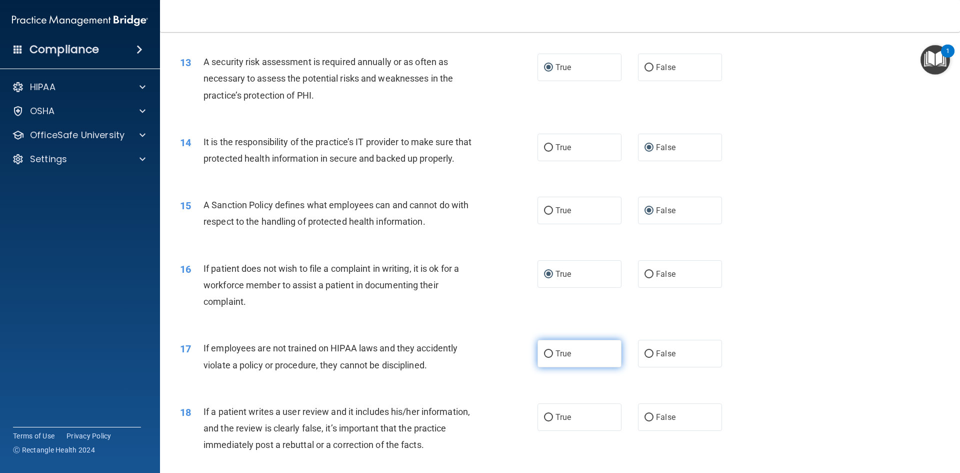
click at [550, 367] on label "True" at bounding box center [580, 354] width 84 height 28
click at [550, 358] on input "True" at bounding box center [548, 354] width 9 height 8
radio input "true"
click at [645, 358] on input "False" at bounding box center [649, 354] width 9 height 8
radio input "true"
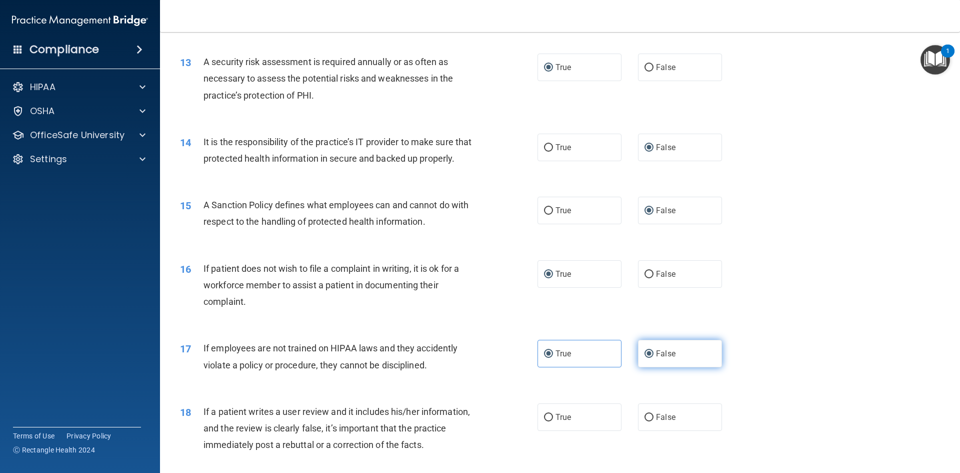
radio input "false"
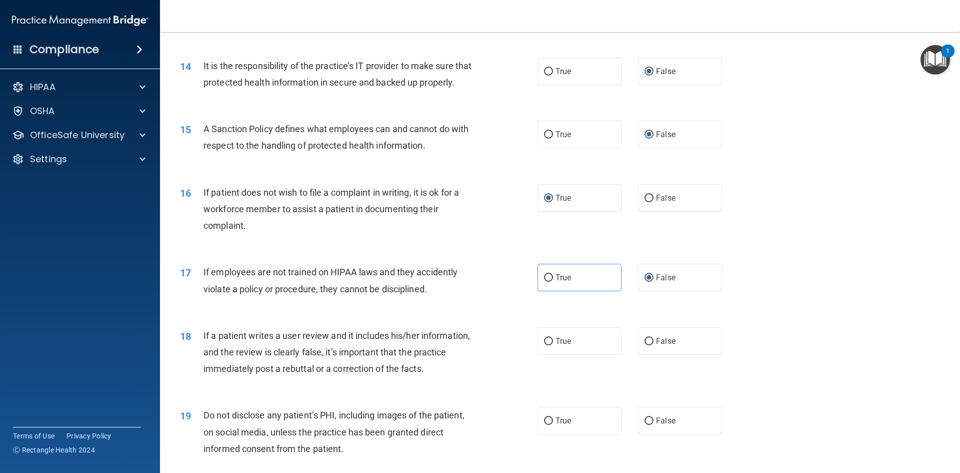
scroll to position [1200, 0]
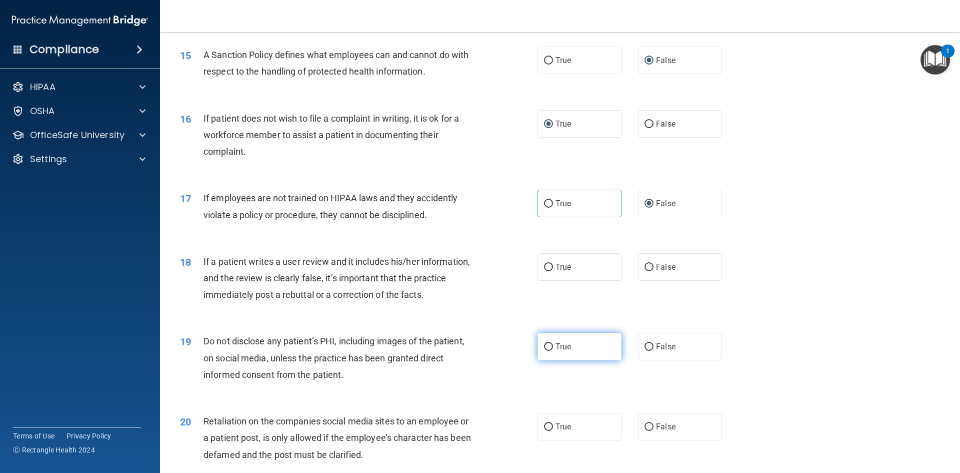
click at [538, 360] on label "True" at bounding box center [580, 347] width 84 height 28
click at [544, 351] on input "True" at bounding box center [548, 347] width 9 height 8
radio input "true"
click at [649, 271] on input "False" at bounding box center [649, 268] width 9 height 8
radio input "true"
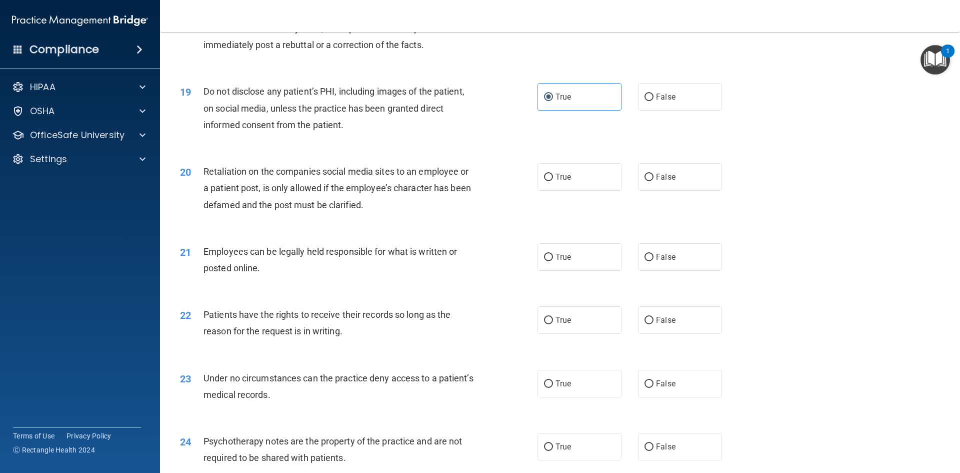
scroll to position [1450, 0]
click at [544, 181] on input "True" at bounding box center [548, 177] width 9 height 8
radio input "true"
click at [549, 261] on input "True" at bounding box center [548, 257] width 9 height 8
radio input "true"
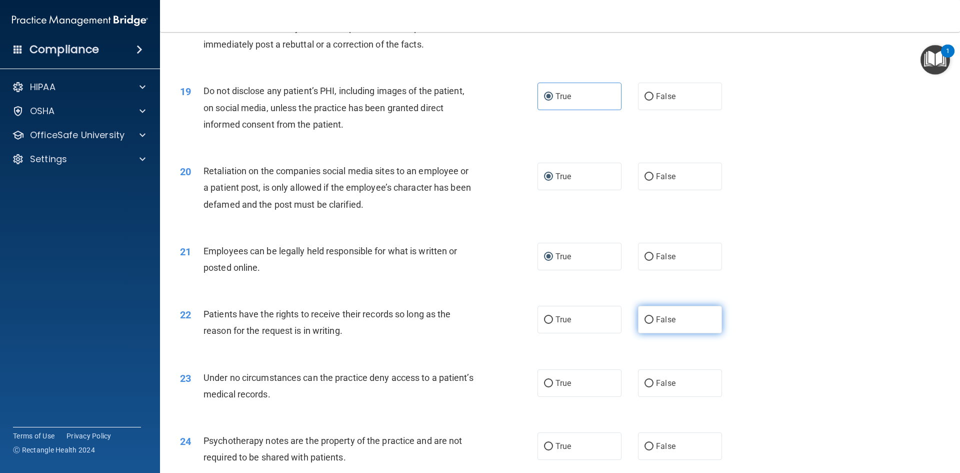
click at [646, 324] on input "False" at bounding box center [649, 320] width 9 height 8
radio input "true"
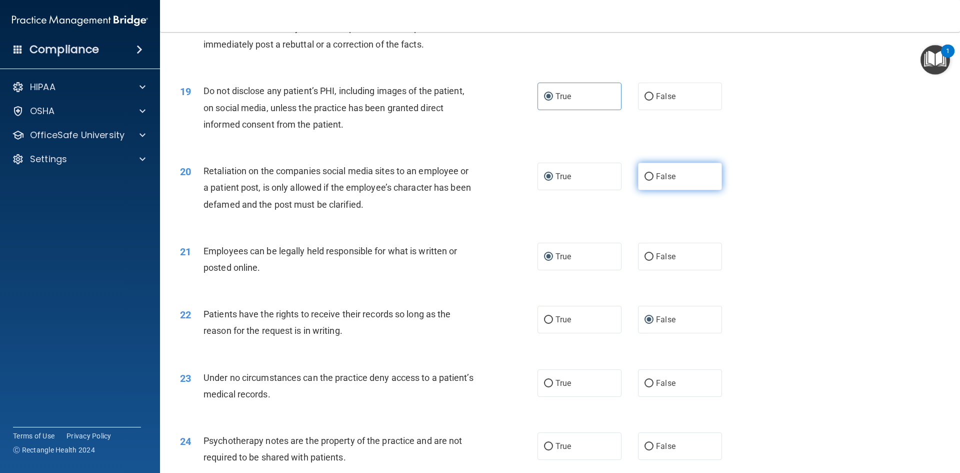
click at [645, 190] on label "False" at bounding box center [680, 177] width 84 height 28
click at [645, 181] on input "False" at bounding box center [649, 177] width 9 height 8
radio input "true"
radio input "false"
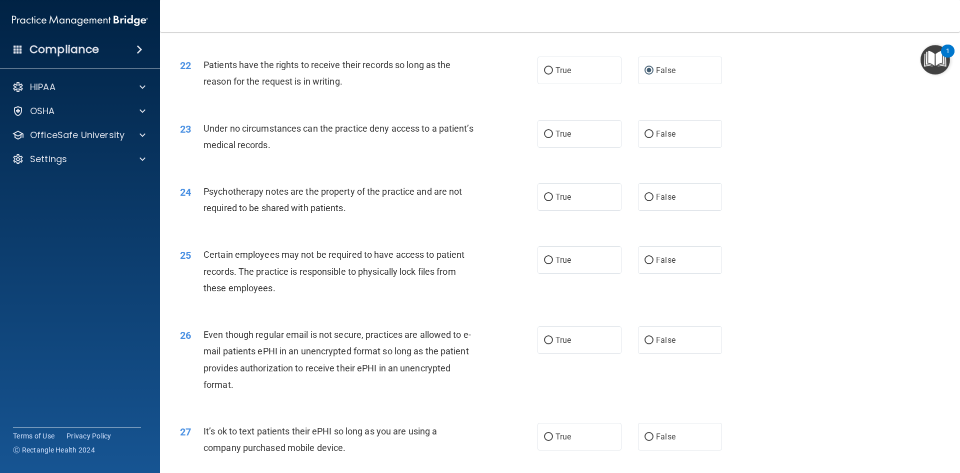
scroll to position [1700, 0]
click at [640, 147] on label "False" at bounding box center [680, 133] width 84 height 28
click at [645, 137] on input "False" at bounding box center [649, 134] width 9 height 8
radio input "true"
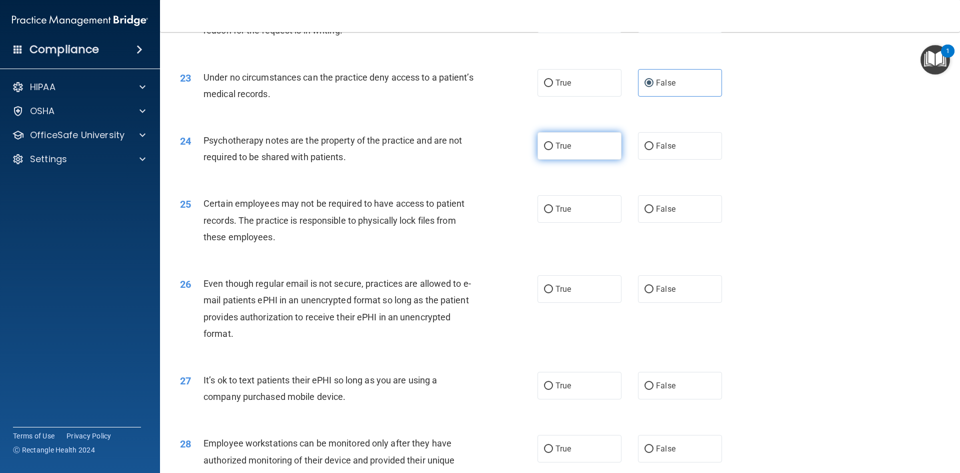
click at [546, 150] on input "True" at bounding box center [548, 147] width 9 height 8
radio input "true"
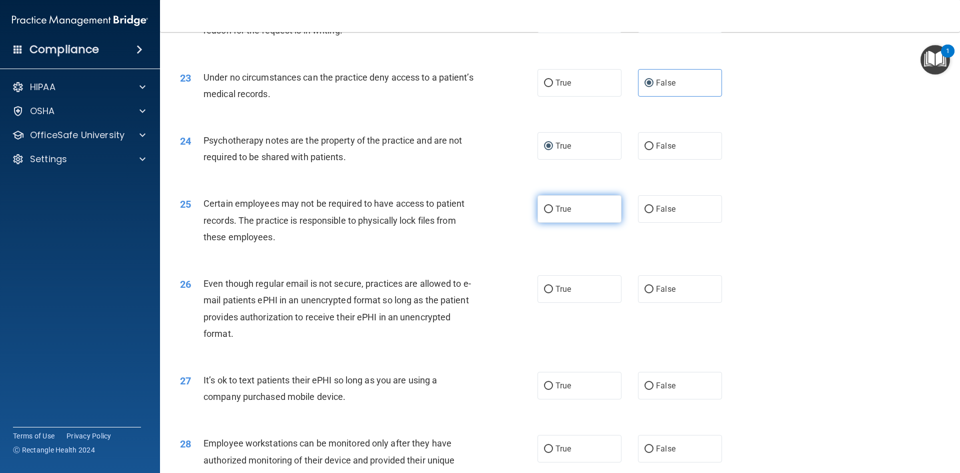
drag, startPoint x: 542, startPoint y: 226, endPoint x: 539, endPoint y: 231, distance: 6.0
click at [544, 213] on input "True" at bounding box center [548, 210] width 9 height 8
radio input "true"
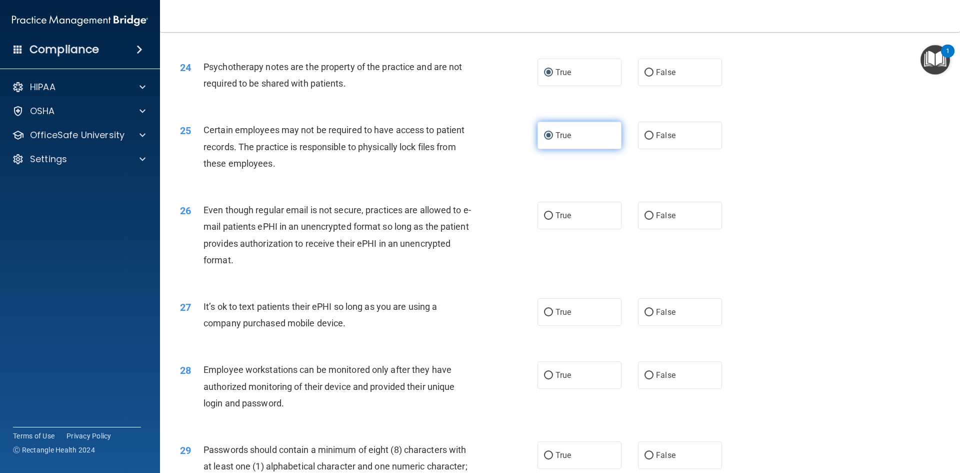
scroll to position [1850, 0]
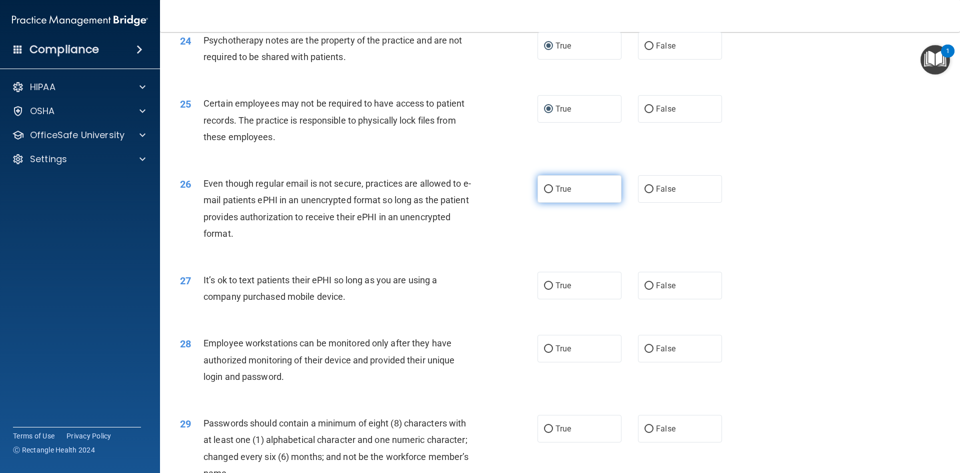
click at [547, 203] on label "True" at bounding box center [580, 189] width 84 height 28
click at [547, 193] on input "True" at bounding box center [548, 190] width 9 height 8
radio input "true"
click at [645, 290] on input "False" at bounding box center [649, 286] width 9 height 8
radio input "true"
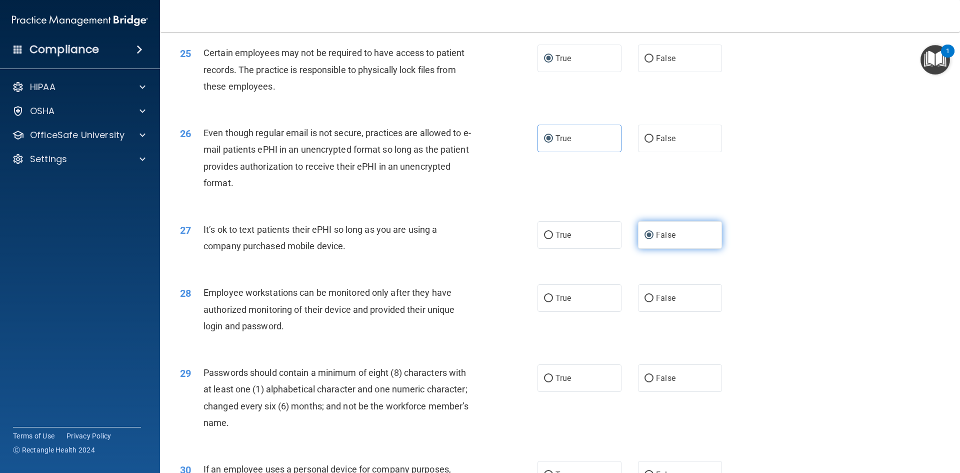
scroll to position [1950, 0]
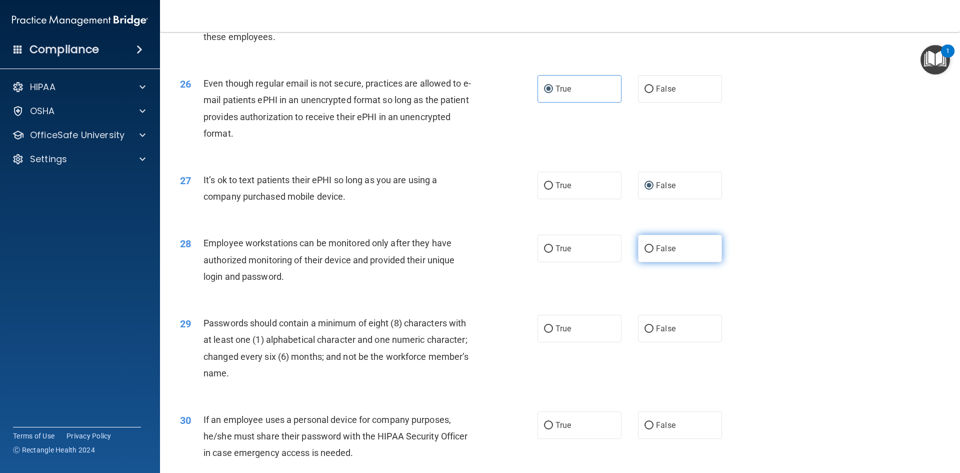
click at [645, 253] on input "False" at bounding box center [649, 249] width 9 height 8
radio input "true"
click at [645, 333] on input "False" at bounding box center [649, 329] width 9 height 8
radio input "true"
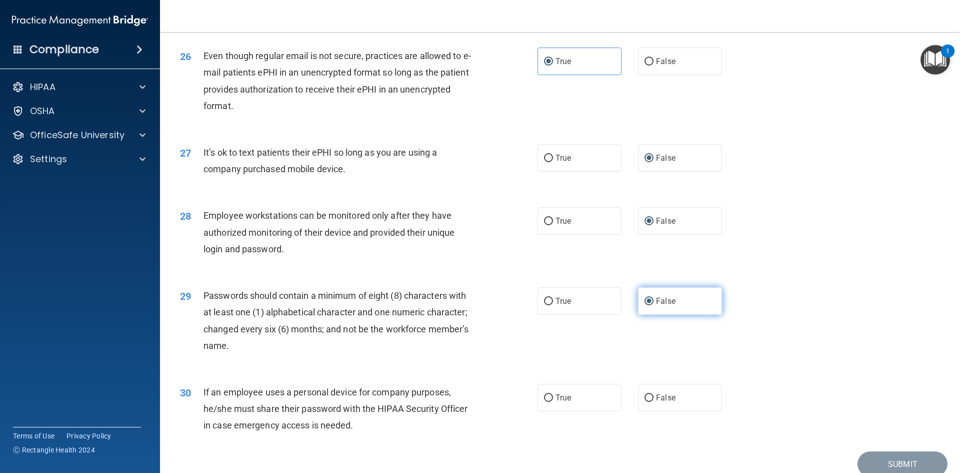
scroll to position [2000, 0]
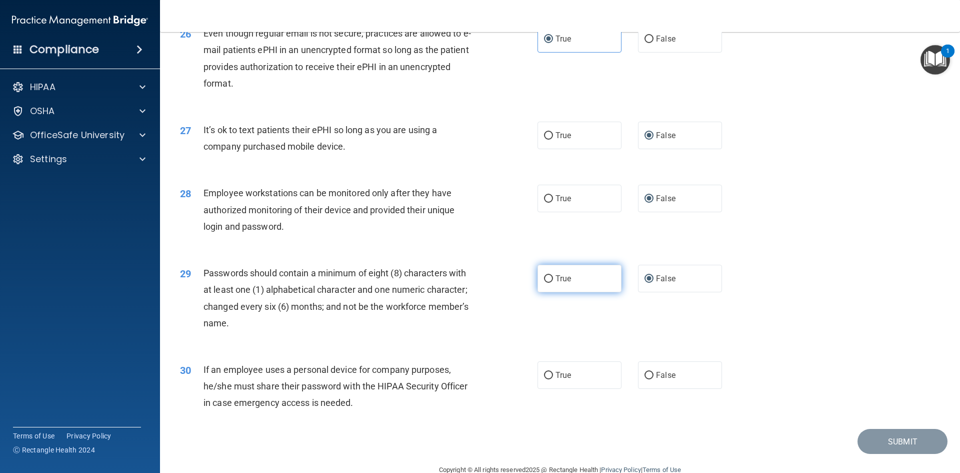
click at [545, 283] on input "True" at bounding box center [548, 279] width 9 height 8
radio input "true"
radio input "false"
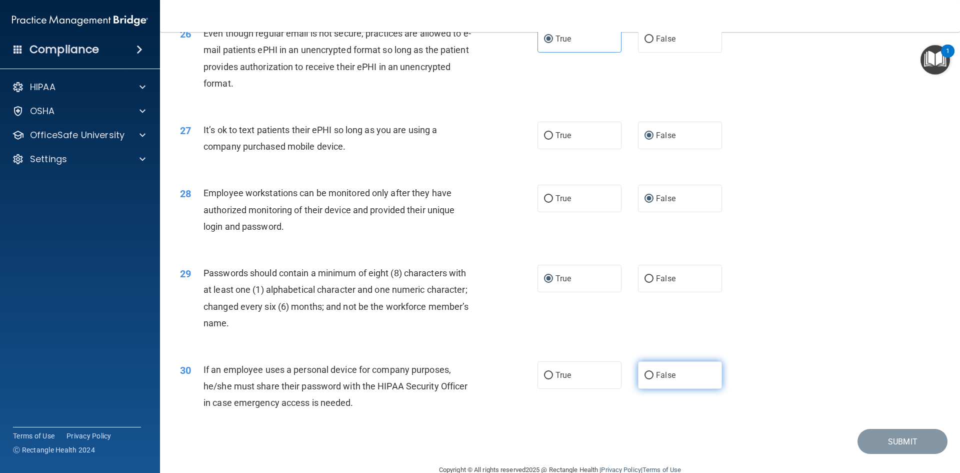
click at [645, 379] on input "False" at bounding box center [649, 376] width 9 height 8
radio input "true"
click at [904, 454] on button "Submit" at bounding box center [903, 442] width 90 height 26
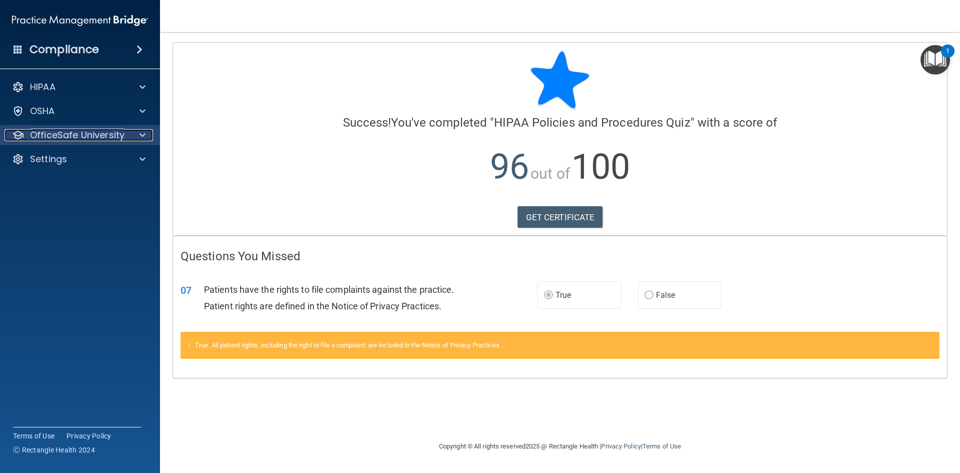
click at [101, 133] on p "OfficeSafe University" at bounding box center [77, 135] width 95 height 12
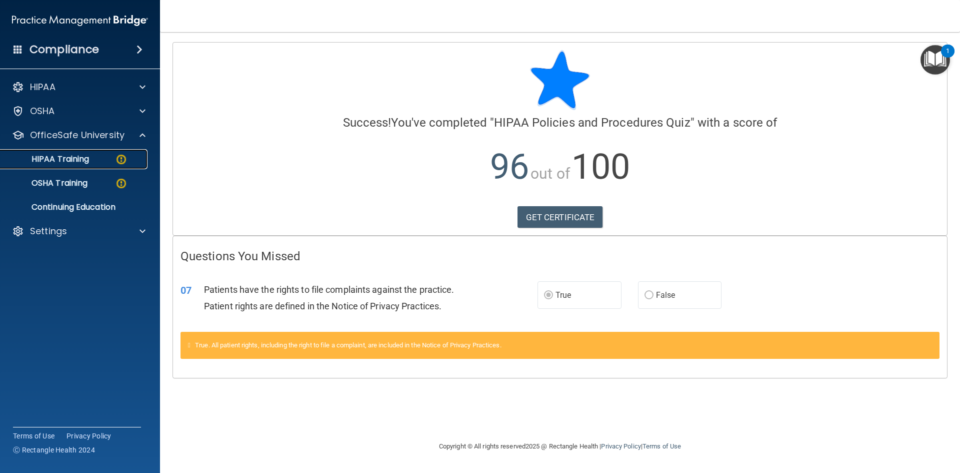
click at [87, 159] on p "HIPAA Training" at bounding box center [48, 159] width 83 height 10
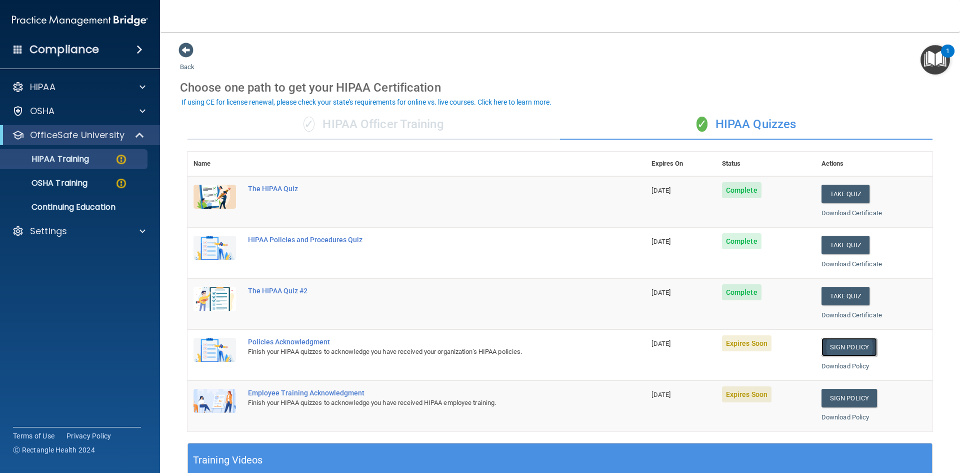
click at [829, 346] on link "Sign Policy" at bounding box center [850, 347] width 56 height 19
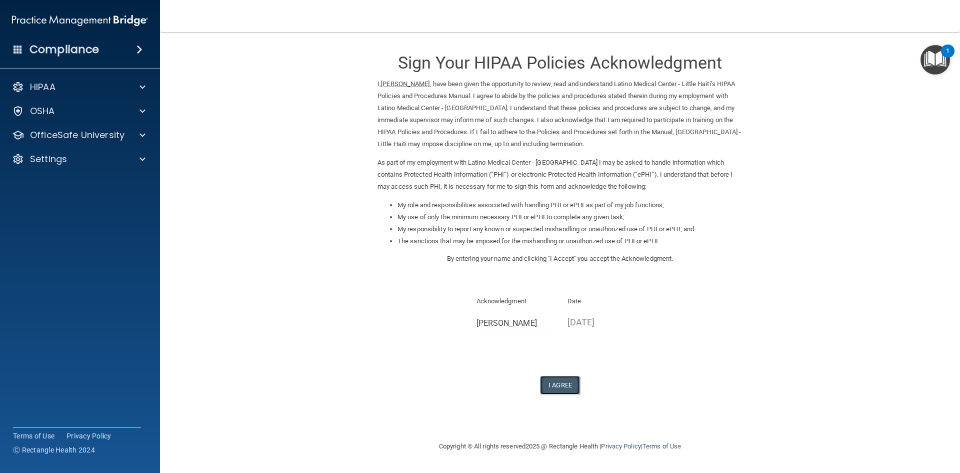
click at [553, 388] on button "I Agree" at bounding box center [560, 385] width 40 height 19
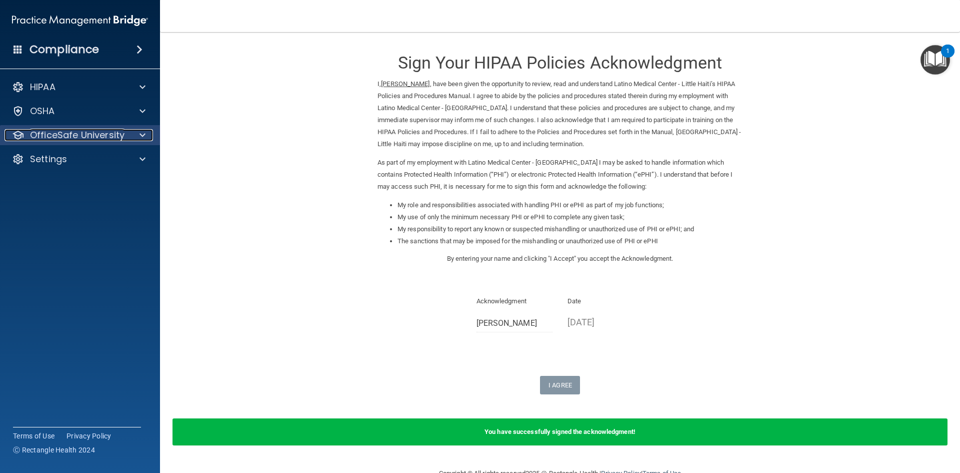
click at [58, 135] on p "OfficeSafe University" at bounding box center [77, 135] width 95 height 12
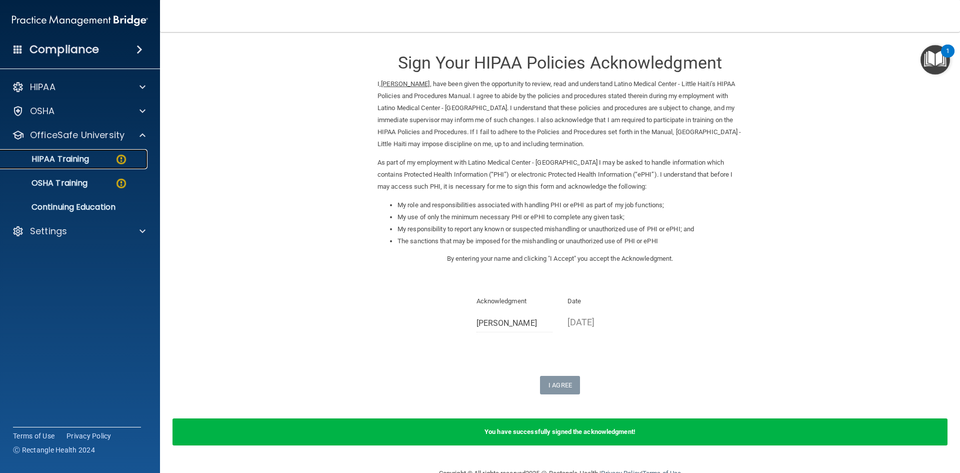
click at [70, 161] on p "HIPAA Training" at bounding box center [48, 159] width 83 height 10
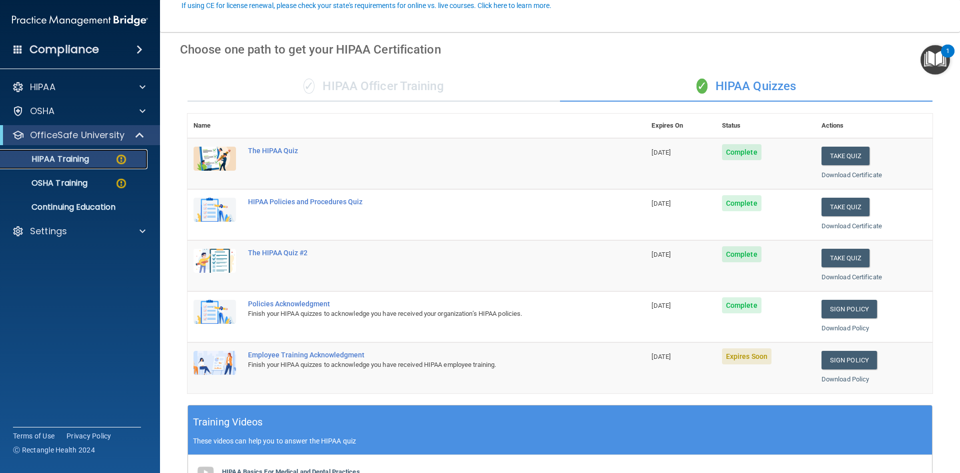
scroll to position [250, 0]
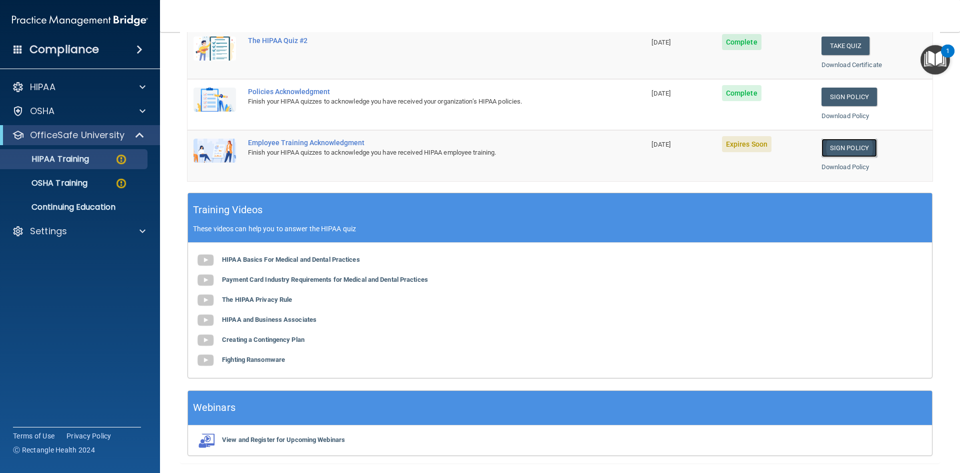
click at [841, 148] on link "Sign Policy" at bounding box center [850, 148] width 56 height 19
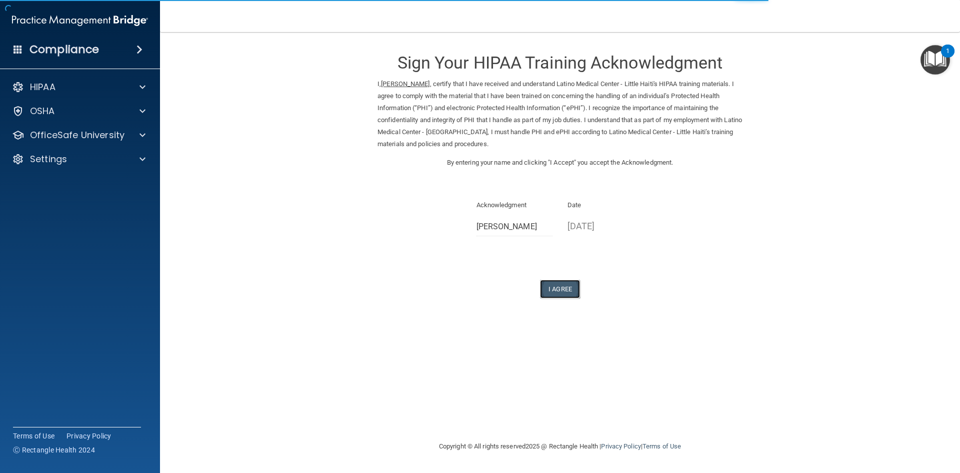
click at [555, 289] on button "I Agree" at bounding box center [560, 289] width 40 height 19
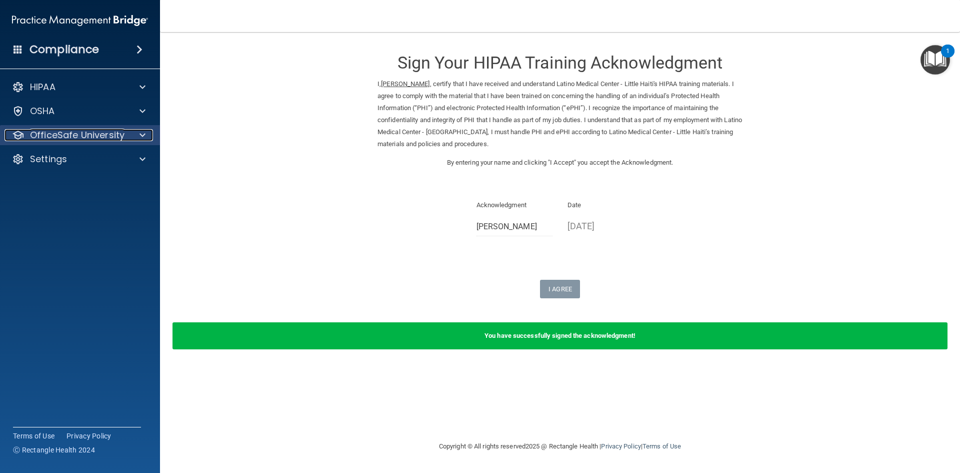
click at [56, 136] on p "OfficeSafe University" at bounding box center [77, 135] width 95 height 12
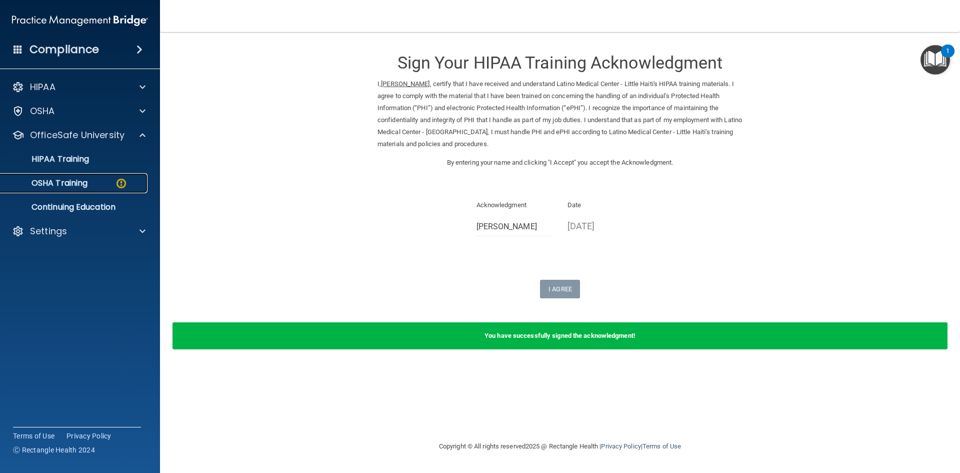
click at [61, 185] on p "OSHA Training" at bounding box center [47, 183] width 81 height 10
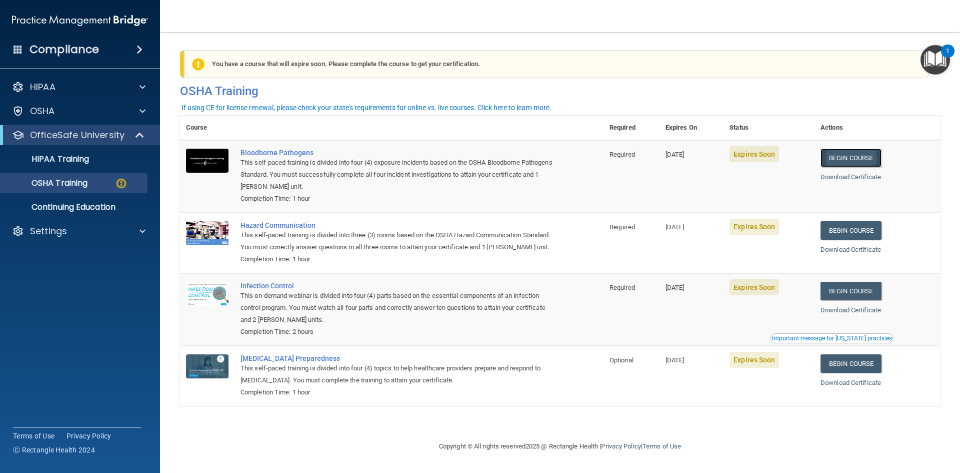
click at [851, 158] on link "Begin Course" at bounding box center [851, 158] width 61 height 19
